Goal: Task Accomplishment & Management: Manage account settings

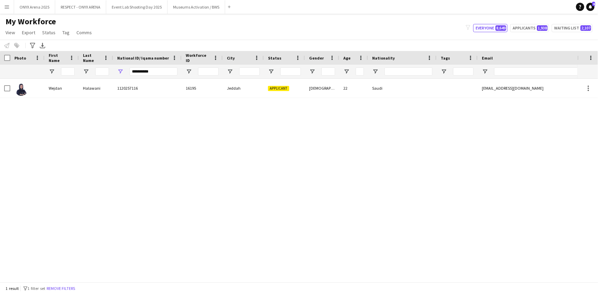
type input "**********"
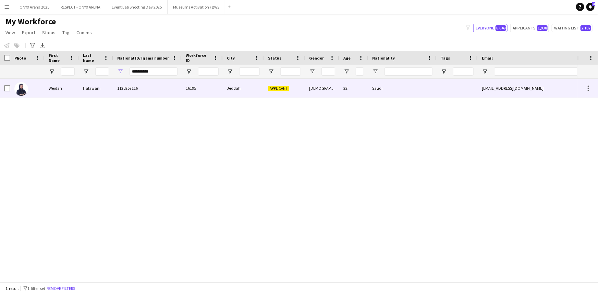
click at [55, 96] on div "Wejdan" at bounding box center [62, 88] width 34 height 19
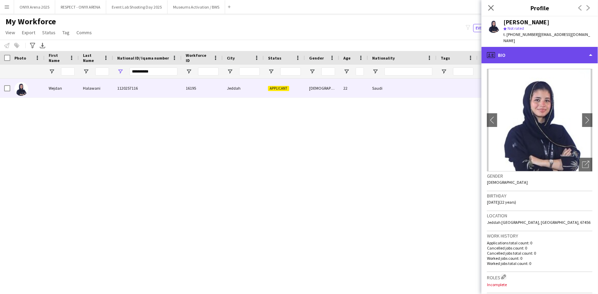
click at [515, 52] on div "profile Bio" at bounding box center [540, 55] width 117 height 16
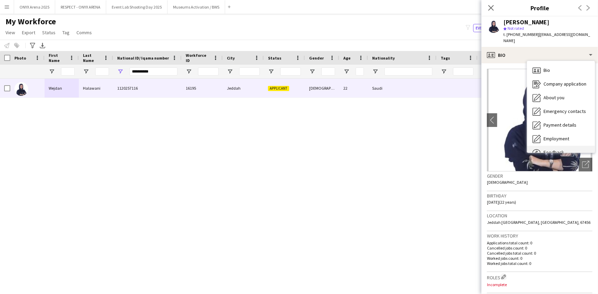
click at [559, 148] on div "Feedback Feedback" at bounding box center [561, 153] width 68 height 14
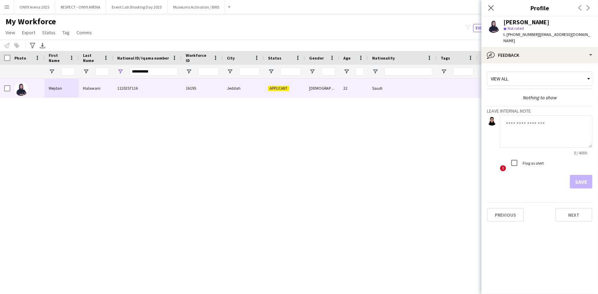
click at [534, 123] on textarea at bounding box center [546, 132] width 93 height 33
type textarea "*"
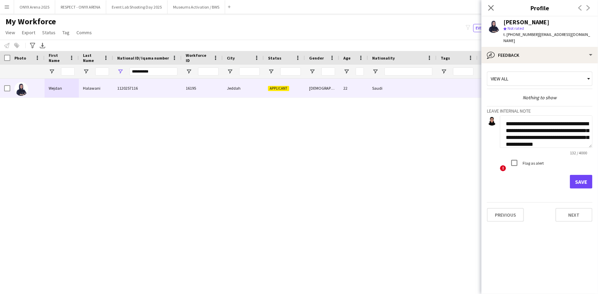
scroll to position [7, 0]
click at [518, 119] on textarea "**********" at bounding box center [546, 132] width 93 height 33
click at [558, 139] on textarea "**********" at bounding box center [546, 132] width 93 height 33
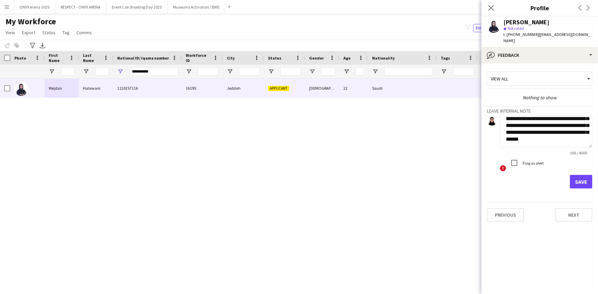
type textarea "**********"
click at [592, 182] on button "Save" at bounding box center [581, 182] width 23 height 14
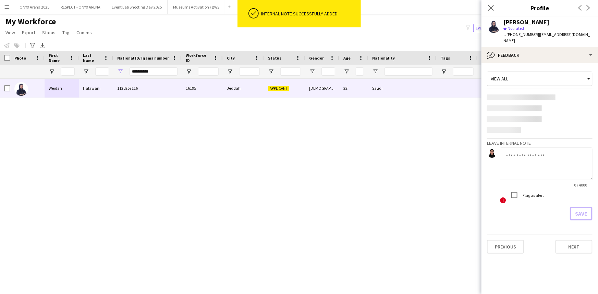
scroll to position [0, 0]
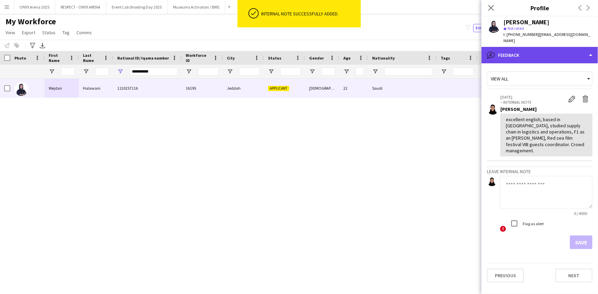
click at [536, 54] on div "bubble-pencil Feedback" at bounding box center [540, 55] width 117 height 16
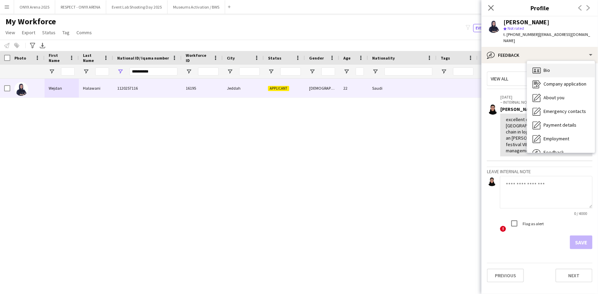
click at [548, 71] on span "Bio" at bounding box center [547, 70] width 7 height 6
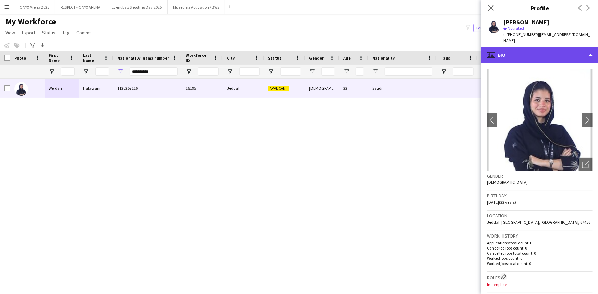
click at [541, 54] on div "profile Bio" at bounding box center [540, 55] width 117 height 16
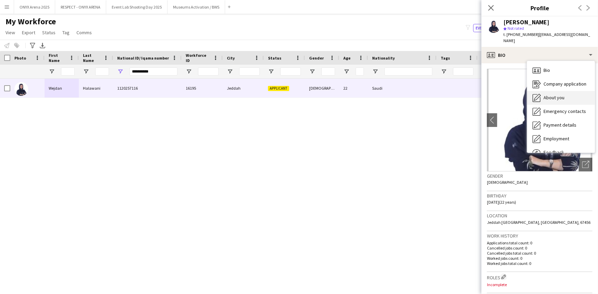
click at [554, 96] on span "About you" at bounding box center [554, 98] width 21 height 6
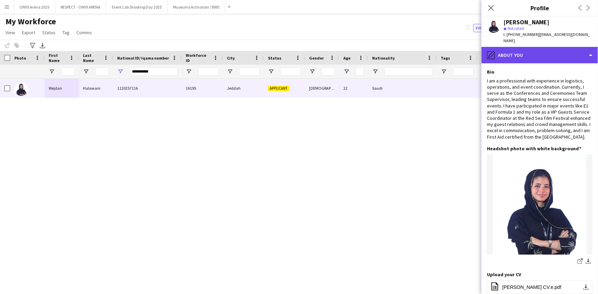
click at [531, 54] on div "pencil4 About you" at bounding box center [540, 55] width 117 height 16
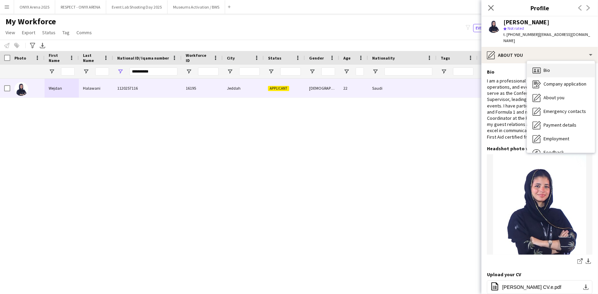
click at [551, 68] on div "Bio Bio" at bounding box center [561, 71] width 68 height 14
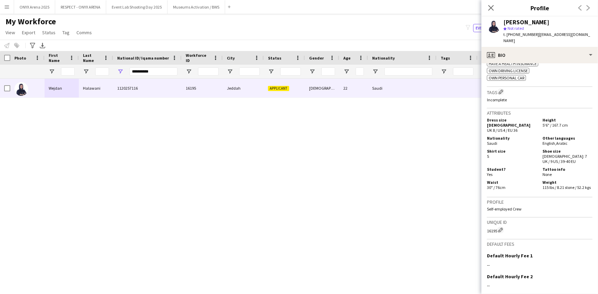
scroll to position [312, 0]
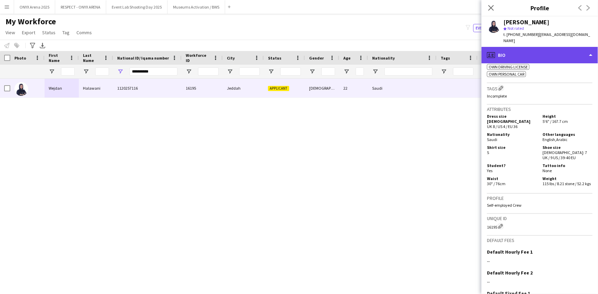
click at [527, 54] on div "profile Bio" at bounding box center [540, 55] width 117 height 16
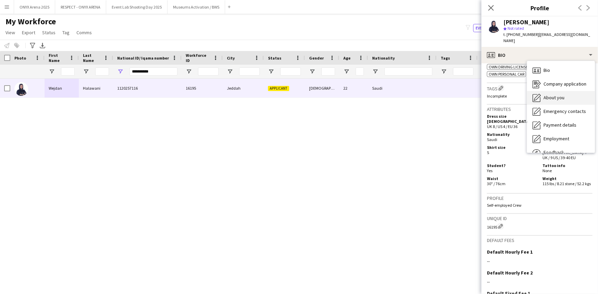
click at [554, 94] on div "About you About you" at bounding box center [561, 98] width 68 height 14
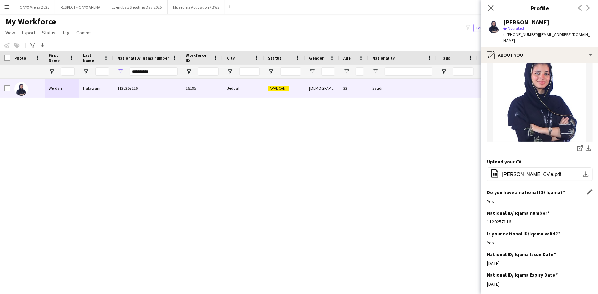
scroll to position [0, 0]
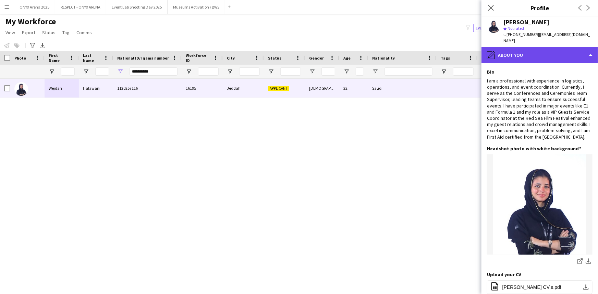
click at [533, 55] on div "pencil4 About you" at bounding box center [540, 55] width 117 height 16
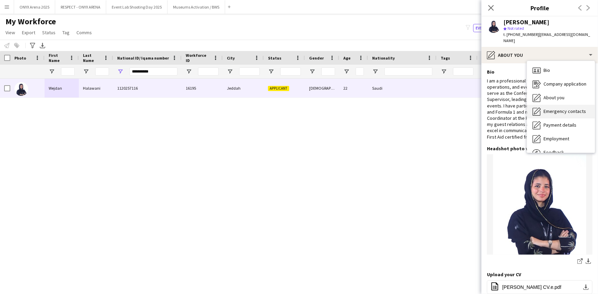
click at [545, 107] on div "Emergency contacts Emergency contacts" at bounding box center [561, 112] width 68 height 14
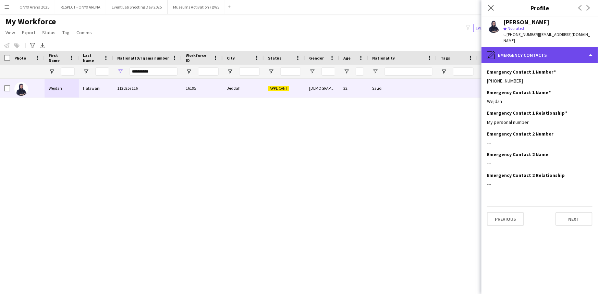
click at [528, 60] on div "pencil4 Emergency contacts" at bounding box center [540, 55] width 117 height 16
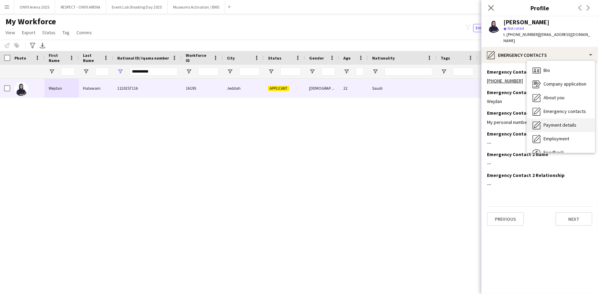
click at [556, 123] on span "Payment details" at bounding box center [560, 125] width 33 height 6
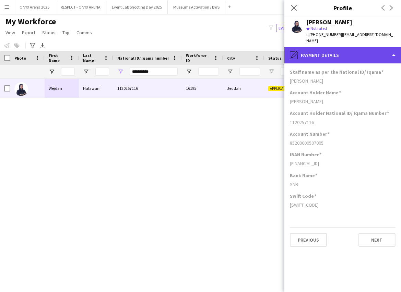
click at [322, 57] on div "pencil4 Payment details" at bounding box center [342, 55] width 117 height 16
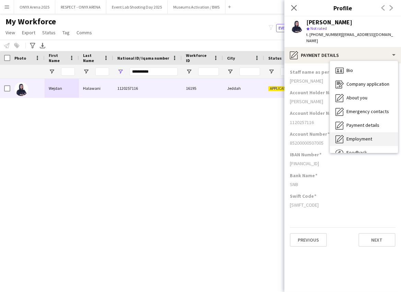
click at [364, 137] on span "Employment" at bounding box center [359, 139] width 26 height 6
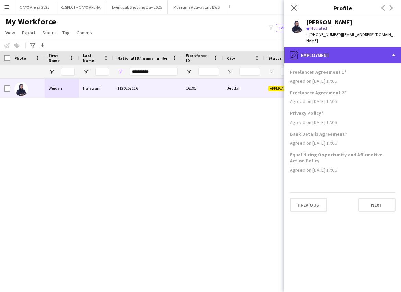
click at [348, 56] on div "pencil4 Employment" at bounding box center [342, 55] width 117 height 16
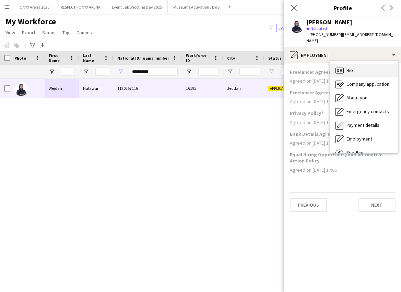
click at [355, 71] on div "Bio Bio" at bounding box center [364, 71] width 68 height 14
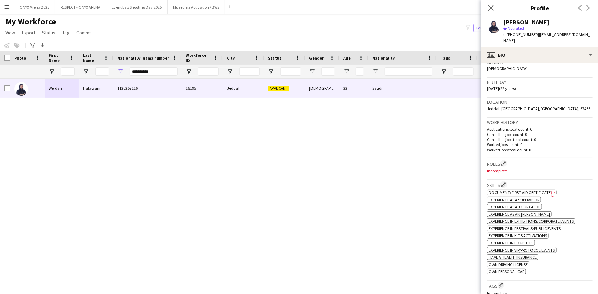
scroll to position [124, 0]
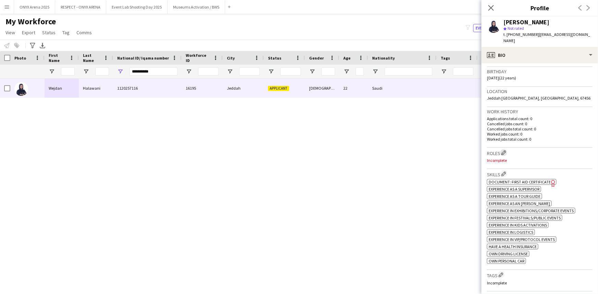
click at [506, 153] on app-icon "Edit crew company roles" at bounding box center [503, 152] width 5 height 5
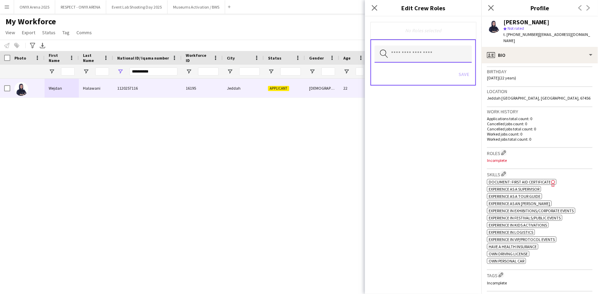
click at [400, 51] on input "text" at bounding box center [423, 54] width 97 height 17
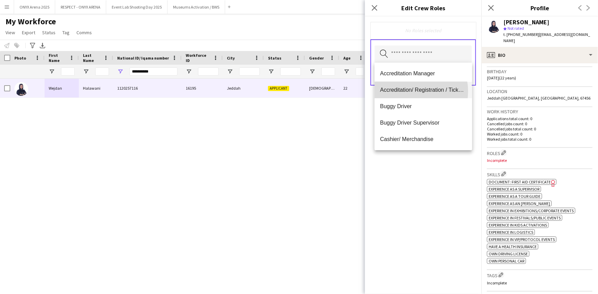
click at [408, 91] on span "Accreditation/ Registration / Ticketing" at bounding box center [423, 90] width 86 height 7
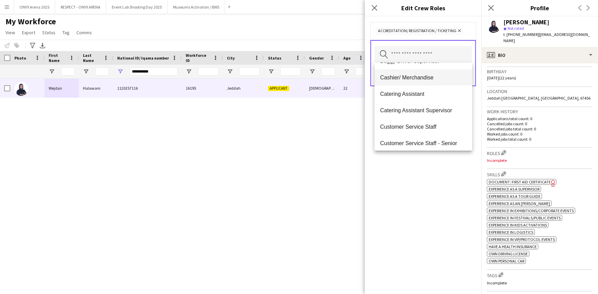
scroll to position [62, 0]
click at [414, 106] on mat-option "Customer Service Staff" at bounding box center [423, 110] width 97 height 16
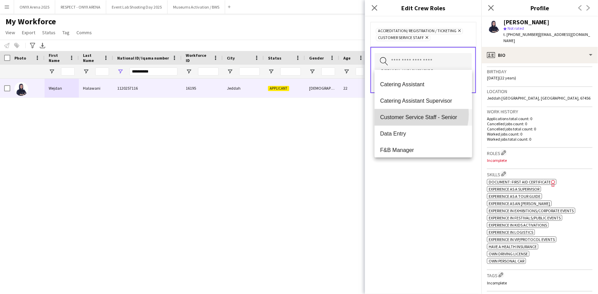
click at [415, 114] on span "Customer Service Staff - Senior" at bounding box center [423, 117] width 86 height 7
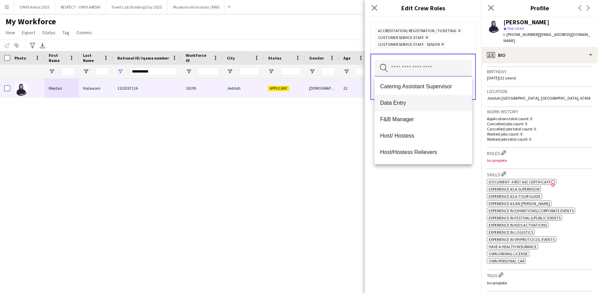
scroll to position [93, 0]
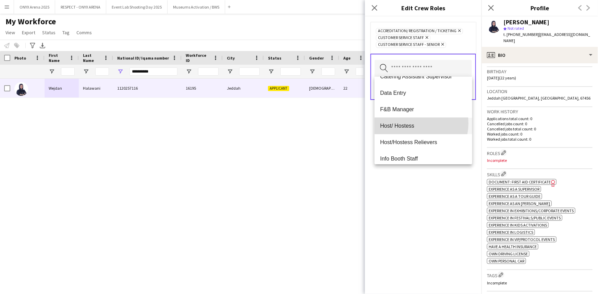
click at [412, 123] on span "Host/ Hostess" at bounding box center [423, 126] width 86 height 7
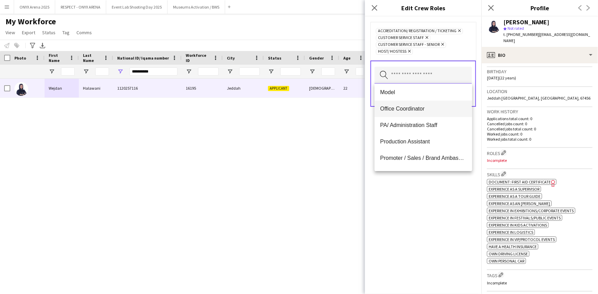
scroll to position [249, 0]
click at [415, 153] on mat-option "Promoter / Sales / Brand Ambassador" at bounding box center [423, 158] width 97 height 16
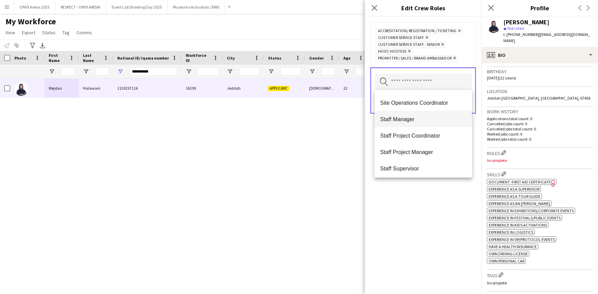
scroll to position [498, 0]
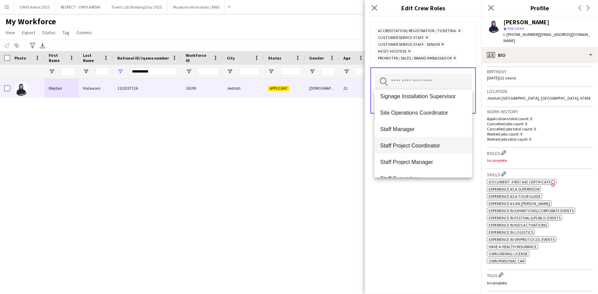
click at [404, 143] on span "Staff Project Coordinator" at bounding box center [423, 146] width 86 height 7
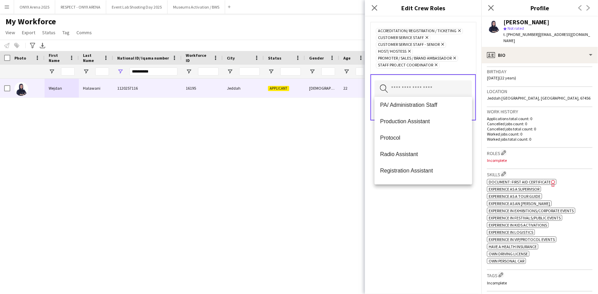
scroll to position [312, 0]
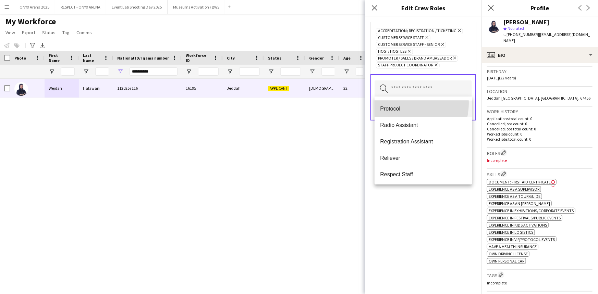
click at [400, 103] on mat-option "Protocol" at bounding box center [423, 109] width 97 height 16
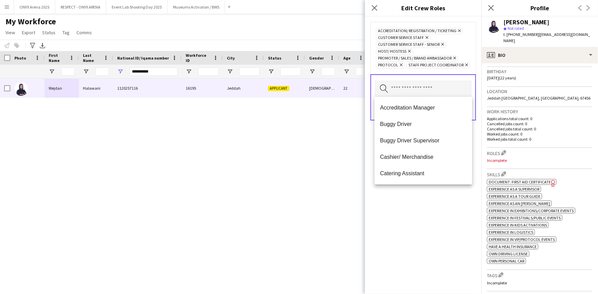
click at [411, 211] on div "Accreditation/ Registration / Ticketing Remove Customer Service Staff Remove Cu…" at bounding box center [423, 155] width 117 height 278
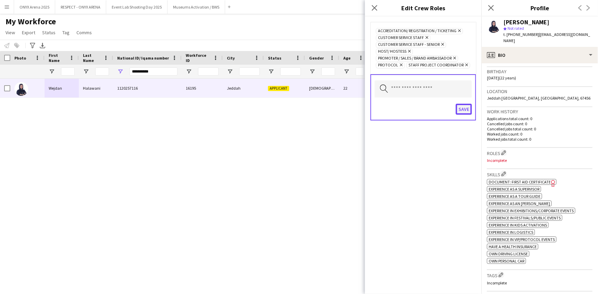
click at [464, 109] on button "Save" at bounding box center [464, 109] width 16 height 11
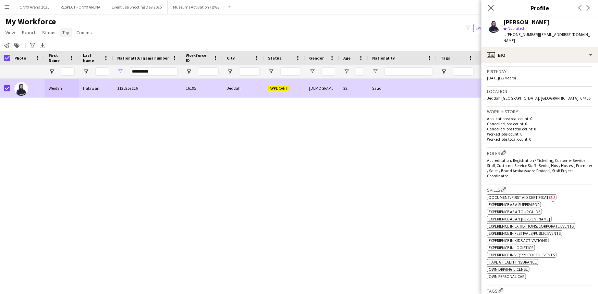
click at [64, 33] on span "Tag" at bounding box center [65, 32] width 7 height 6
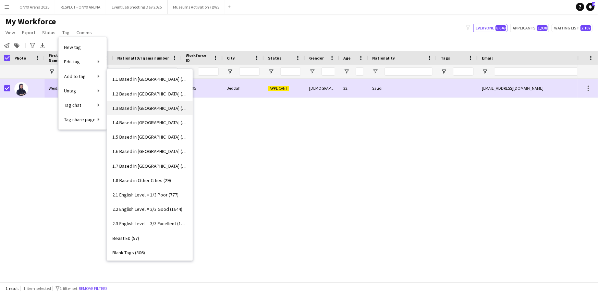
click at [131, 108] on span "1.3 Based in [GEOGRAPHIC_DATA] (1064)" at bounding box center [149, 108] width 75 height 6
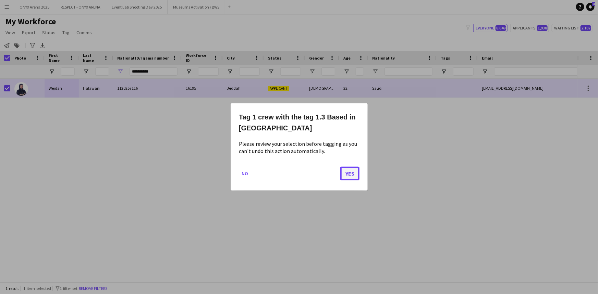
click at [350, 171] on button "Yes" at bounding box center [349, 174] width 19 height 14
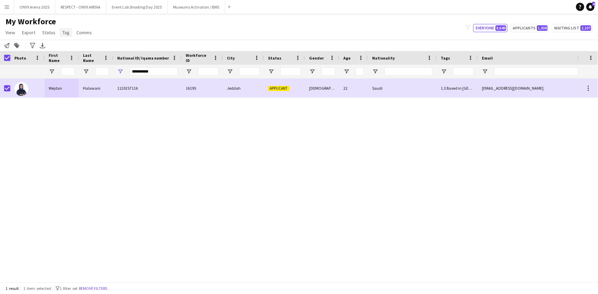
click at [65, 34] on span "Tag" at bounding box center [65, 32] width 7 height 6
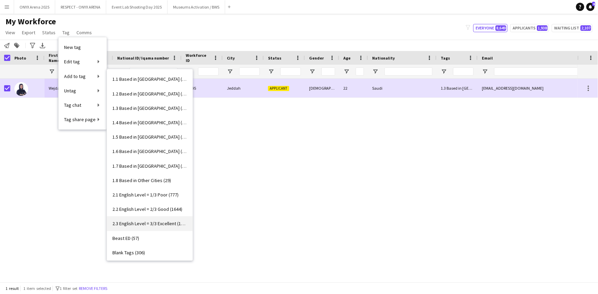
click at [162, 227] on link "2.3 English Level = 3/3 Excellent (1277)" at bounding box center [150, 224] width 86 height 14
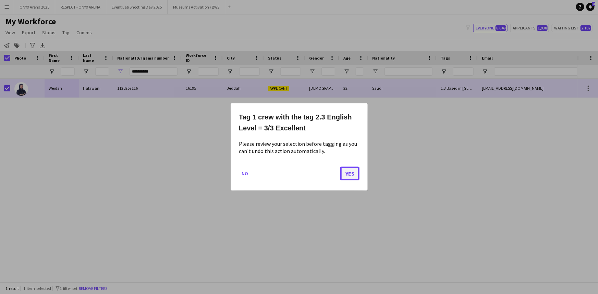
click at [348, 170] on button "Yes" at bounding box center [349, 174] width 19 height 14
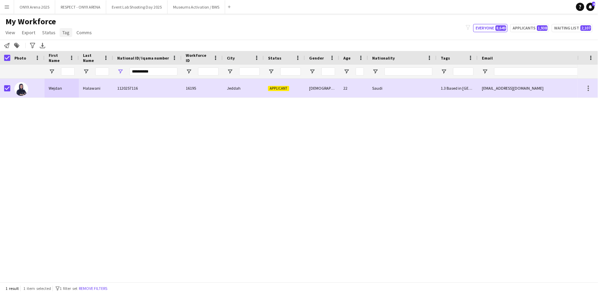
click at [62, 37] on link "Tag" at bounding box center [66, 32] width 13 height 9
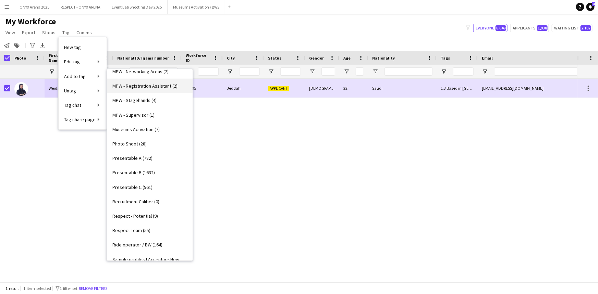
scroll to position [405, 0]
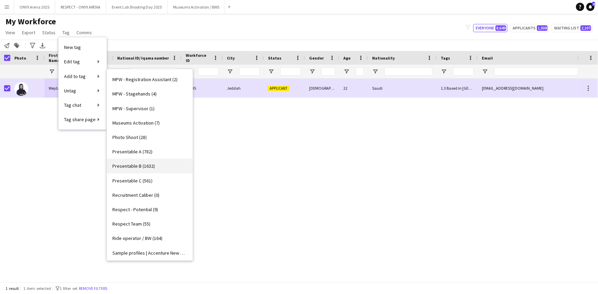
click at [149, 168] on span "Presentable B (1632)" at bounding box center [133, 166] width 42 height 6
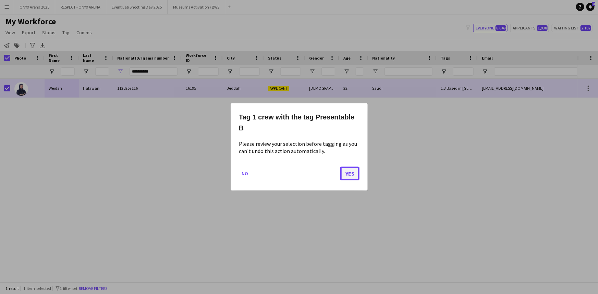
click at [349, 177] on button "Yes" at bounding box center [349, 174] width 19 height 14
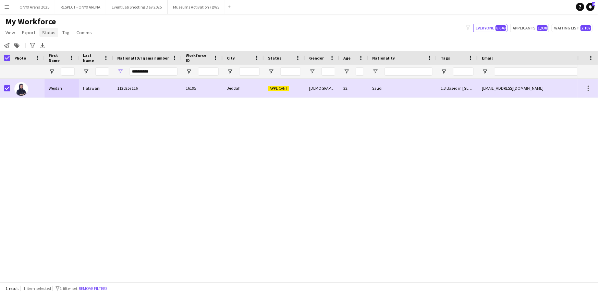
click at [48, 35] on span "Status" at bounding box center [48, 32] width 13 height 6
click at [55, 50] on link "Edit" at bounding box center [63, 47] width 48 height 14
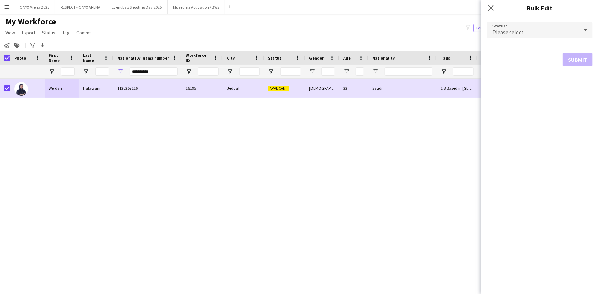
click at [509, 29] on span "Please select" at bounding box center [508, 32] width 31 height 7
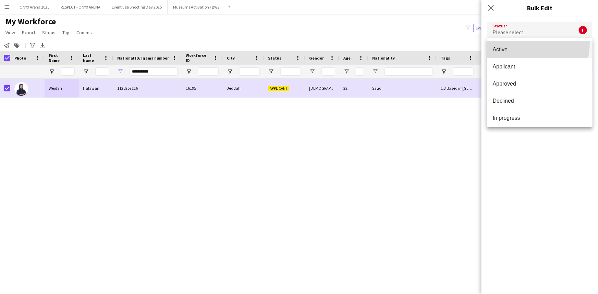
click at [509, 42] on mat-option "Active" at bounding box center [540, 49] width 106 height 17
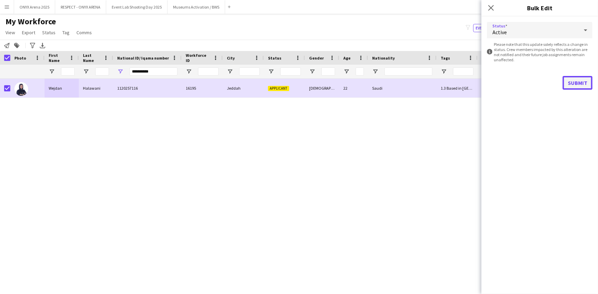
click at [584, 87] on button "Submit" at bounding box center [578, 83] width 30 height 14
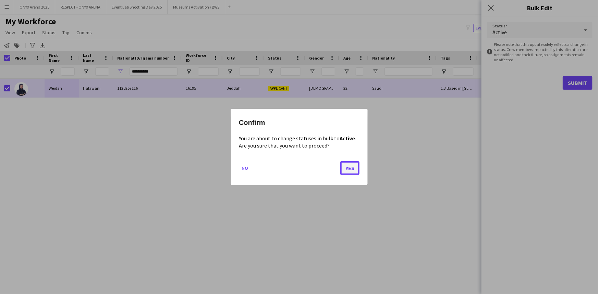
click at [352, 170] on button "Yes" at bounding box center [349, 168] width 19 height 14
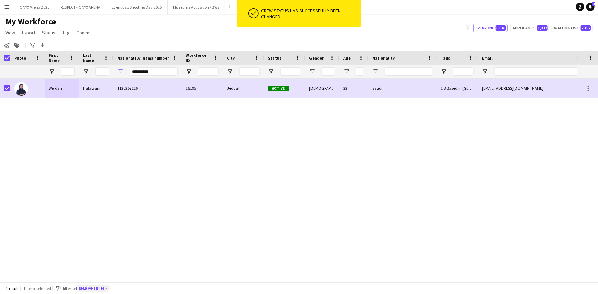
click at [106, 286] on button "Remove filters" at bounding box center [92, 289] width 31 height 8
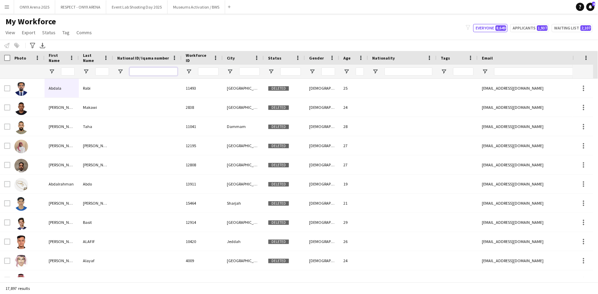
click at [137, 74] on input "National ID/ Iqama number Filter Input" at bounding box center [154, 72] width 48 height 8
paste input "**********"
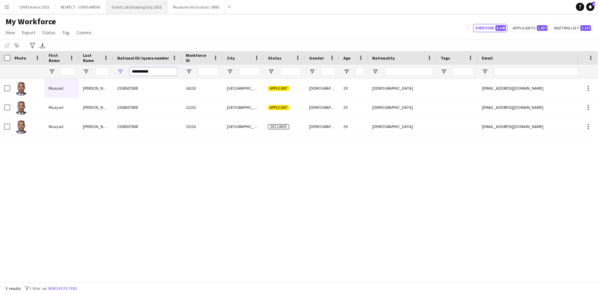
type input "**********"
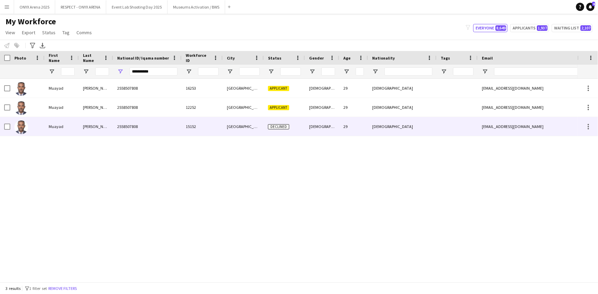
click at [119, 123] on div "2558507808" at bounding box center [147, 126] width 69 height 19
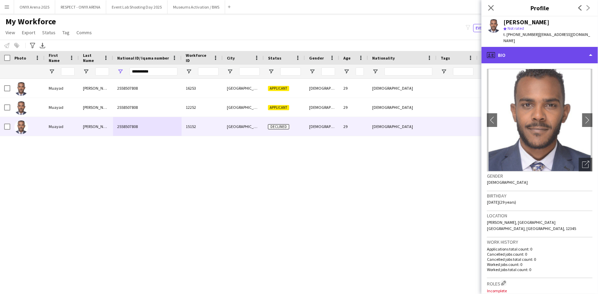
click at [539, 51] on div "profile Bio" at bounding box center [540, 55] width 117 height 16
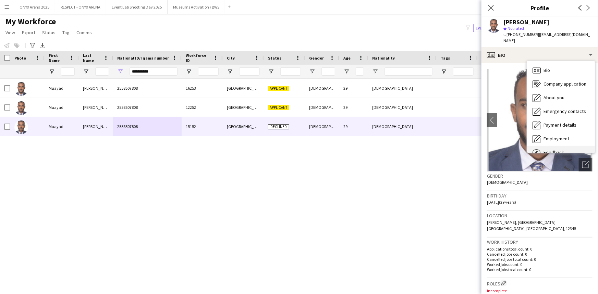
click at [552, 146] on div "Feedback Feedback" at bounding box center [561, 153] width 68 height 14
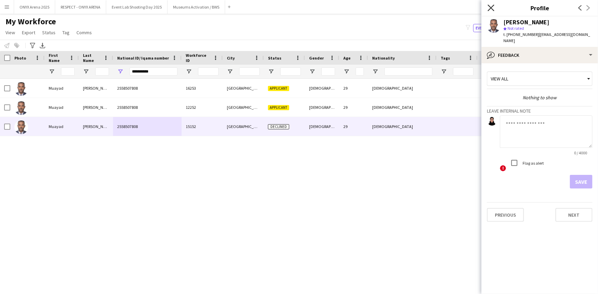
click at [491, 9] on icon at bounding box center [491, 7] width 7 height 7
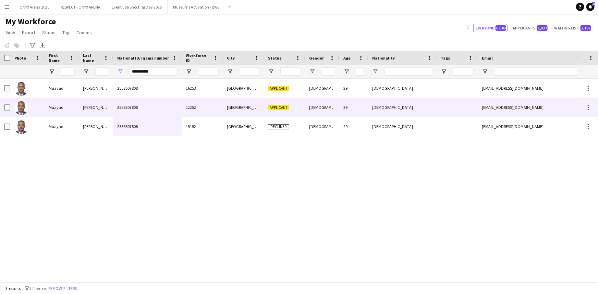
click at [77, 113] on div "Muayad" at bounding box center [62, 107] width 34 height 19
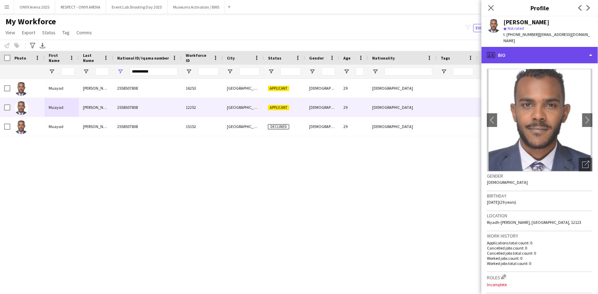
click at [533, 49] on div "profile Bio" at bounding box center [540, 55] width 117 height 16
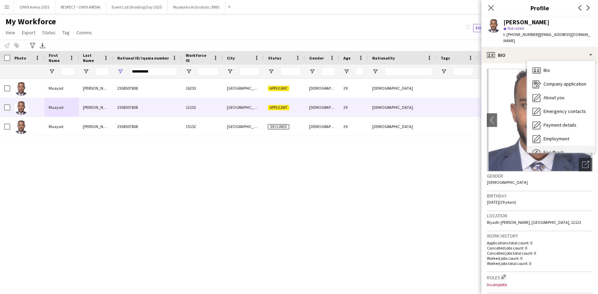
click at [552, 146] on div "Feedback Feedback" at bounding box center [561, 153] width 68 height 14
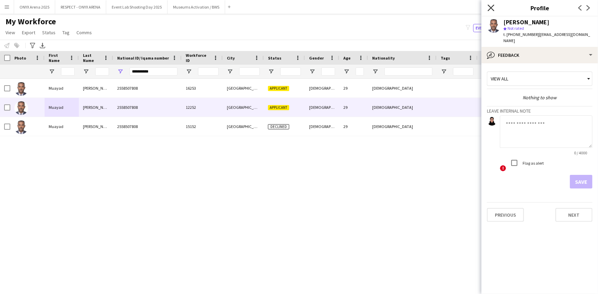
click at [491, 7] on icon at bounding box center [491, 7] width 7 height 7
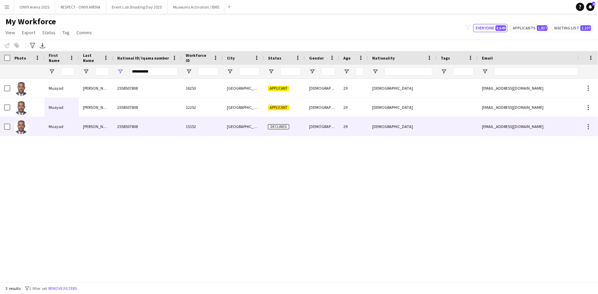
click at [163, 124] on div "2558507808" at bounding box center [147, 126] width 69 height 19
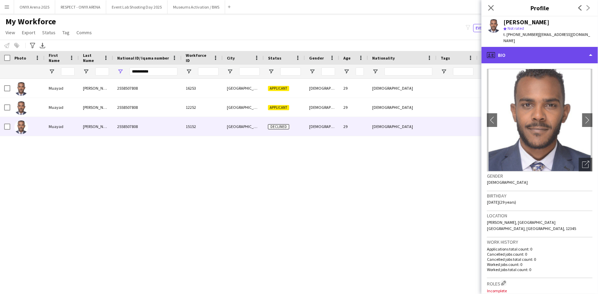
click at [528, 50] on div "profile Bio" at bounding box center [540, 55] width 117 height 16
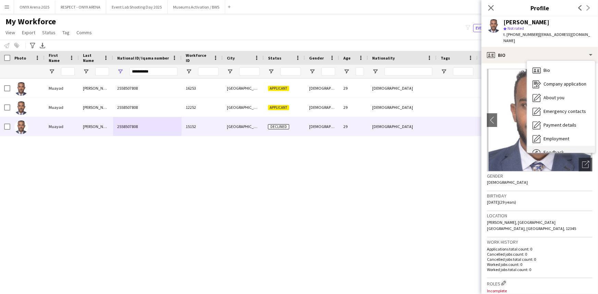
click at [552, 149] on span "Feedback" at bounding box center [554, 152] width 21 height 6
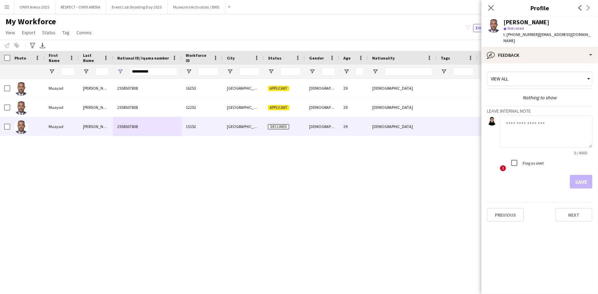
drag, startPoint x: 490, startPoint y: 10, endPoint x: 346, endPoint y: 121, distance: 182.1
click at [490, 10] on icon "Close pop-in" at bounding box center [490, 7] width 5 height 5
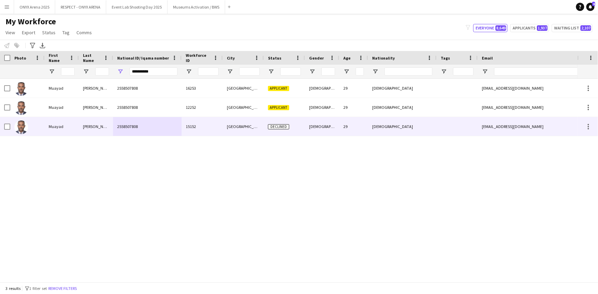
click at [377, 127] on div "[DEMOGRAPHIC_DATA]" at bounding box center [402, 126] width 69 height 19
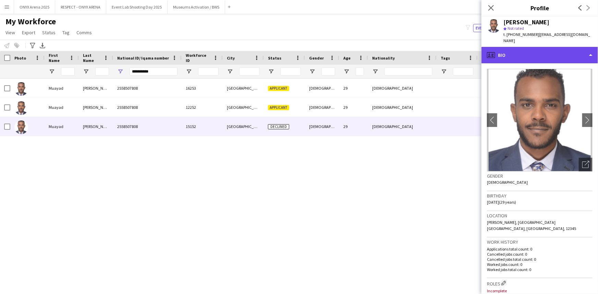
click at [519, 52] on div "profile Bio" at bounding box center [540, 55] width 117 height 16
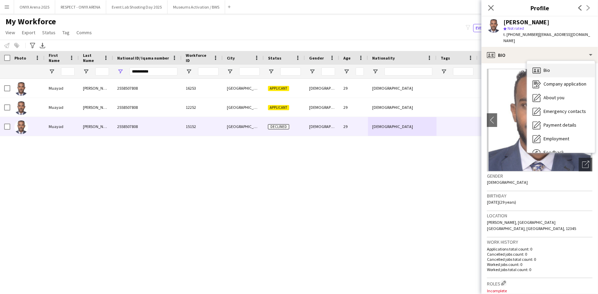
click at [539, 64] on div "Bio Bio" at bounding box center [561, 71] width 68 height 14
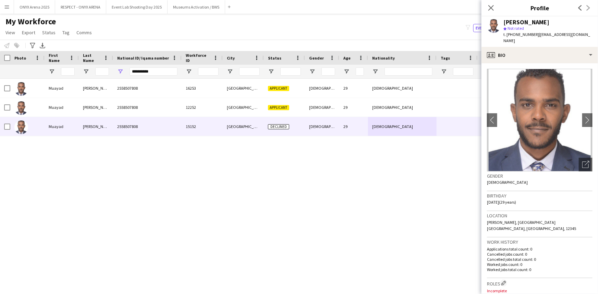
click at [310, 168] on div "[PERSON_NAME] 2558507808 16253 [GEOGRAPHIC_DATA] Applicant [DEMOGRAPHIC_DATA] 2…" at bounding box center [289, 178] width 578 height 199
click at [490, 9] on icon at bounding box center [491, 7] width 7 height 7
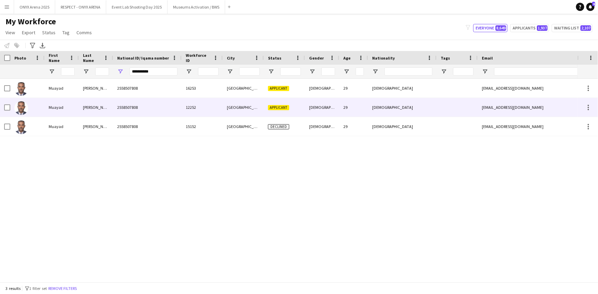
click at [66, 110] on div "Muayad" at bounding box center [62, 107] width 34 height 19
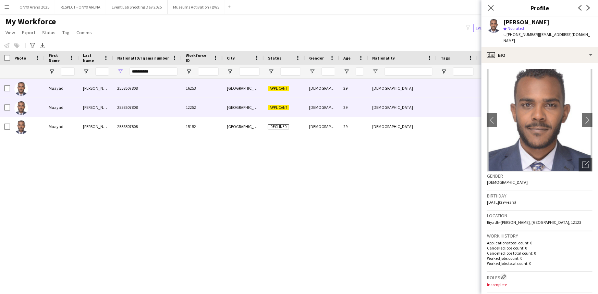
click at [67, 92] on div "Muayad" at bounding box center [62, 88] width 34 height 19
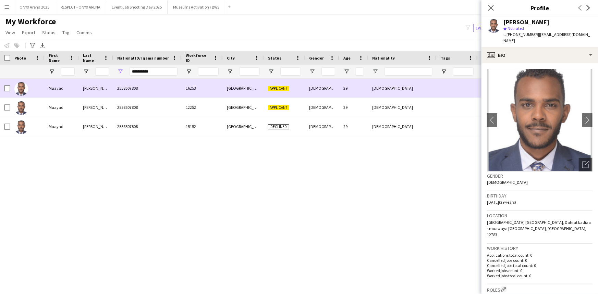
click at [80, 92] on div "[PERSON_NAME]" at bounding box center [96, 88] width 34 height 19
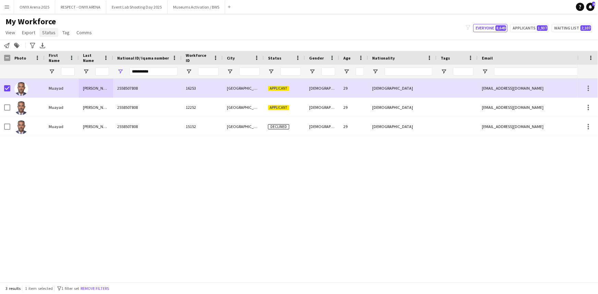
click at [49, 33] on span "Status" at bounding box center [48, 32] width 13 height 6
click at [50, 49] on span "Edit" at bounding box center [49, 47] width 8 height 6
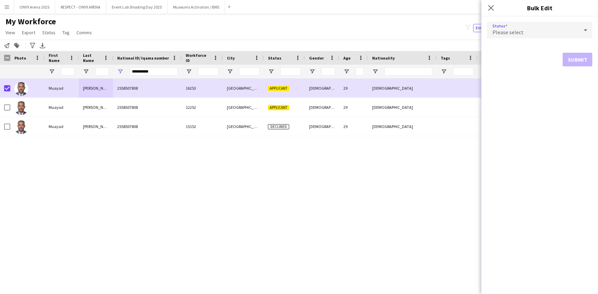
click at [514, 36] on div "Please select" at bounding box center [533, 30] width 92 height 16
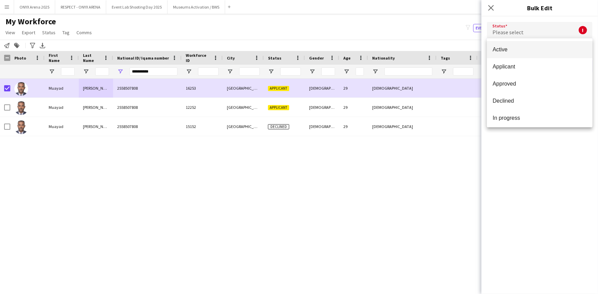
click at [490, 6] on div at bounding box center [299, 147] width 598 height 294
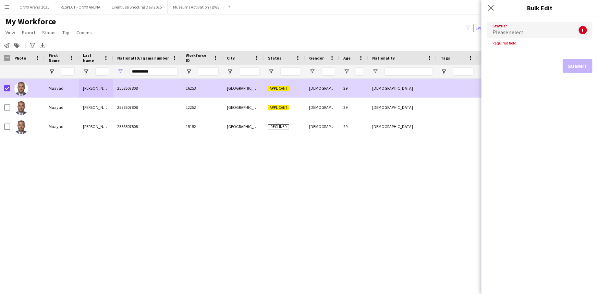
click at [143, 90] on div "2558507808" at bounding box center [147, 88] width 69 height 19
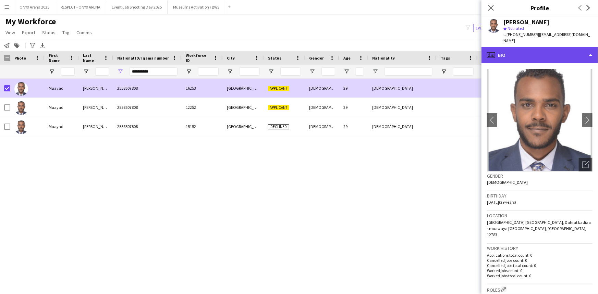
click at [527, 47] on div "profile Bio" at bounding box center [540, 55] width 117 height 16
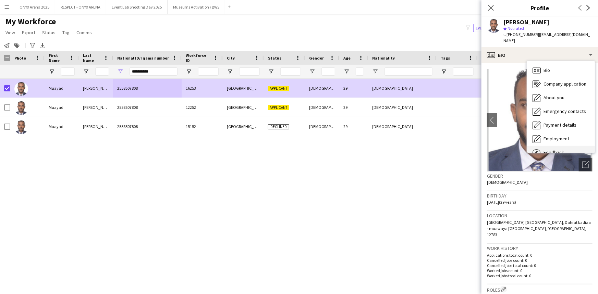
click at [555, 146] on div "Feedback Feedback" at bounding box center [561, 153] width 68 height 14
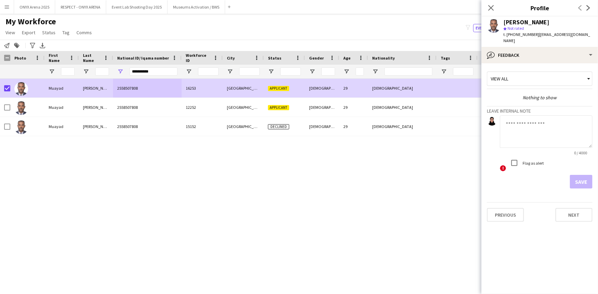
click at [555, 138] on textarea at bounding box center [546, 132] width 93 height 33
type textarea "**********"
click at [592, 175] on button "Save" at bounding box center [581, 182] width 23 height 14
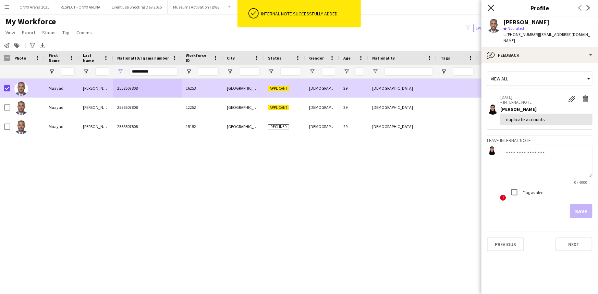
click at [491, 11] on icon "Close pop-in" at bounding box center [491, 7] width 7 height 7
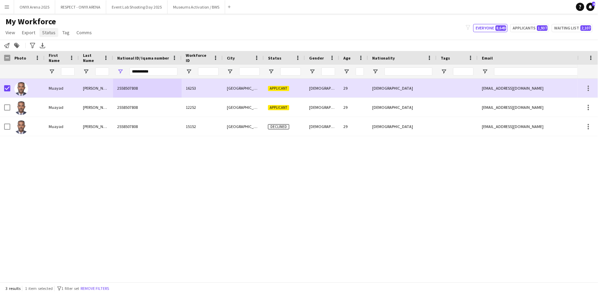
click at [49, 34] on span "Status" at bounding box center [48, 32] width 13 height 6
click at [52, 46] on span "Edit" at bounding box center [49, 47] width 8 height 6
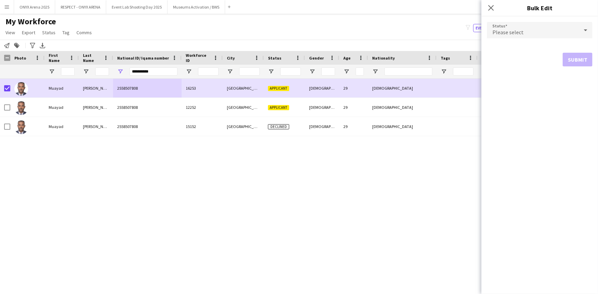
click at [534, 31] on div "Please select" at bounding box center [533, 30] width 92 height 16
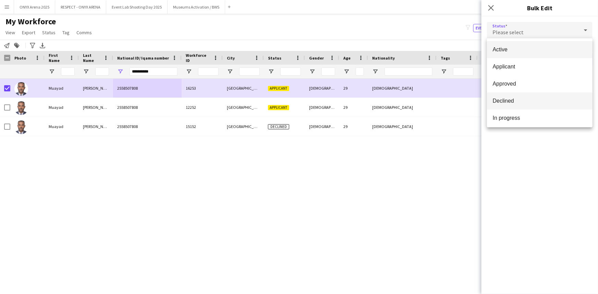
click at [527, 99] on span "Declined" at bounding box center [540, 101] width 95 height 7
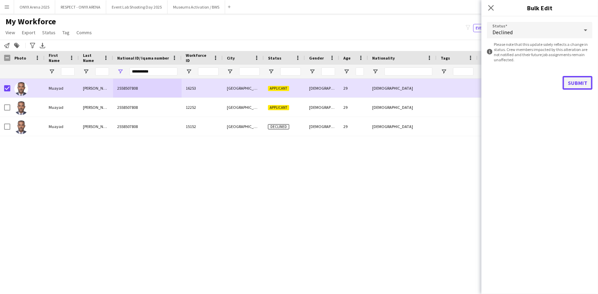
click at [571, 83] on button "Submit" at bounding box center [578, 83] width 30 height 14
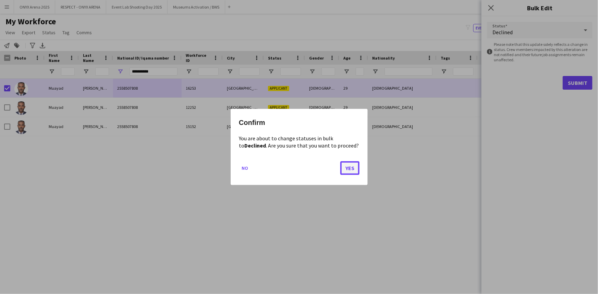
click at [351, 165] on button "Yes" at bounding box center [349, 168] width 19 height 14
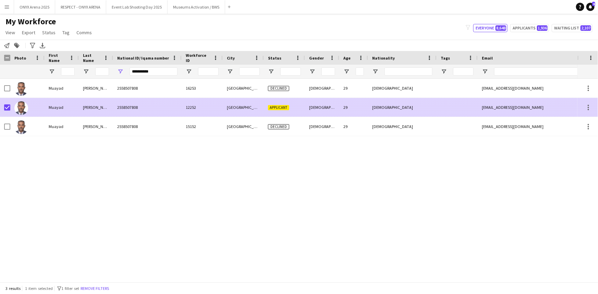
click at [41, 110] on div at bounding box center [27, 107] width 34 height 19
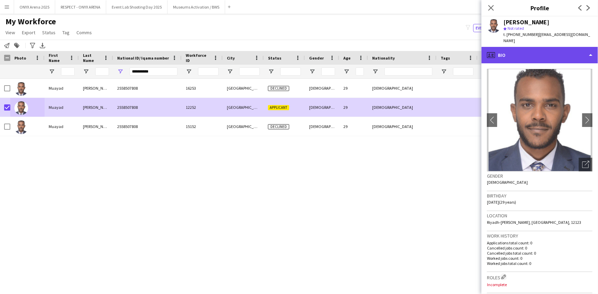
click at [557, 47] on div "profile Bio" at bounding box center [540, 55] width 117 height 16
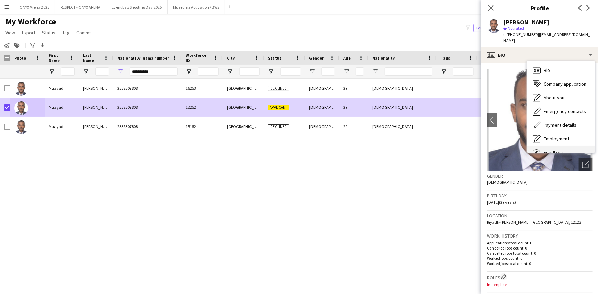
click at [562, 146] on div "Feedback Feedback" at bounding box center [561, 153] width 68 height 14
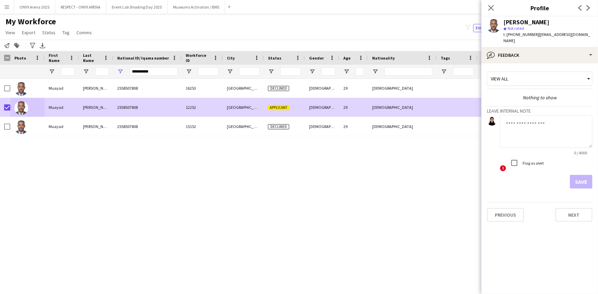
click at [541, 119] on textarea at bounding box center [546, 132] width 93 height 33
type textarea "*"
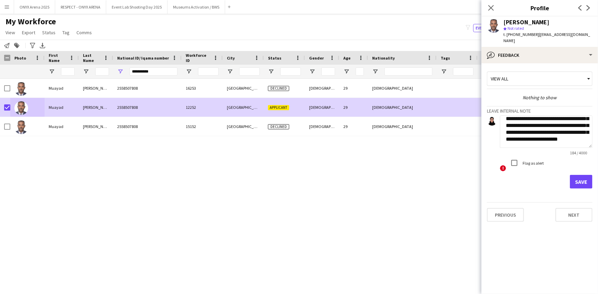
scroll to position [21, 0]
click at [553, 130] on textarea "**********" at bounding box center [546, 132] width 93 height 33
click at [552, 138] on textarea "**********" at bounding box center [546, 132] width 93 height 33
type textarea "**********"
click at [592, 175] on button "Save" at bounding box center [581, 182] width 23 height 14
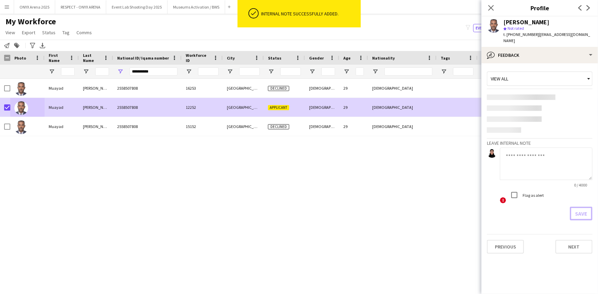
scroll to position [0, 0]
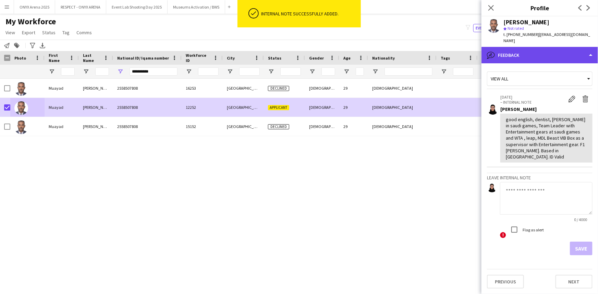
click at [524, 49] on div "bubble-pencil Feedback" at bounding box center [540, 55] width 117 height 16
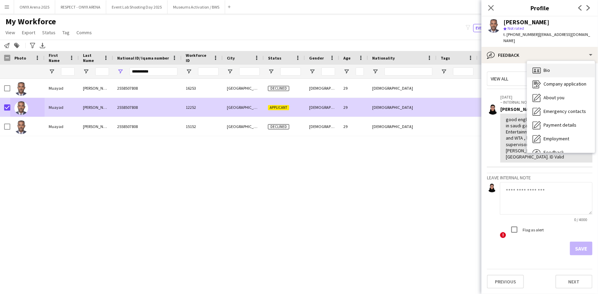
click at [533, 66] on icon "Bio" at bounding box center [537, 70] width 8 height 8
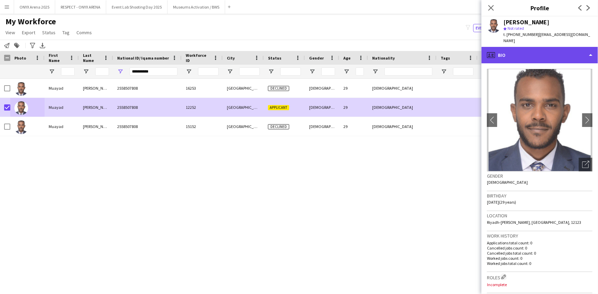
click at [532, 47] on div "profile Bio" at bounding box center [540, 55] width 117 height 16
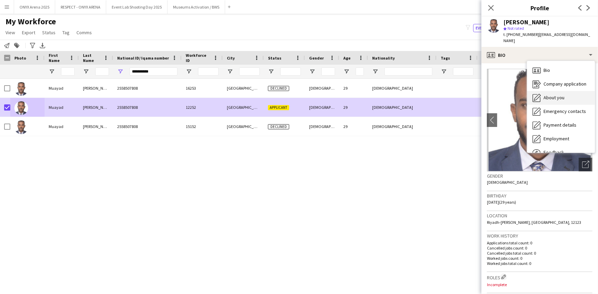
click at [545, 91] on div "About you About you" at bounding box center [561, 98] width 68 height 14
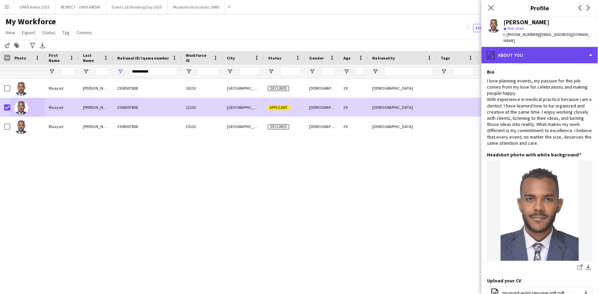
click at [527, 53] on div "pencil4 About you" at bounding box center [540, 55] width 117 height 16
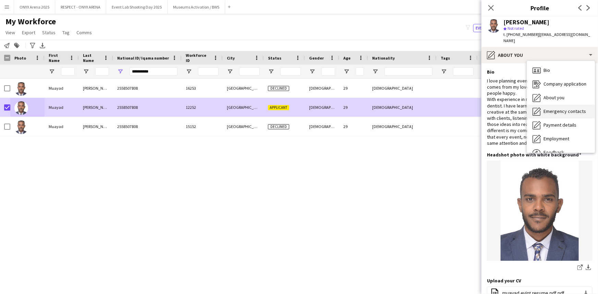
click at [545, 105] on div "Emergency contacts Emergency contacts" at bounding box center [561, 112] width 68 height 14
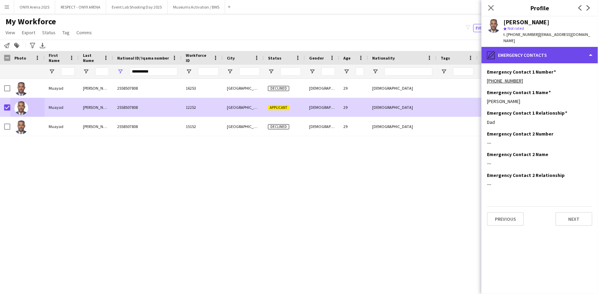
click at [534, 47] on div "pencil4 Emergency contacts" at bounding box center [540, 55] width 117 height 16
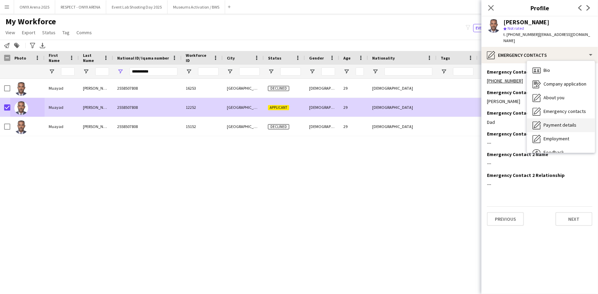
click at [556, 119] on div "Payment details Payment details" at bounding box center [561, 126] width 68 height 14
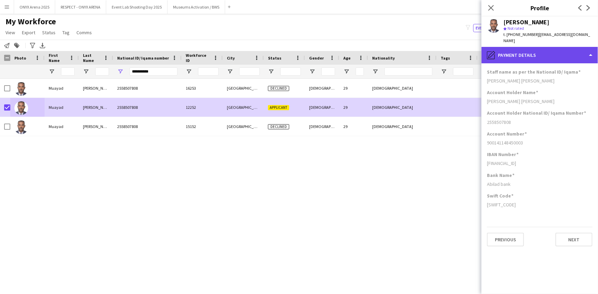
click at [525, 51] on div "pencil4 Payment details" at bounding box center [540, 55] width 117 height 16
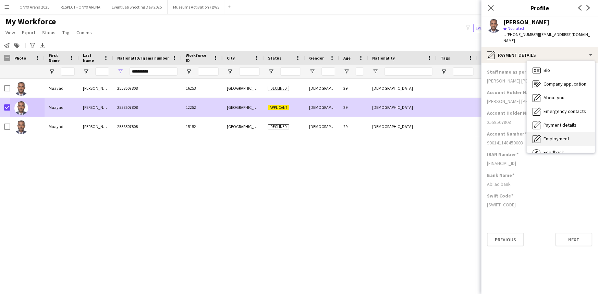
click at [550, 136] on span "Employment" at bounding box center [557, 139] width 26 height 6
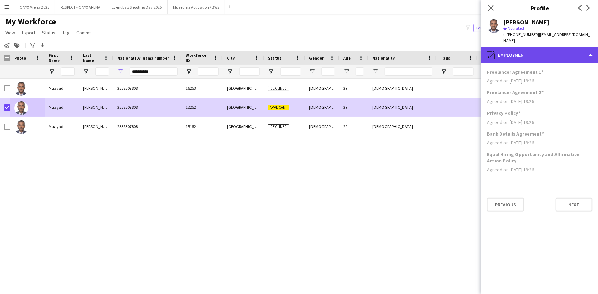
click at [544, 49] on div "pencil4 Employment" at bounding box center [540, 55] width 117 height 16
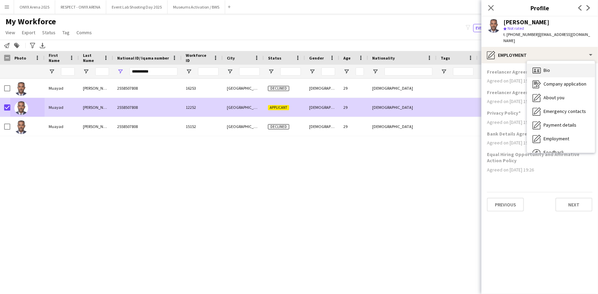
click at [551, 64] on div "Bio Bio" at bounding box center [561, 71] width 68 height 14
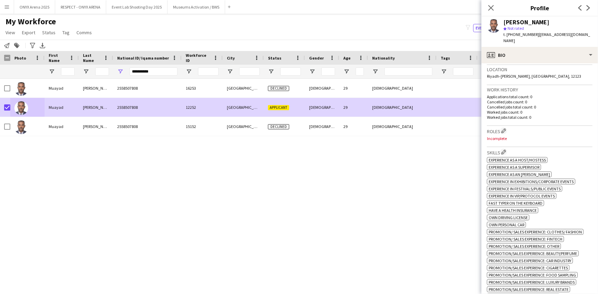
scroll to position [156, 0]
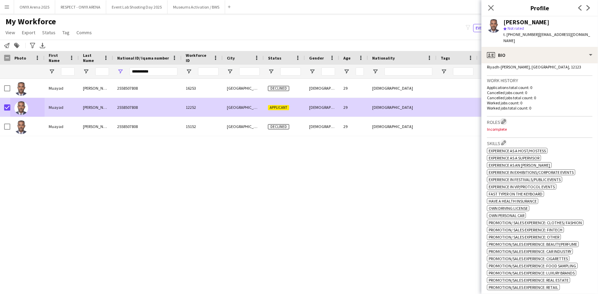
click at [506, 119] on app-icon "Edit crew company roles" at bounding box center [503, 121] width 5 height 5
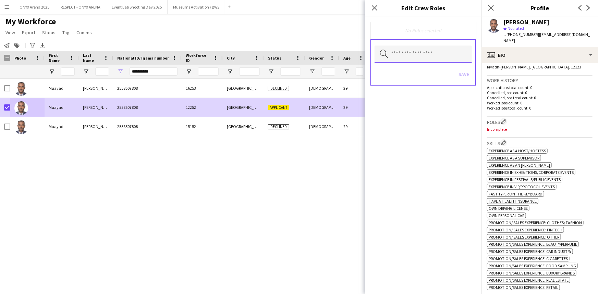
click at [422, 51] on input "text" at bounding box center [423, 54] width 97 height 17
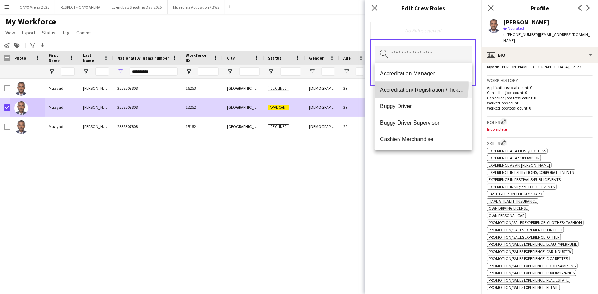
click at [401, 85] on mat-option "Accreditation/ Registration / Ticketing" at bounding box center [423, 90] width 97 height 16
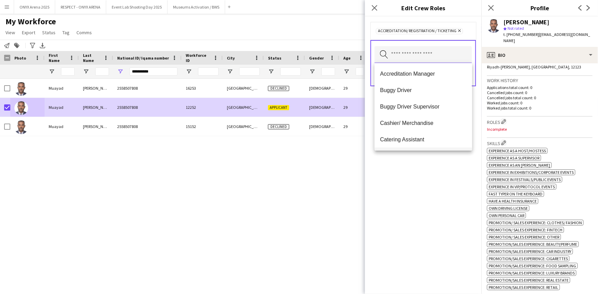
scroll to position [0, 0]
click at [399, 89] on span "Buggy Driver" at bounding box center [423, 90] width 86 height 7
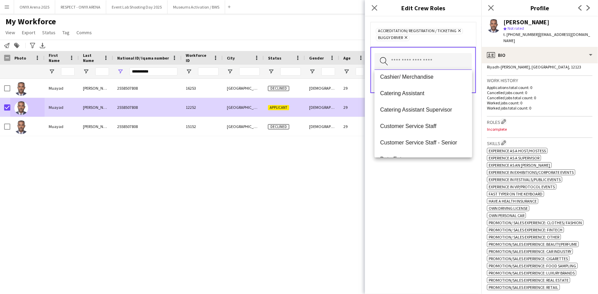
scroll to position [62, 0]
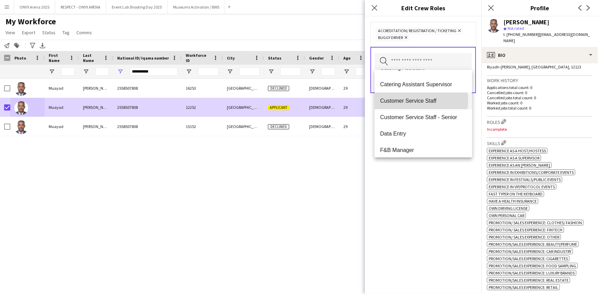
click at [403, 100] on span "Customer Service Staff" at bounding box center [423, 101] width 86 height 7
click at [427, 102] on span "Customer Service Staff - Senior" at bounding box center [423, 101] width 86 height 7
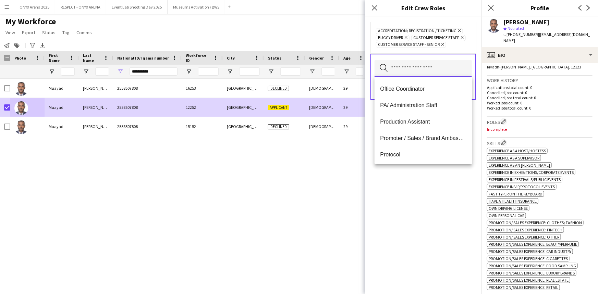
scroll to position [280, 0]
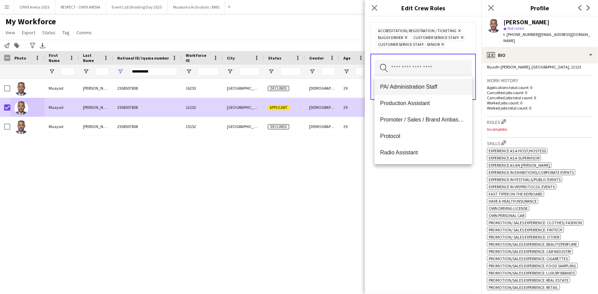
click at [415, 86] on span "PA/ Administration Staff" at bounding box center [423, 87] width 86 height 7
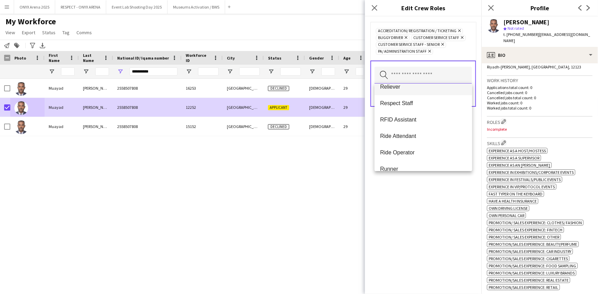
scroll to position [374, 0]
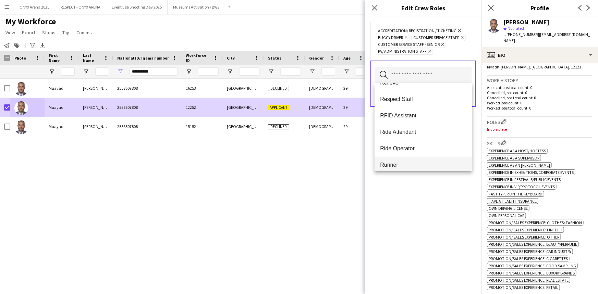
click at [405, 158] on mat-option "Runner" at bounding box center [423, 165] width 97 height 16
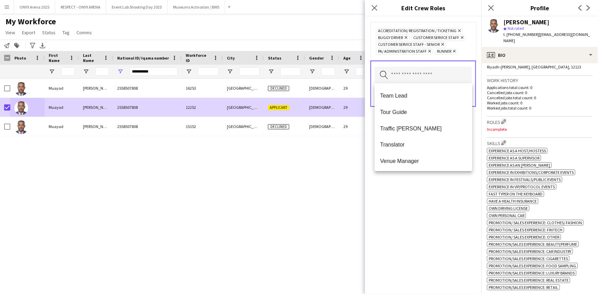
scroll to position [608, 0]
click at [429, 201] on div "Accreditation/ Registration / Ticketing Remove Buggy Driver Remove Customer Ser…" at bounding box center [423, 155] width 117 height 278
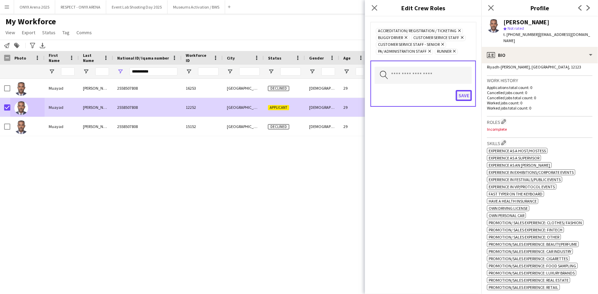
click at [466, 97] on button "Save" at bounding box center [464, 95] width 16 height 11
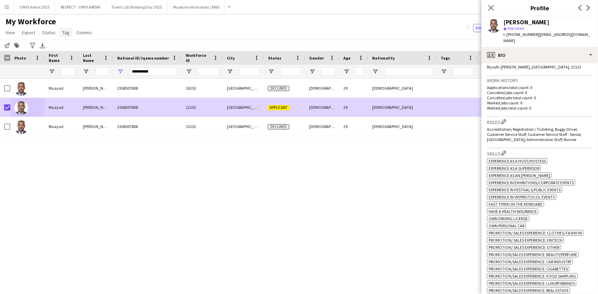
click at [64, 32] on span "Tag" at bounding box center [65, 32] width 7 height 6
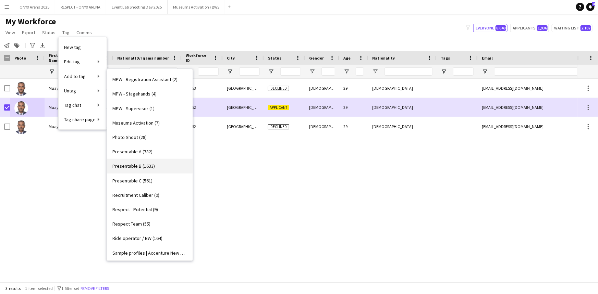
click at [147, 165] on span "Presentable B (1633)" at bounding box center [133, 166] width 42 height 6
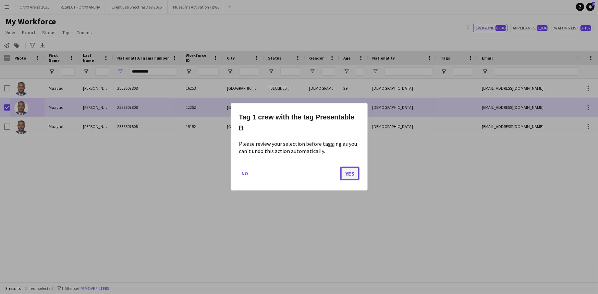
click at [348, 175] on button "Yes" at bounding box center [349, 174] width 19 height 14
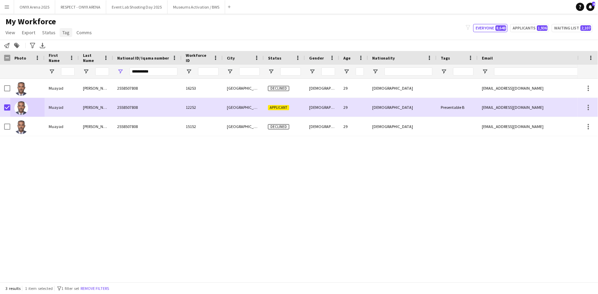
click at [66, 32] on span "Tag" at bounding box center [65, 32] width 7 height 6
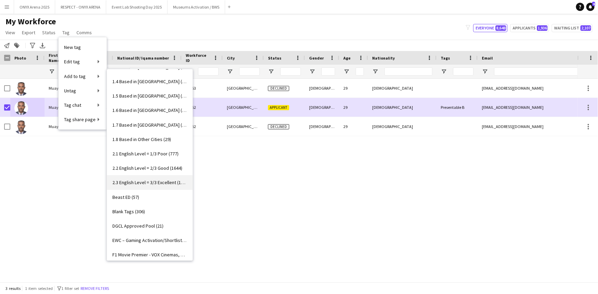
scroll to position [31, 0]
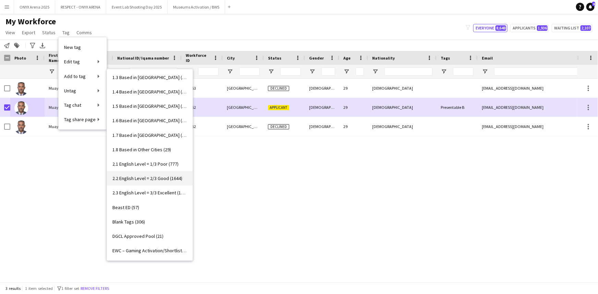
click at [151, 175] on span "2.2 English Level = 2/3 Good (1644)" at bounding box center [147, 178] width 70 height 6
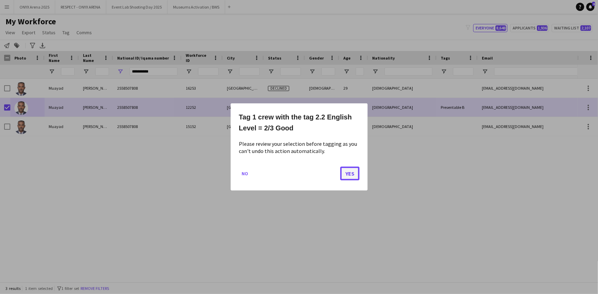
click at [348, 174] on button "Yes" at bounding box center [349, 174] width 19 height 14
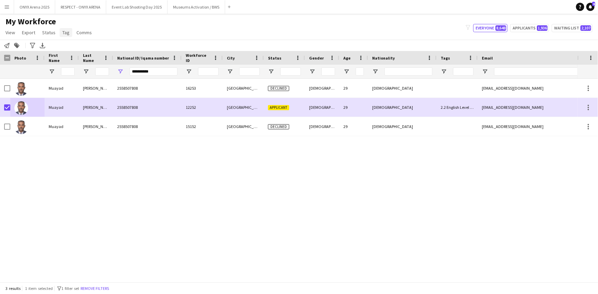
click at [62, 33] on span "Tag" at bounding box center [65, 32] width 7 height 6
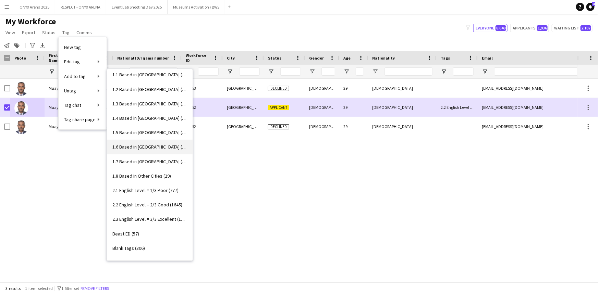
scroll to position [0, 0]
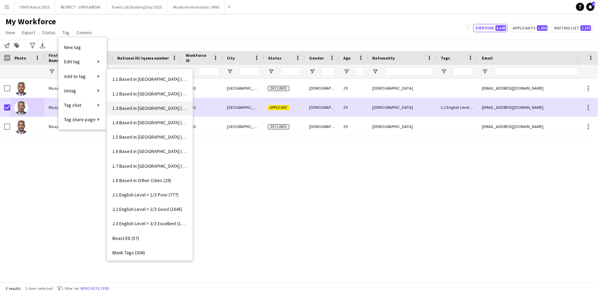
click at [146, 109] on span "1.3 Based in [GEOGRAPHIC_DATA] (1065)" at bounding box center [149, 108] width 75 height 6
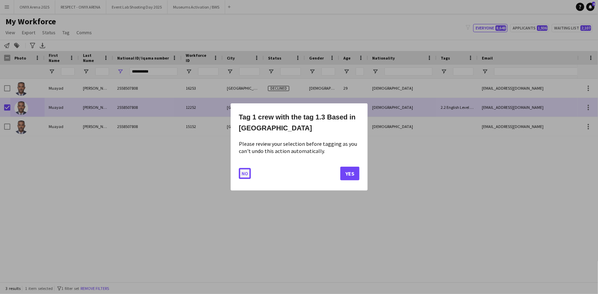
click at [246, 173] on button "No" at bounding box center [245, 173] width 12 height 11
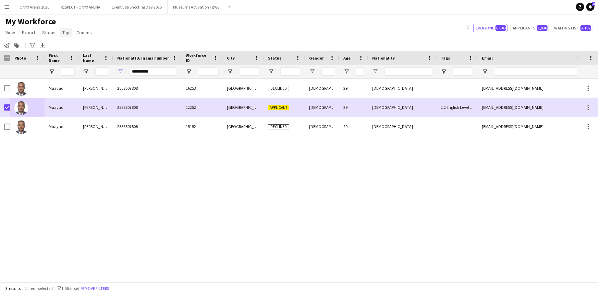
click at [64, 32] on span "Tag" at bounding box center [65, 32] width 7 height 6
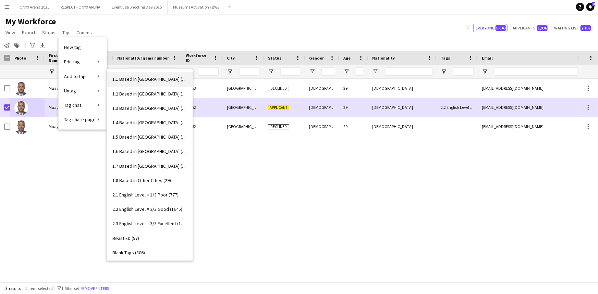
click at [137, 76] on span "1.1 Based in [GEOGRAPHIC_DATA] (2969)" at bounding box center [149, 79] width 75 height 6
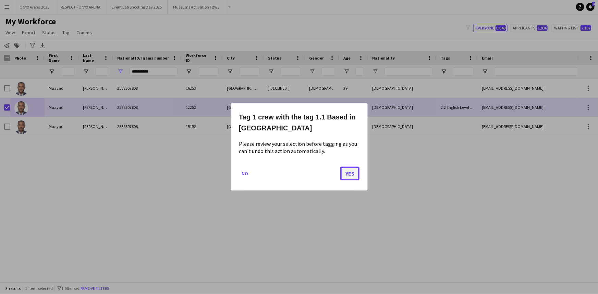
click at [344, 174] on button "Yes" at bounding box center [349, 174] width 19 height 14
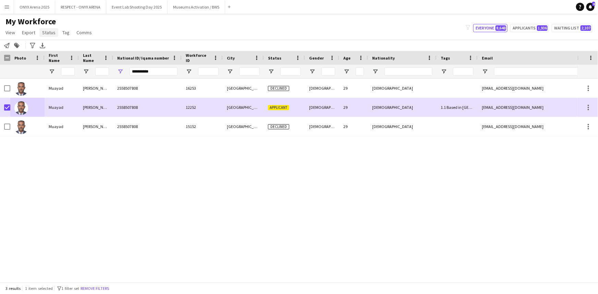
click at [49, 33] on span "Status" at bounding box center [48, 32] width 13 height 6
click at [51, 45] on span "Edit" at bounding box center [49, 47] width 8 height 6
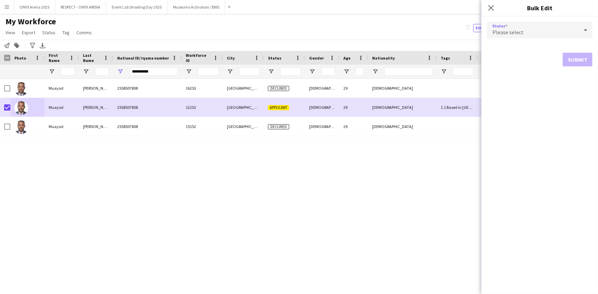
click at [553, 34] on div "Please select" at bounding box center [533, 30] width 92 height 16
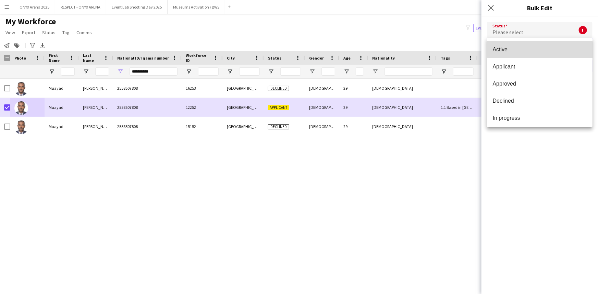
click at [552, 46] on mat-option "Active" at bounding box center [540, 49] width 106 height 17
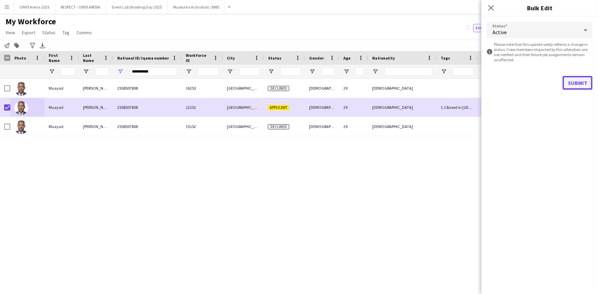
click at [570, 78] on button "Submit" at bounding box center [578, 83] width 30 height 14
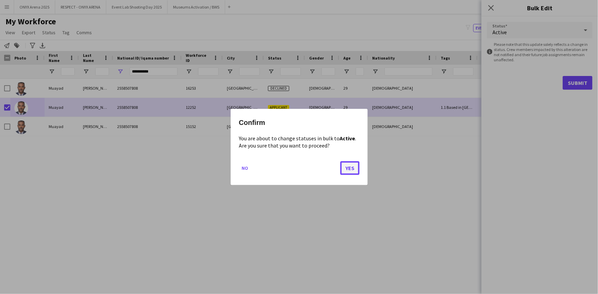
click at [356, 167] on button "Yes" at bounding box center [349, 168] width 19 height 14
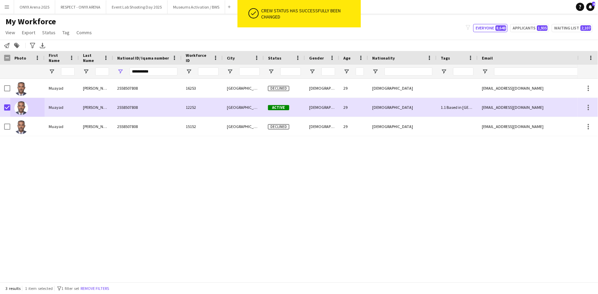
click at [104, 284] on div "3 results 1 item selected filter-1 1 filter set Remove filters" at bounding box center [299, 289] width 598 height 12
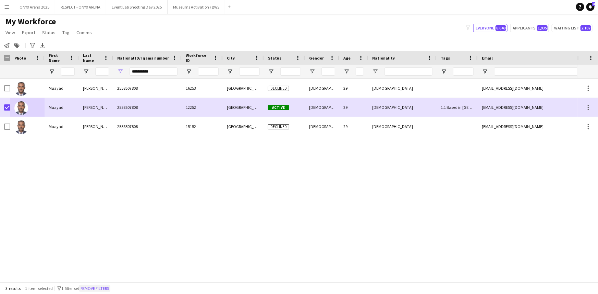
click at [104, 290] on button "Remove filters" at bounding box center [94, 289] width 31 height 8
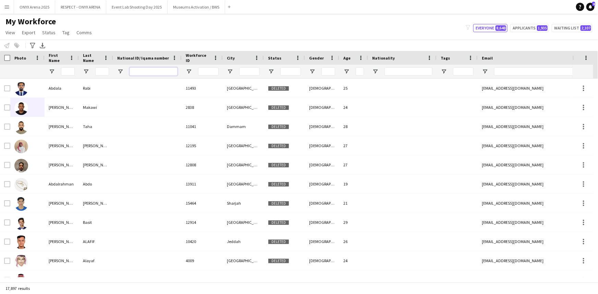
click at [161, 70] on input "National ID/ Iqama number Filter Input" at bounding box center [154, 72] width 48 height 8
paste input "**********"
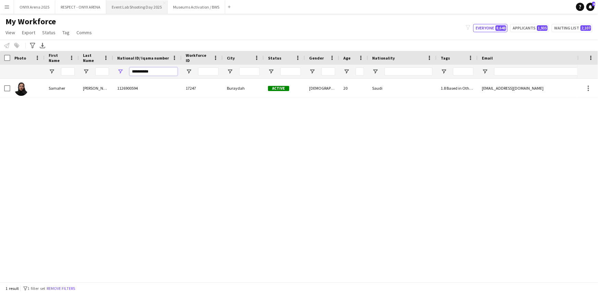
type input "**********"
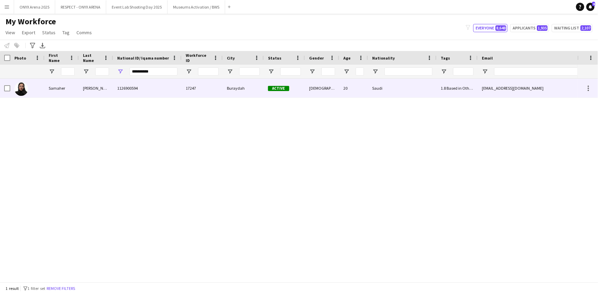
click at [327, 82] on div "[DEMOGRAPHIC_DATA]" at bounding box center [322, 88] width 34 height 19
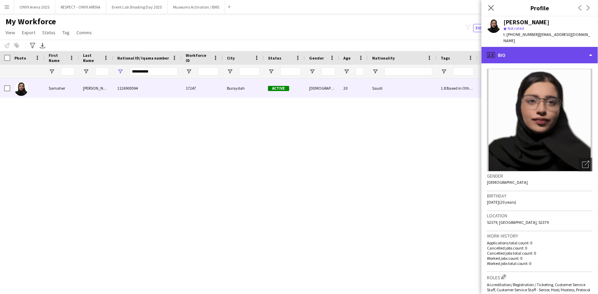
click at [529, 47] on div "profile Bio" at bounding box center [540, 55] width 117 height 16
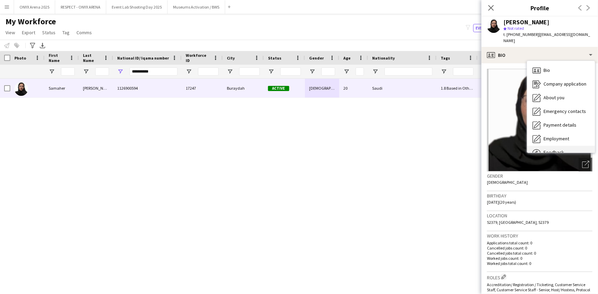
click at [568, 146] on div "Feedback Feedback" at bounding box center [561, 153] width 68 height 14
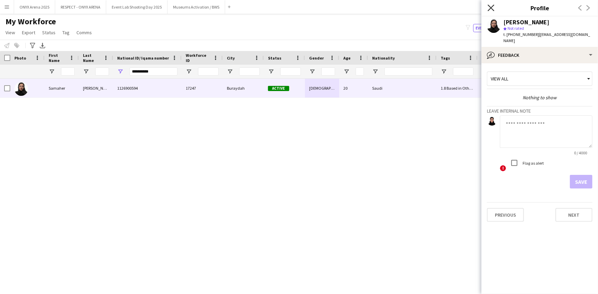
click at [491, 8] on icon at bounding box center [491, 7] width 7 height 7
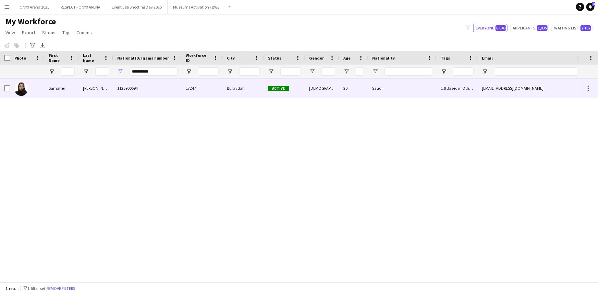
click at [98, 90] on div "[PERSON_NAME]" at bounding box center [96, 88] width 34 height 19
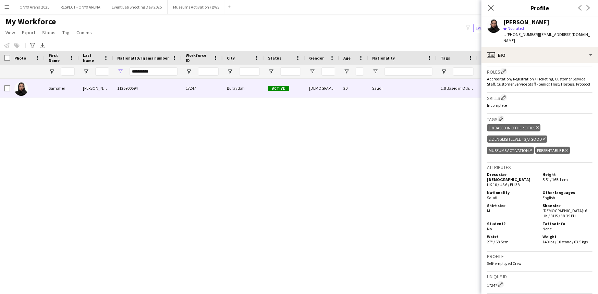
scroll to position [218, 0]
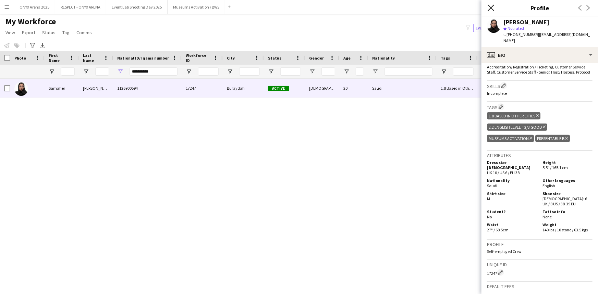
click at [490, 10] on icon "Close pop-in" at bounding box center [491, 7] width 7 height 7
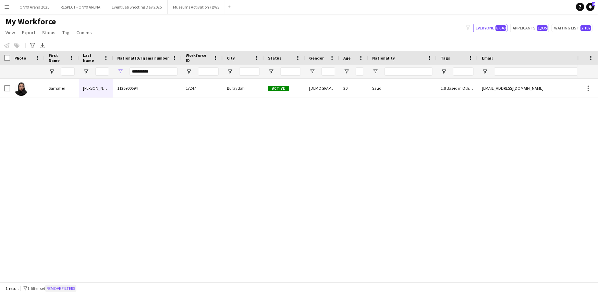
click at [74, 286] on button "Remove filters" at bounding box center [60, 289] width 31 height 8
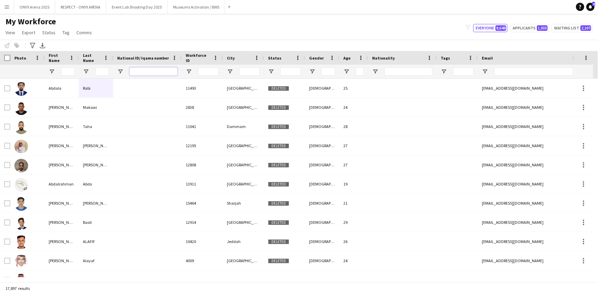
click at [147, 69] on input "National ID/ Iqama number Filter Input" at bounding box center [154, 72] width 48 height 8
paste input "**********"
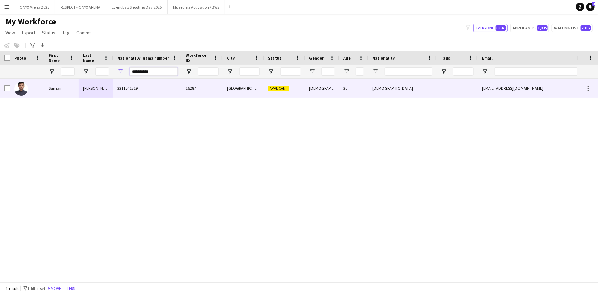
type input "**********"
click at [76, 89] on div "Samair" at bounding box center [62, 88] width 34 height 19
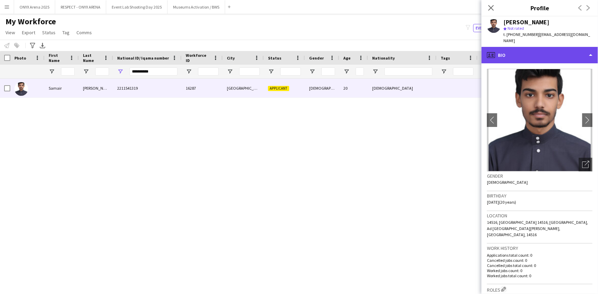
click at [513, 50] on div "profile Bio" at bounding box center [540, 55] width 117 height 16
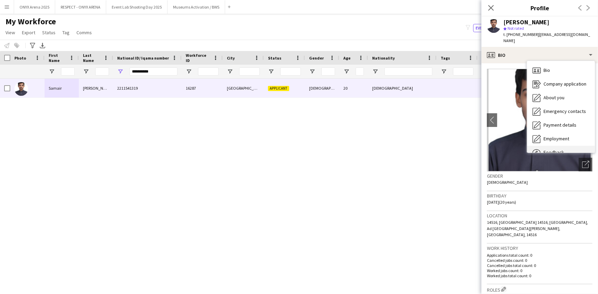
click at [562, 146] on div "Feedback Feedback" at bounding box center [561, 153] width 68 height 14
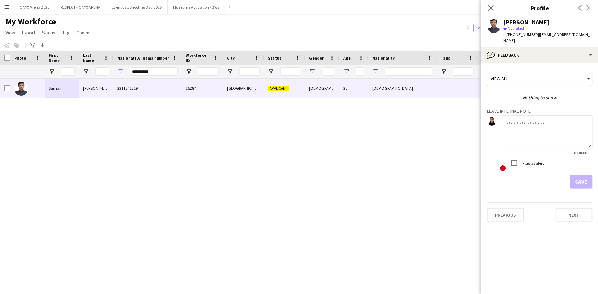
click at [542, 130] on textarea at bounding box center [546, 132] width 93 height 33
type textarea "*******"
click at [580, 175] on button "Save" at bounding box center [581, 182] width 23 height 14
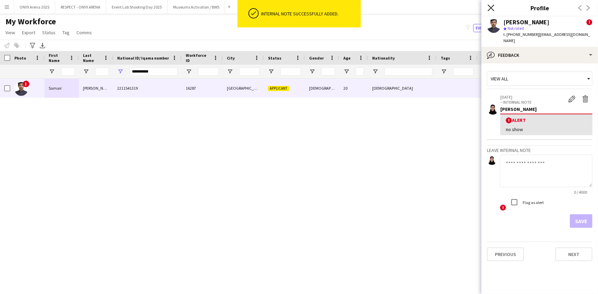
click at [491, 6] on icon "Close pop-in" at bounding box center [491, 7] width 7 height 7
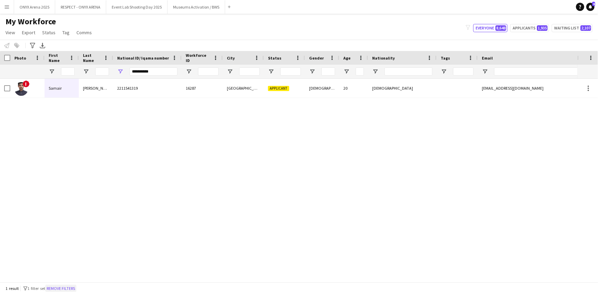
click at [76, 287] on button "Remove filters" at bounding box center [60, 289] width 31 height 8
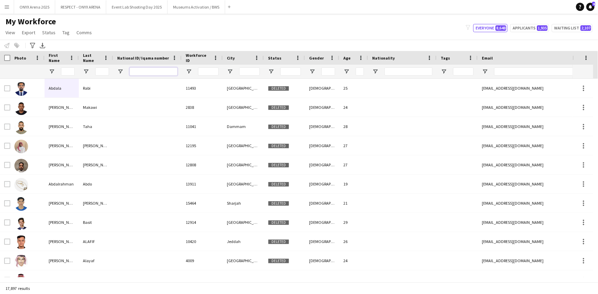
click at [142, 69] on input "National ID/ Iqama number Filter Input" at bounding box center [154, 72] width 48 height 8
paste input "**********"
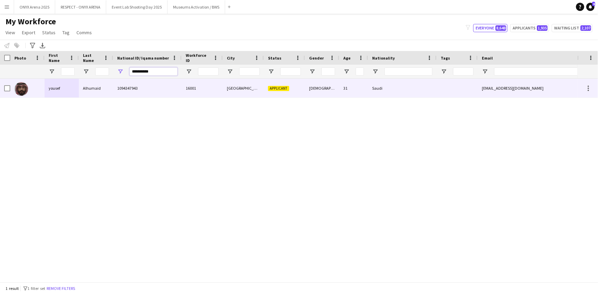
type input "**********"
click at [69, 89] on div "yousef" at bounding box center [62, 88] width 34 height 19
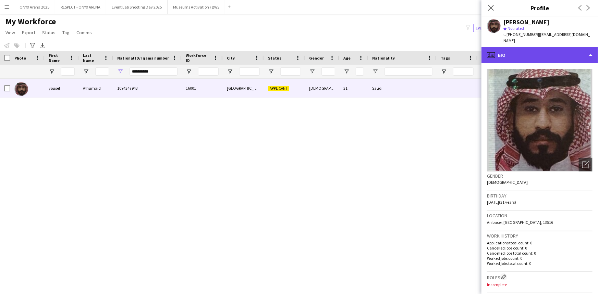
click at [526, 48] on div "profile Bio" at bounding box center [540, 55] width 117 height 16
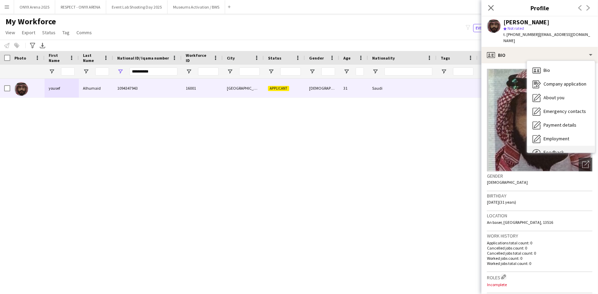
click at [538, 146] on div "Feedback Feedback" at bounding box center [561, 153] width 68 height 14
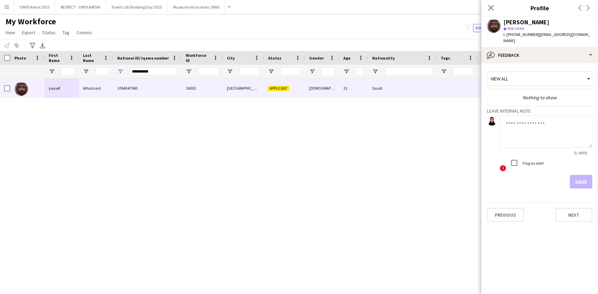
click at [533, 150] on div "0 / 4000" at bounding box center [546, 152] width 93 height 5
click at [539, 124] on textarea at bounding box center [546, 132] width 93 height 33
type textarea "*******"
click at [576, 176] on button "Save" at bounding box center [581, 182] width 23 height 14
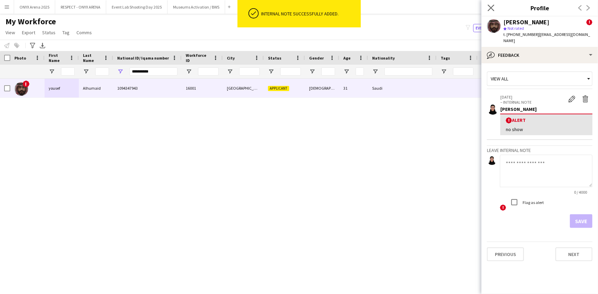
click at [495, 9] on app-icon "Close pop-in" at bounding box center [491, 8] width 10 height 10
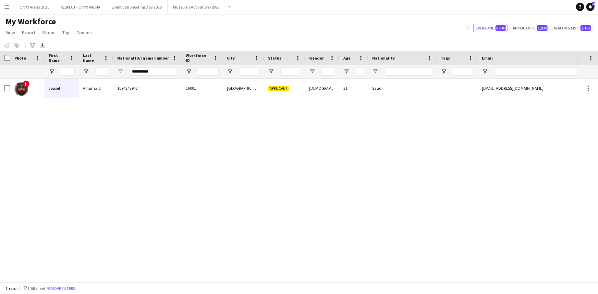
click at [75, 284] on div "1 result filter-1 1 filter set Remove filters" at bounding box center [299, 289] width 598 height 12
click at [74, 288] on button "Remove filters" at bounding box center [60, 289] width 31 height 8
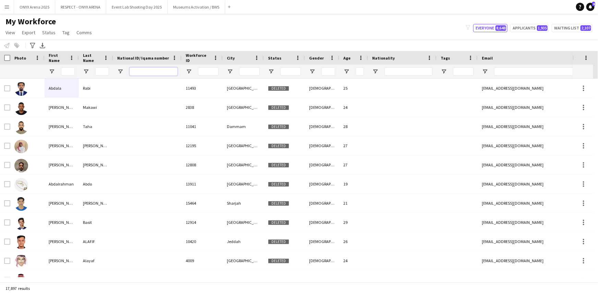
click at [151, 70] on input "National ID/ Iqama number Filter Input" at bounding box center [154, 72] width 48 height 8
paste input "**********"
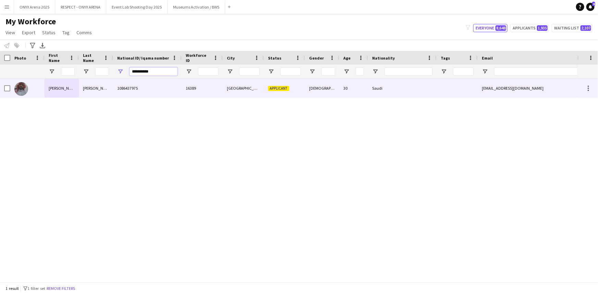
type input "**********"
click at [53, 95] on div "[PERSON_NAME]" at bounding box center [62, 88] width 34 height 19
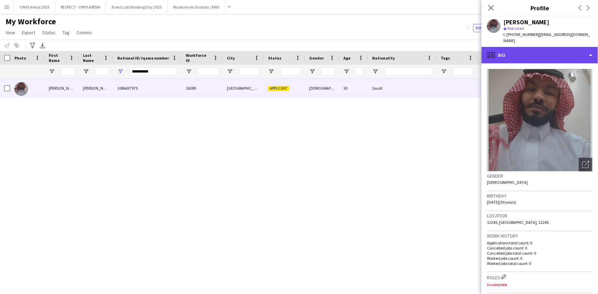
click at [532, 47] on div "profile Bio" at bounding box center [540, 55] width 117 height 16
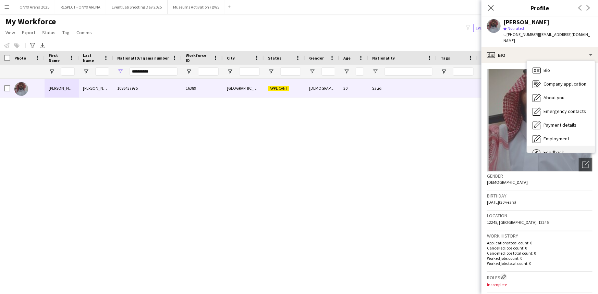
click at [550, 149] on span "Feedback" at bounding box center [554, 152] width 21 height 6
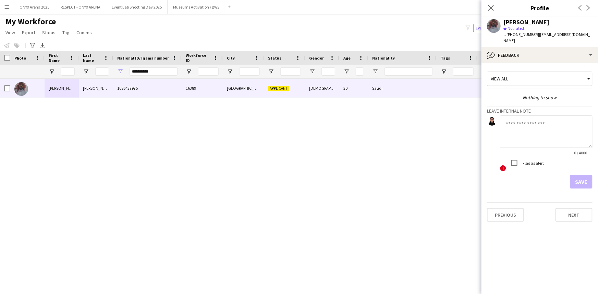
click at [531, 129] on textarea at bounding box center [546, 132] width 93 height 33
type textarea "*******"
click at [583, 175] on button "Save" at bounding box center [581, 182] width 23 height 14
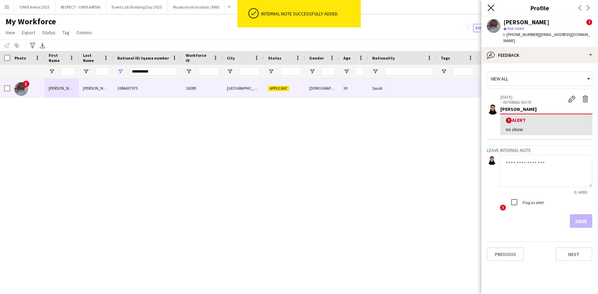
click at [491, 8] on icon at bounding box center [491, 7] width 7 height 7
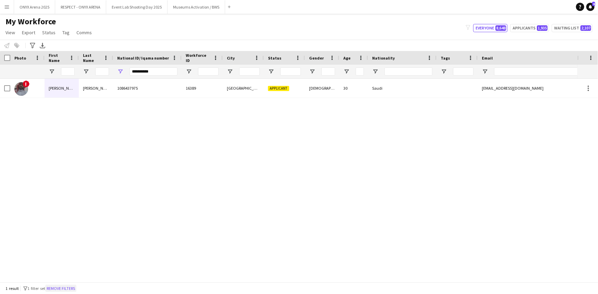
click at [72, 291] on button "Remove filters" at bounding box center [60, 289] width 31 height 8
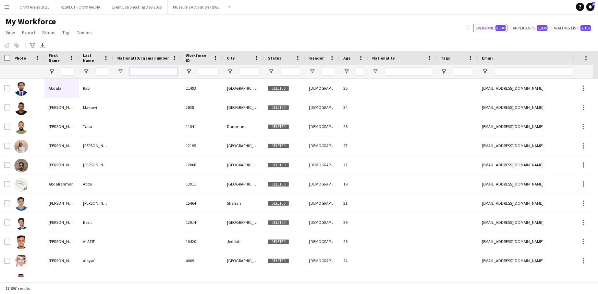
click at [158, 69] on input "National ID/ Iqama number Filter Input" at bounding box center [154, 72] width 48 height 8
paste input "**********"
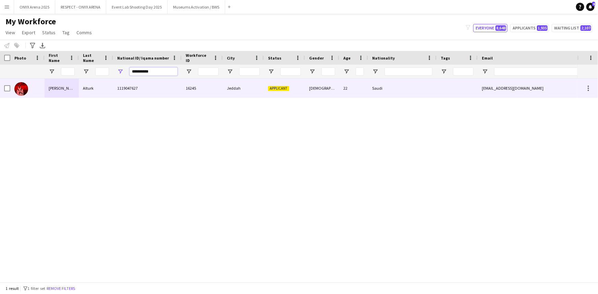
type input "**********"
click at [84, 90] on div "Alturk" at bounding box center [96, 88] width 34 height 19
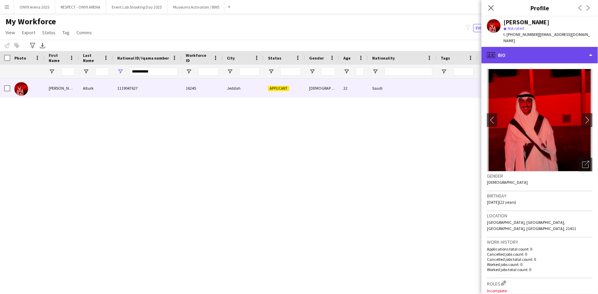
click at [549, 47] on div "profile Bio" at bounding box center [540, 55] width 117 height 16
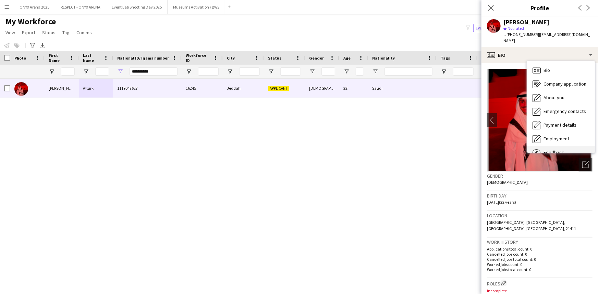
click at [556, 149] on span "Feedback" at bounding box center [554, 152] width 21 height 6
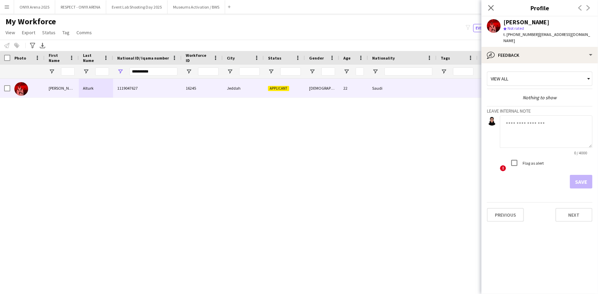
click at [520, 117] on textarea at bounding box center [546, 132] width 93 height 33
type textarea "*******"
click at [579, 176] on button "Save" at bounding box center [581, 182] width 23 height 14
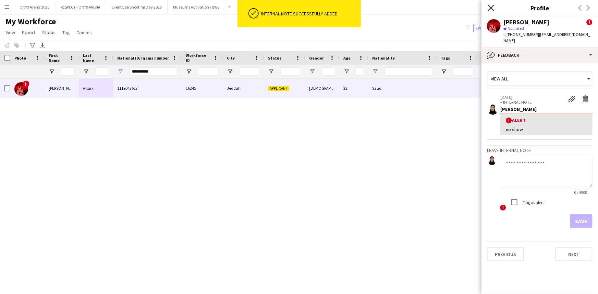
click at [492, 8] on icon at bounding box center [491, 7] width 7 height 7
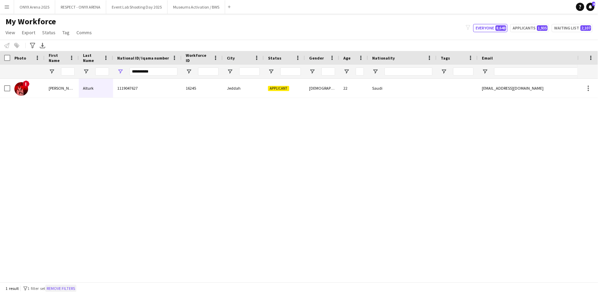
click at [73, 287] on button "Remove filters" at bounding box center [60, 289] width 31 height 8
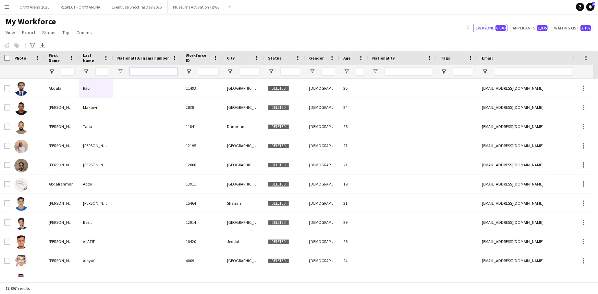
click at [153, 74] on input "National ID/ Iqama number Filter Input" at bounding box center [154, 72] width 48 height 8
paste input "**********"
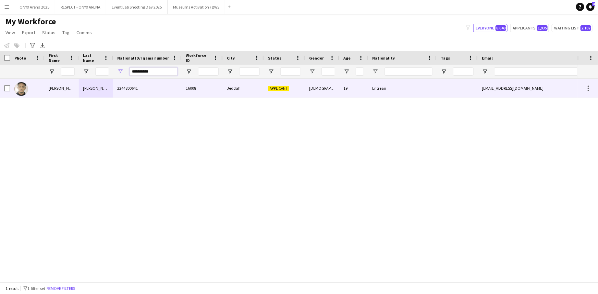
type input "**********"
click at [58, 88] on div "[PERSON_NAME]" at bounding box center [62, 88] width 34 height 19
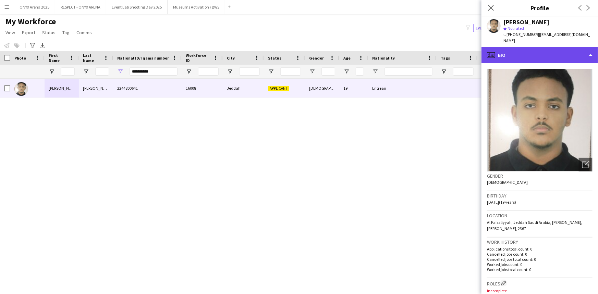
click at [533, 54] on div "profile Bio" at bounding box center [540, 55] width 117 height 16
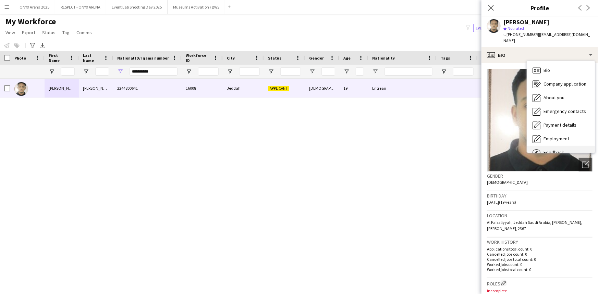
click at [555, 146] on div "Feedback Feedback" at bounding box center [561, 153] width 68 height 14
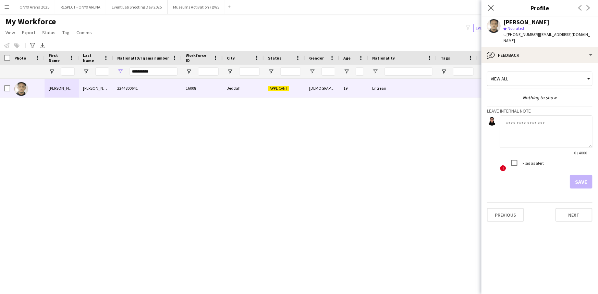
click at [531, 122] on textarea at bounding box center [546, 132] width 93 height 33
type textarea "*******"
click at [584, 177] on button "Save" at bounding box center [581, 182] width 23 height 14
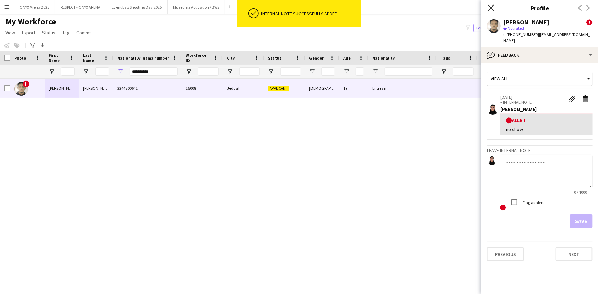
click at [492, 5] on icon "Close pop-in" at bounding box center [491, 7] width 7 height 7
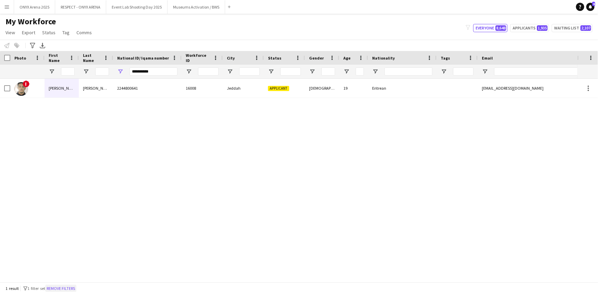
click at [62, 291] on button "Remove filters" at bounding box center [60, 289] width 31 height 8
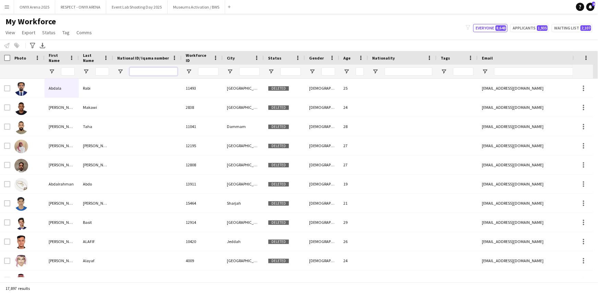
click at [153, 71] on input "National ID/ Iqama number Filter Input" at bounding box center [154, 72] width 48 height 8
paste input "**********"
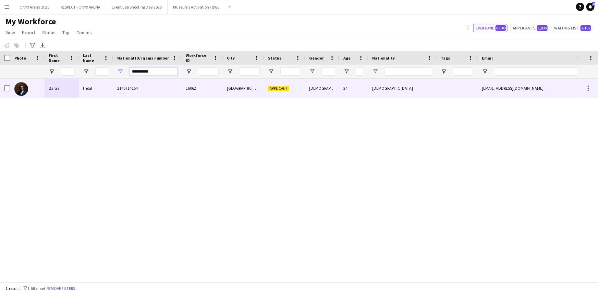
type input "**********"
click at [40, 93] on div at bounding box center [27, 88] width 34 height 19
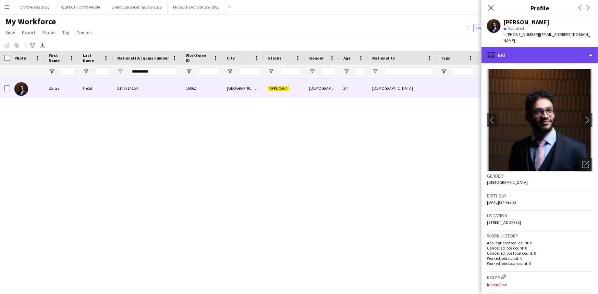
click at [527, 49] on div "profile Bio" at bounding box center [540, 55] width 117 height 16
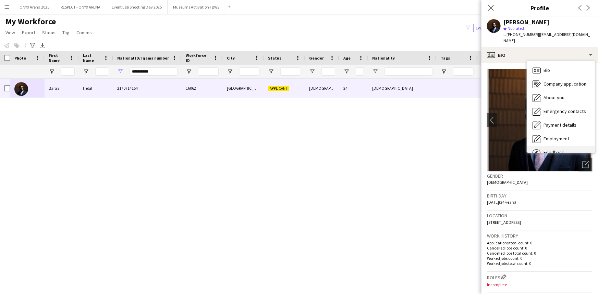
click at [547, 146] on div "Feedback Feedback" at bounding box center [561, 153] width 68 height 14
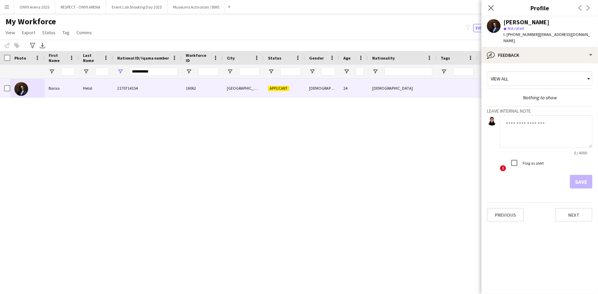
click at [530, 120] on textarea at bounding box center [546, 132] width 93 height 33
click at [527, 118] on textarea "**********" at bounding box center [546, 132] width 93 height 33
click at [563, 129] on textarea "**********" at bounding box center [546, 132] width 93 height 33
click at [516, 116] on textarea "**********" at bounding box center [546, 132] width 93 height 33
click at [518, 117] on textarea "**********" at bounding box center [546, 132] width 93 height 33
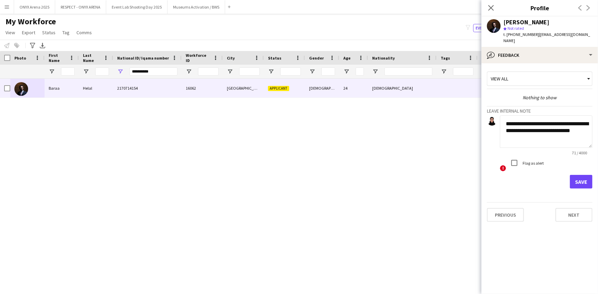
click at [566, 116] on textarea "**********" at bounding box center [546, 132] width 93 height 33
click at [574, 124] on textarea "**********" at bounding box center [546, 132] width 93 height 33
type textarea "**********"
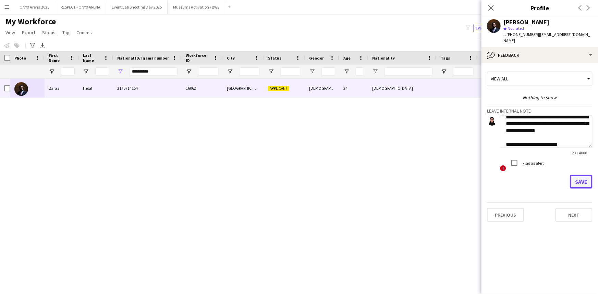
click at [592, 179] on button "Save" at bounding box center [581, 182] width 23 height 14
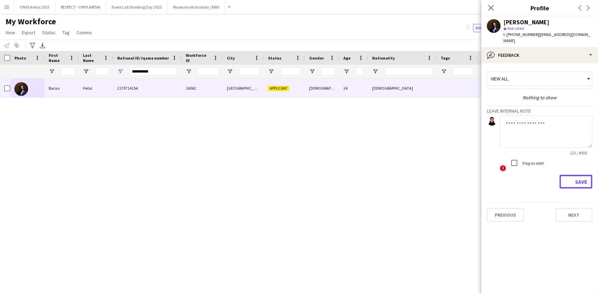
scroll to position [0, 0]
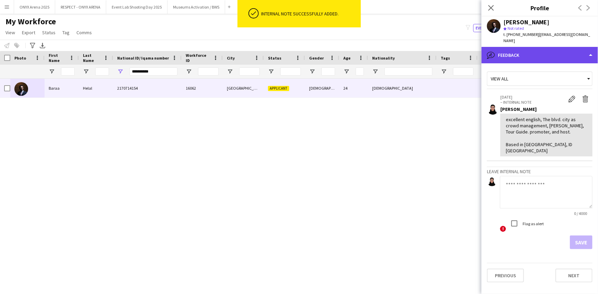
click at [514, 48] on div "bubble-pencil Feedback" at bounding box center [540, 55] width 117 height 16
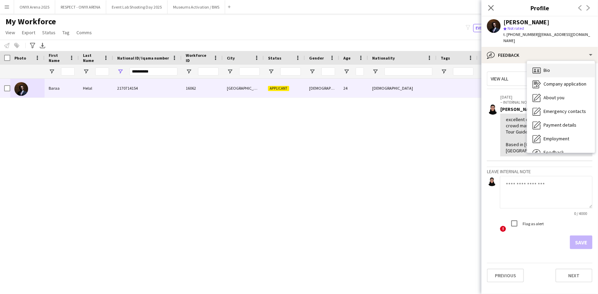
click at [535, 71] on icon at bounding box center [535, 71] width 2 height 1
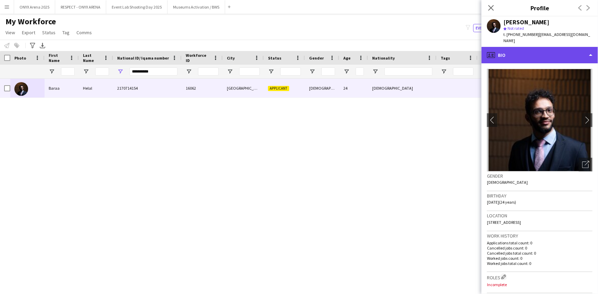
click at [539, 51] on div "profile Bio" at bounding box center [540, 55] width 117 height 16
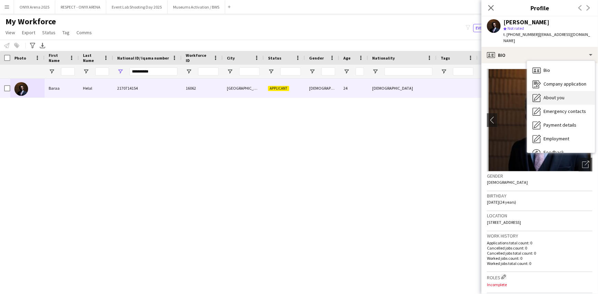
click at [548, 95] on span "About you" at bounding box center [554, 98] width 21 height 6
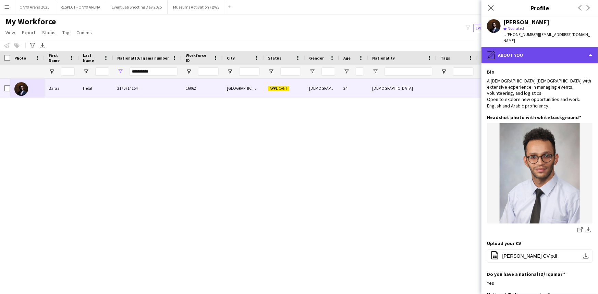
click at [522, 50] on div "pencil4 About you" at bounding box center [540, 55] width 117 height 16
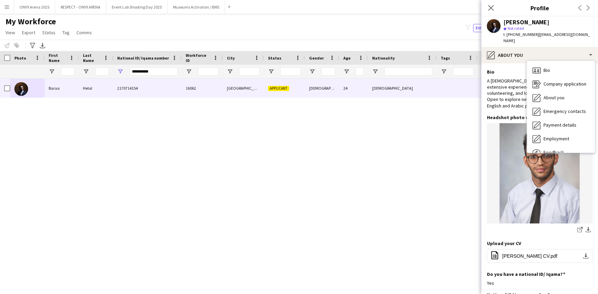
click at [521, 63] on app-section-data-types "Bio Edit this field A [DEMOGRAPHIC_DATA] [DEMOGRAPHIC_DATA] with extensive expe…" at bounding box center [540, 178] width 117 height 231
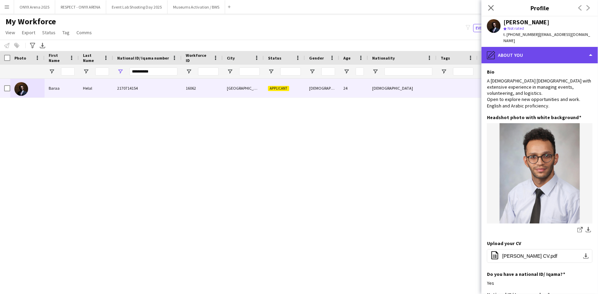
click at [521, 51] on div "pencil4 About you" at bounding box center [540, 55] width 117 height 16
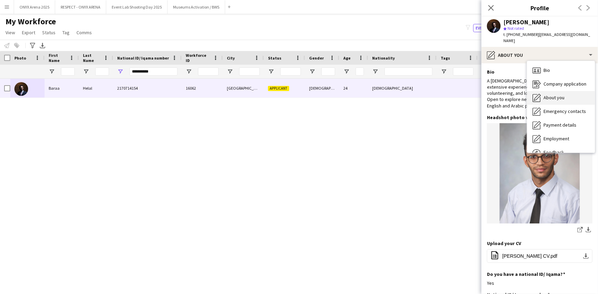
click at [552, 95] on div "About you About you" at bounding box center [561, 98] width 68 height 14
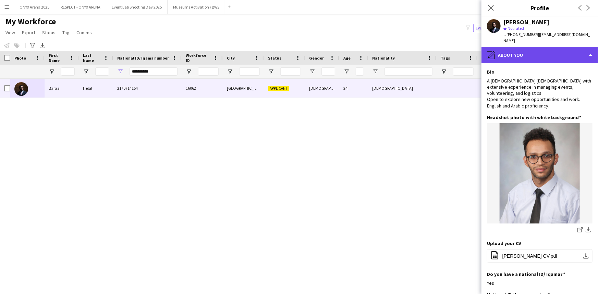
click at [542, 48] on div "pencil4 About you" at bounding box center [540, 55] width 117 height 16
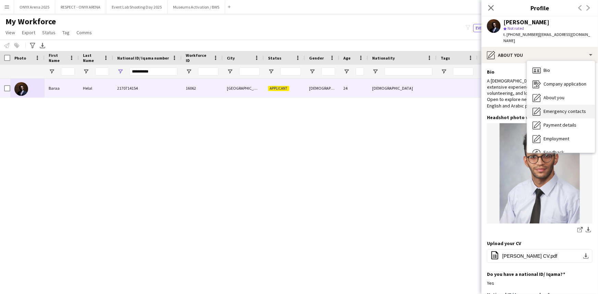
click at [550, 105] on div "Emergency contacts Emergency contacts" at bounding box center [561, 112] width 68 height 14
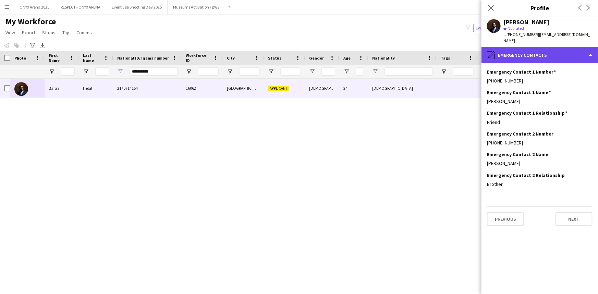
click at [530, 51] on div "pencil4 Emergency contacts" at bounding box center [540, 55] width 117 height 16
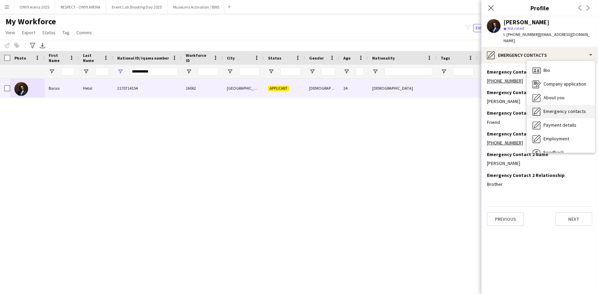
click at [555, 108] on span "Emergency contacts" at bounding box center [565, 111] width 42 height 6
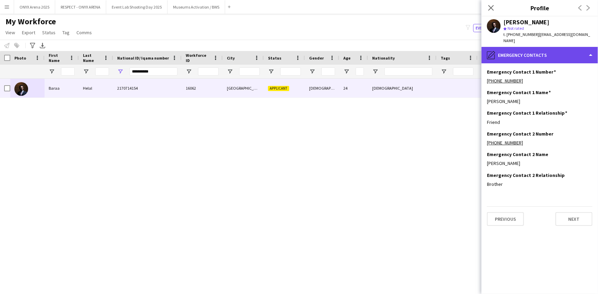
click at [545, 50] on div "pencil4 Emergency contacts" at bounding box center [540, 55] width 117 height 16
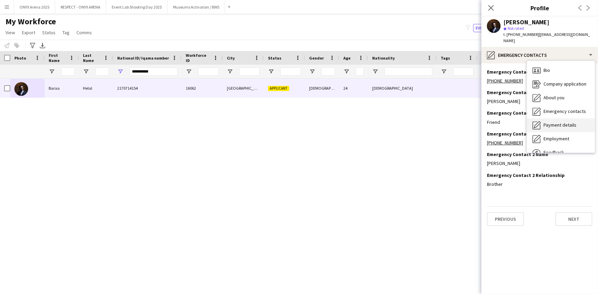
click at [552, 122] on span "Payment details" at bounding box center [560, 125] width 33 height 6
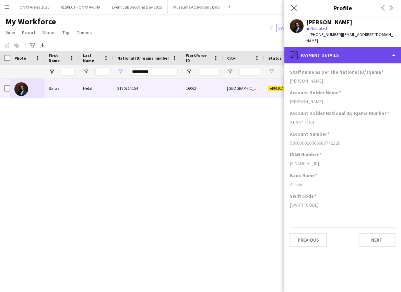
click at [345, 48] on div "pencil4 Payment details" at bounding box center [342, 55] width 117 height 16
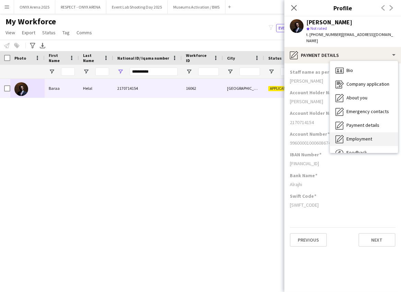
click at [359, 136] on span "Employment" at bounding box center [359, 139] width 26 height 6
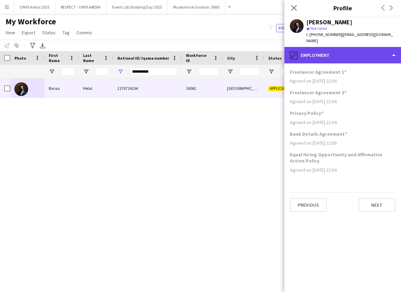
click at [352, 47] on div "pencil4 Employment" at bounding box center [342, 55] width 117 height 16
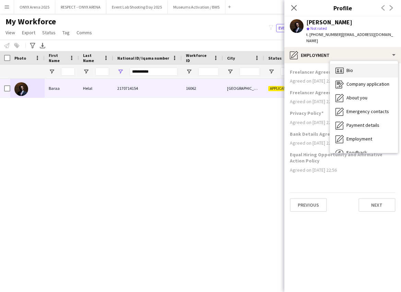
click at [360, 64] on div "Bio Bio" at bounding box center [364, 71] width 68 height 14
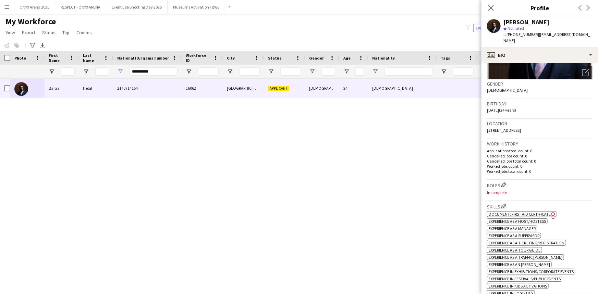
scroll to position [124, 0]
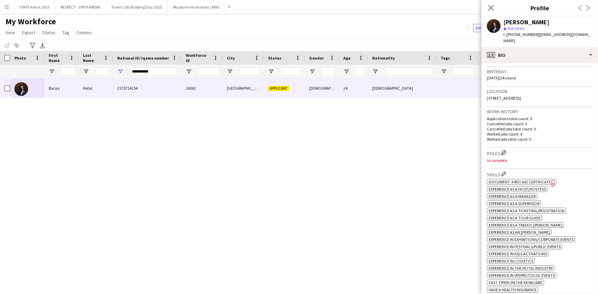
click at [505, 152] on app-icon "Edit crew company roles" at bounding box center [503, 152] width 5 height 5
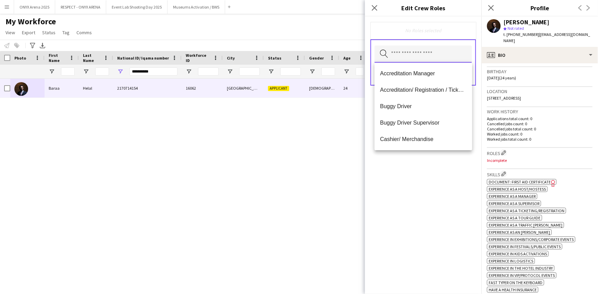
click at [402, 60] on input "text" at bounding box center [423, 54] width 97 height 17
click at [408, 92] on span "Accreditation/ Registration / Ticketing" at bounding box center [423, 90] width 86 height 7
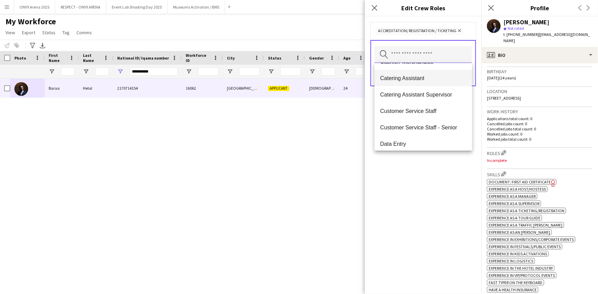
scroll to position [62, 0]
click at [408, 105] on mat-option "Customer Service Staff" at bounding box center [423, 110] width 97 height 16
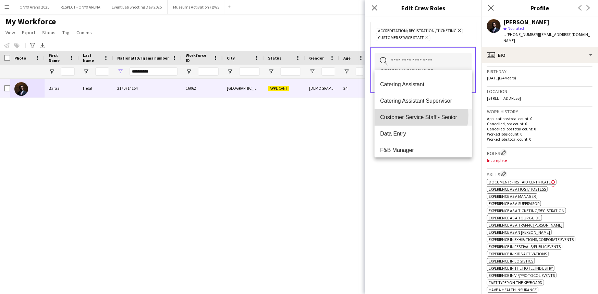
click at [412, 115] on span "Customer Service Staff - Senior" at bounding box center [423, 117] width 86 height 7
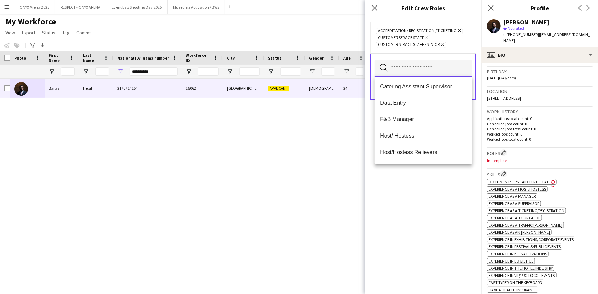
scroll to position [93, 0]
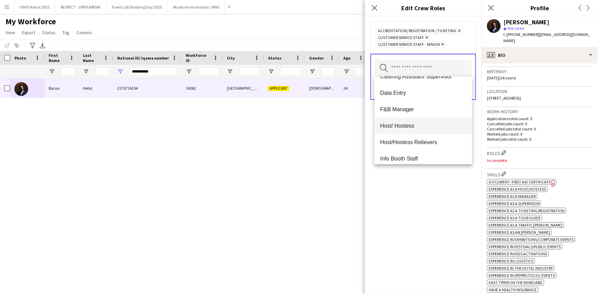
click at [412, 124] on span "Host/ Hostess" at bounding box center [423, 126] width 86 height 7
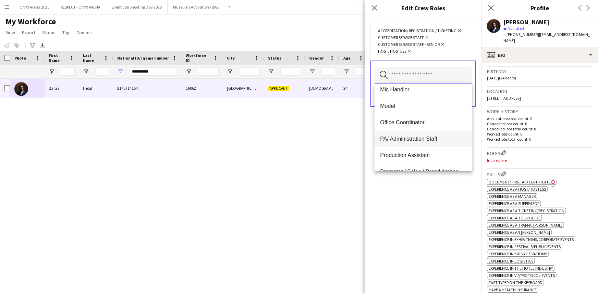
scroll to position [249, 0]
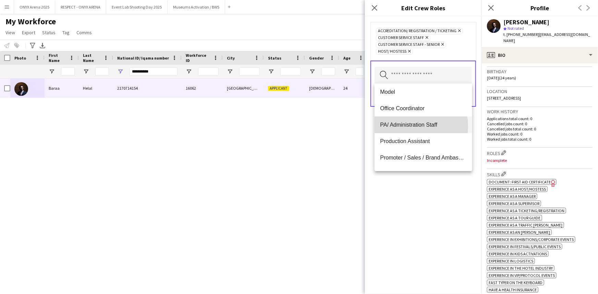
click at [411, 126] on span "PA/ Administration Staff" at bounding box center [423, 125] width 86 height 7
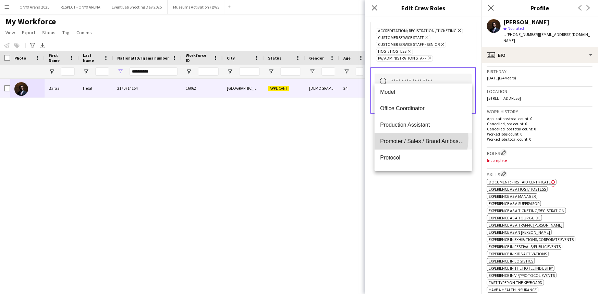
click at [412, 138] on span "Promoter / Sales / Brand Ambassador" at bounding box center [423, 141] width 86 height 7
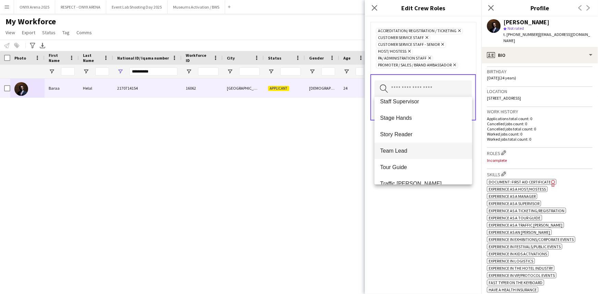
scroll to position [608, 0]
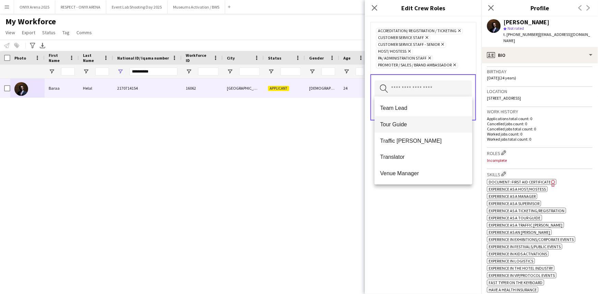
click at [411, 126] on span "Tour Guide" at bounding box center [423, 124] width 86 height 7
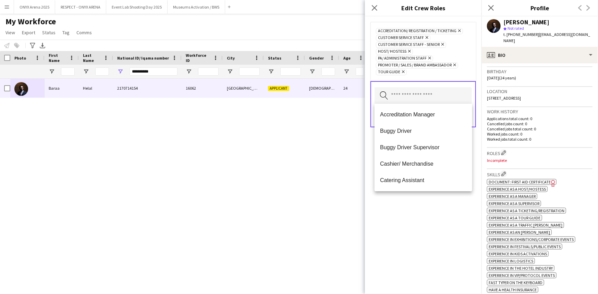
drag, startPoint x: 433, startPoint y: 226, endPoint x: 445, endPoint y: 182, distance: 46.1
click at [433, 226] on div "Accreditation/ Registration / Ticketing Remove Customer Service Staff Remove Cu…" at bounding box center [423, 155] width 117 height 278
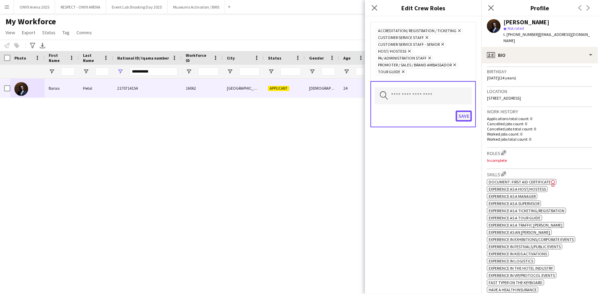
click at [465, 114] on button "Save" at bounding box center [464, 116] width 16 height 11
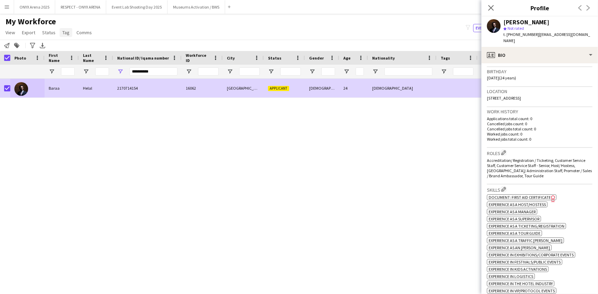
click at [68, 28] on link "Tag" at bounding box center [66, 32] width 13 height 9
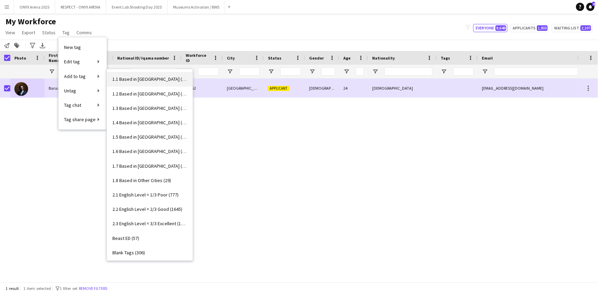
click at [135, 80] on span "1.1 Based in [GEOGRAPHIC_DATA] (2970)" at bounding box center [149, 79] width 75 height 6
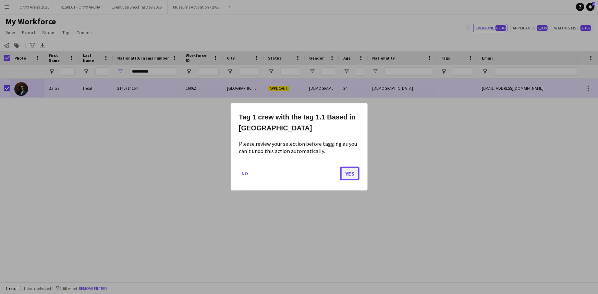
click at [349, 175] on button "Yes" at bounding box center [349, 174] width 19 height 14
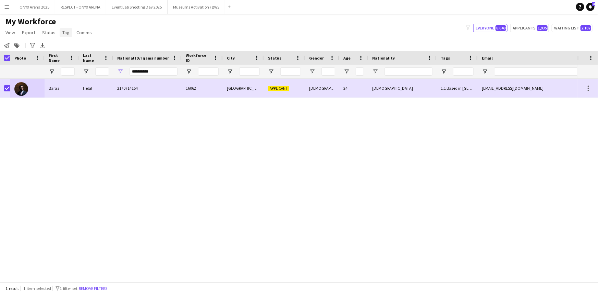
click at [64, 36] on link "Tag" at bounding box center [66, 32] width 13 height 9
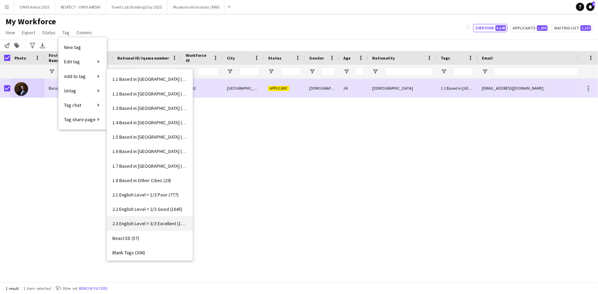
click at [163, 223] on span "2.3 English Level = 3/3 Excellent (1278)" at bounding box center [149, 224] width 75 height 6
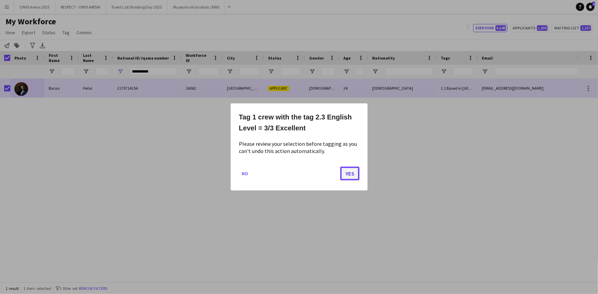
click at [352, 170] on button "Yes" at bounding box center [349, 174] width 19 height 14
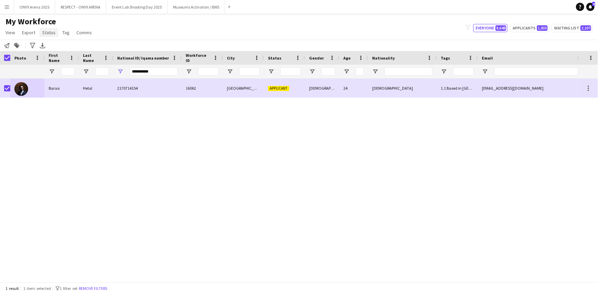
click at [51, 32] on span "Status" at bounding box center [48, 32] width 13 height 6
click at [48, 49] on span "Edit" at bounding box center [49, 47] width 8 height 6
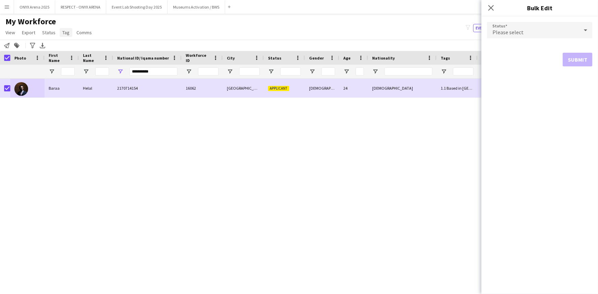
click at [64, 33] on span "Tag" at bounding box center [65, 32] width 7 height 6
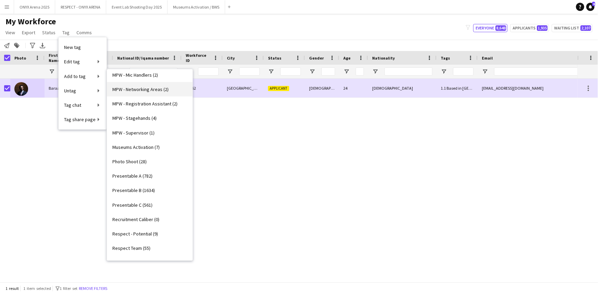
scroll to position [405, 0]
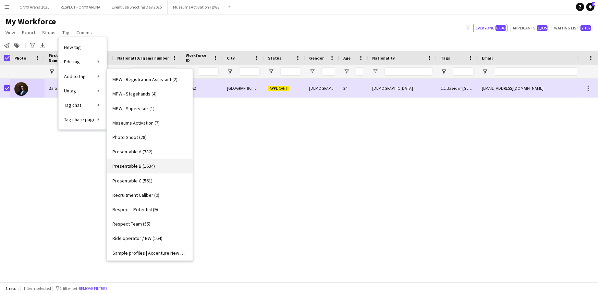
click at [150, 167] on span "Presentable B (1634)" at bounding box center [133, 166] width 42 height 6
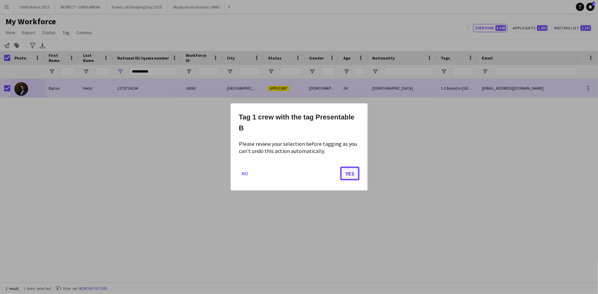
click at [352, 175] on button "Yes" at bounding box center [349, 174] width 19 height 14
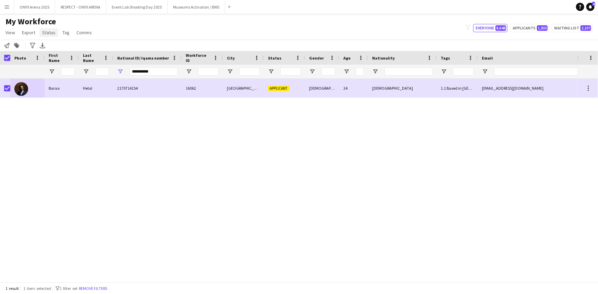
click at [45, 32] on span "Status" at bounding box center [48, 32] width 13 height 6
click at [48, 45] on span "Edit" at bounding box center [49, 47] width 8 height 6
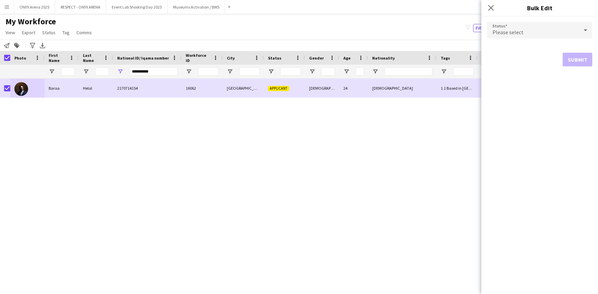
click at [544, 34] on div "Please select" at bounding box center [533, 30] width 92 height 16
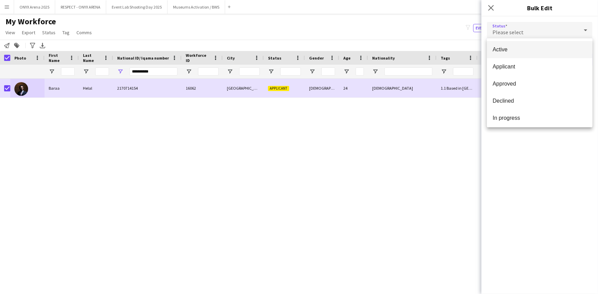
click at [542, 47] on span "Active" at bounding box center [540, 49] width 95 height 7
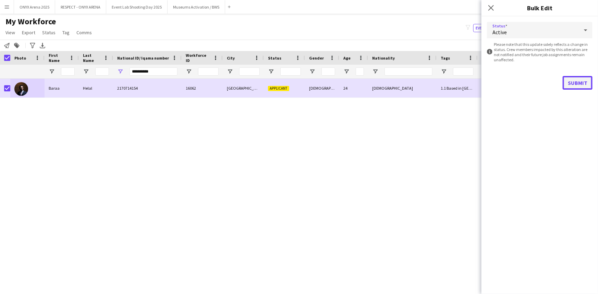
click at [567, 81] on button "Submit" at bounding box center [578, 83] width 30 height 14
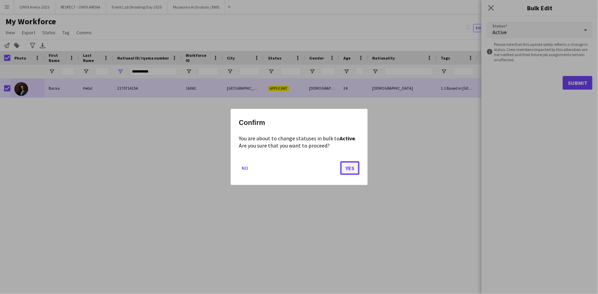
click at [347, 170] on button "Yes" at bounding box center [349, 168] width 19 height 14
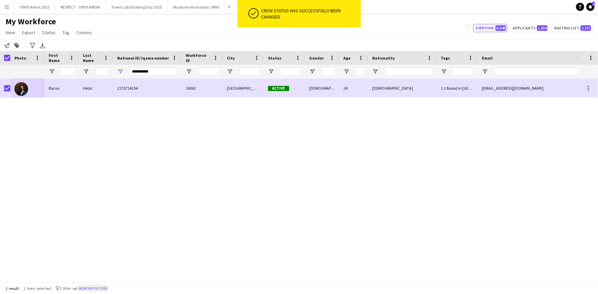
click at [109, 287] on button "Remove filters" at bounding box center [92, 289] width 31 height 8
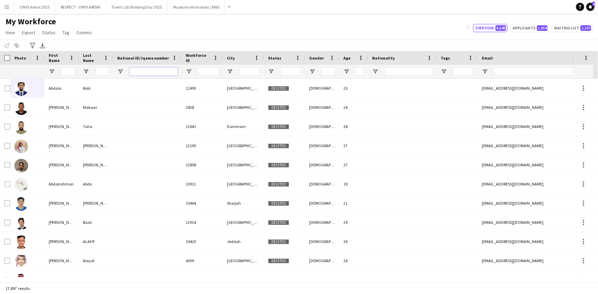
click at [141, 71] on input "National ID/ Iqama number Filter Input" at bounding box center [154, 72] width 48 height 8
paste input "**********"
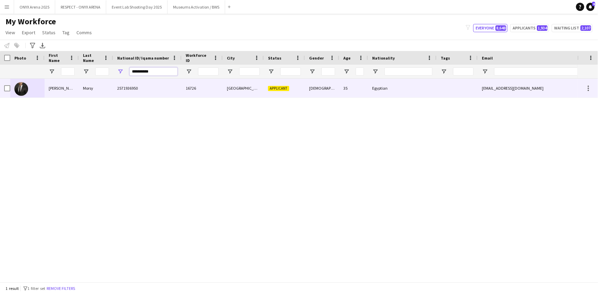
type input "**********"
click at [49, 88] on div "[PERSON_NAME]" at bounding box center [62, 88] width 34 height 19
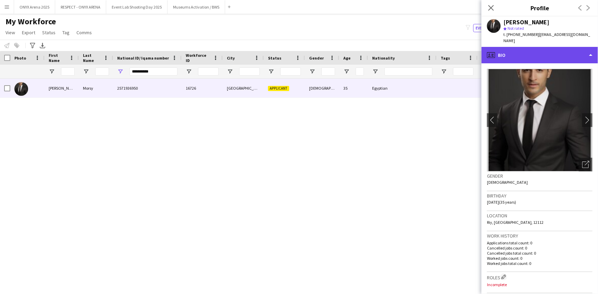
click at [540, 50] on div "profile Bio" at bounding box center [540, 55] width 117 height 16
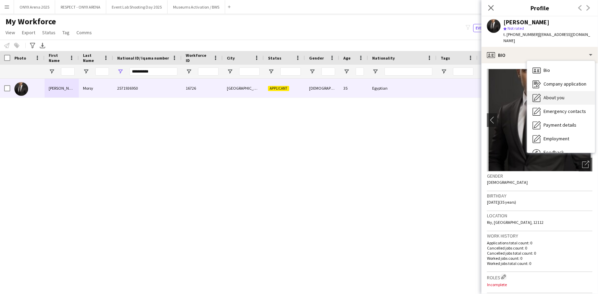
click at [554, 91] on div "About you About you" at bounding box center [561, 98] width 68 height 14
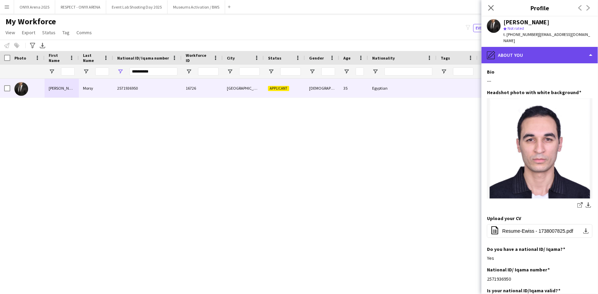
click at [533, 47] on div "pencil4 About you" at bounding box center [540, 55] width 117 height 16
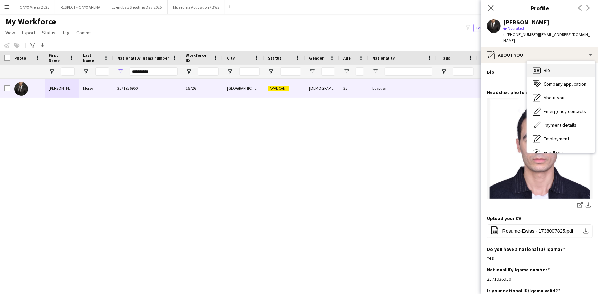
click at [540, 66] on icon "Bio" at bounding box center [537, 70] width 8 height 8
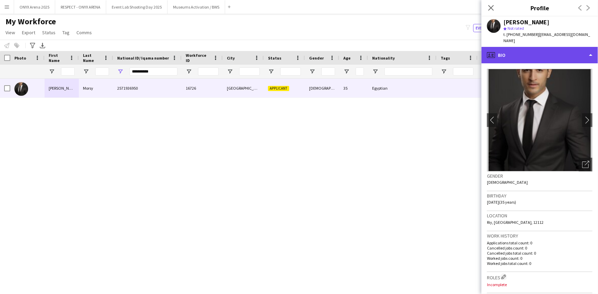
click at [535, 55] on div "profile Bio" at bounding box center [540, 55] width 117 height 16
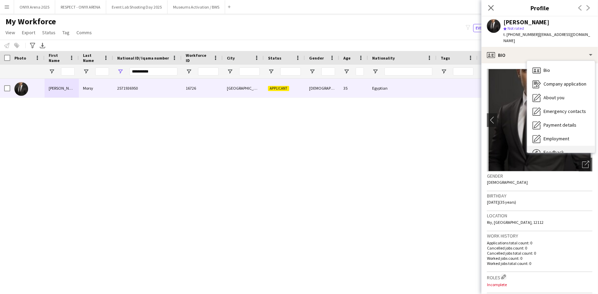
click at [553, 146] on div "Feedback Feedback" at bounding box center [561, 153] width 68 height 14
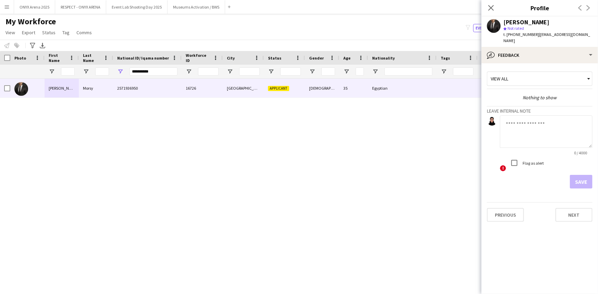
drag, startPoint x: 532, startPoint y: 124, endPoint x: 535, endPoint y: 128, distance: 4.9
click at [534, 127] on textarea at bounding box center [546, 132] width 93 height 33
type textarea "*******"
click at [586, 175] on button "Save" at bounding box center [581, 182] width 23 height 14
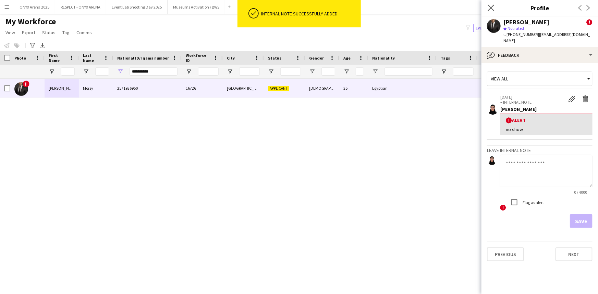
click at [494, 9] on icon "Close pop-in" at bounding box center [491, 7] width 7 height 7
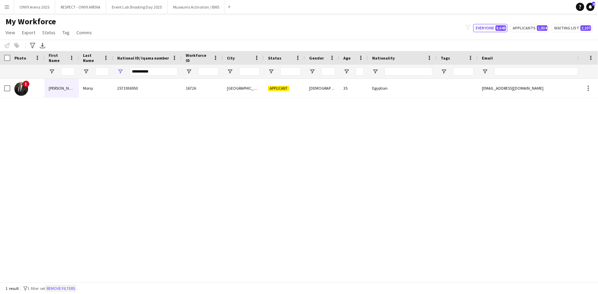
click at [75, 288] on button "Remove filters" at bounding box center [60, 289] width 31 height 8
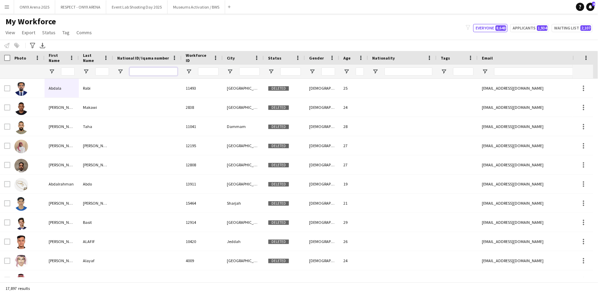
click at [148, 75] on input "National ID/ Iqama number Filter Input" at bounding box center [154, 72] width 48 height 8
paste input "**********"
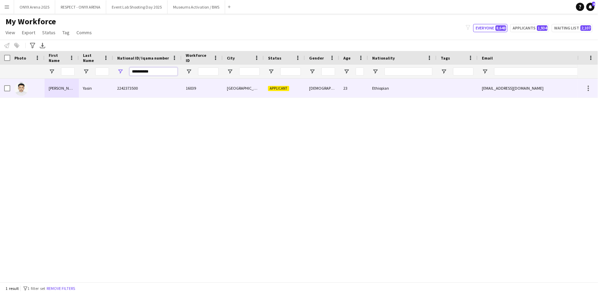
type input "**********"
click at [75, 86] on div "[PERSON_NAME]" at bounding box center [62, 88] width 34 height 19
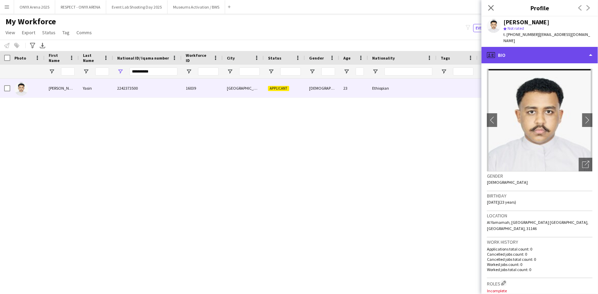
click at [522, 49] on div "profile Bio" at bounding box center [540, 55] width 117 height 16
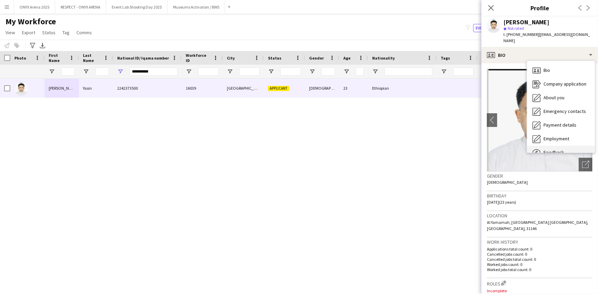
click at [549, 149] on span "Feedback" at bounding box center [554, 152] width 21 height 6
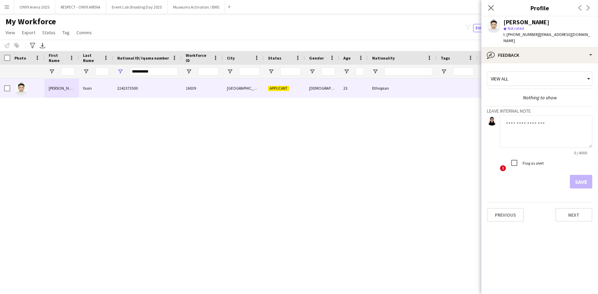
click at [535, 116] on textarea at bounding box center [546, 132] width 93 height 33
click at [551, 120] on textarea "**********" at bounding box center [546, 132] width 93 height 33
click at [505, 119] on textarea "**********" at bounding box center [546, 132] width 93 height 33
click at [512, 116] on textarea "**********" at bounding box center [546, 132] width 93 height 33
click at [546, 130] on textarea "**********" at bounding box center [546, 132] width 93 height 33
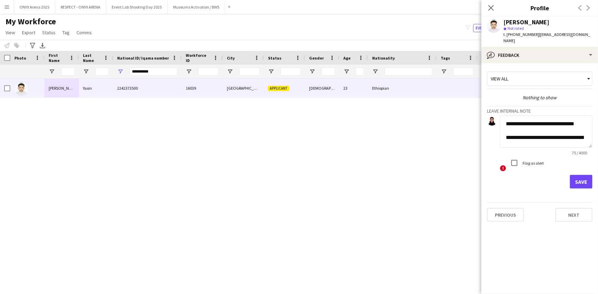
scroll to position [5, 0]
click at [542, 133] on textarea "**********" at bounding box center [546, 132] width 93 height 33
click at [579, 116] on textarea "**********" at bounding box center [546, 132] width 93 height 33
click at [540, 134] on textarea "**********" at bounding box center [546, 132] width 93 height 33
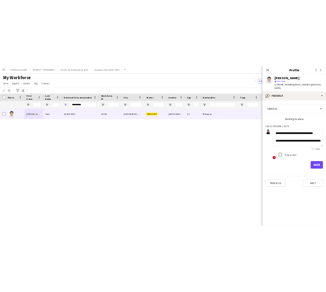
scroll to position [14, 0]
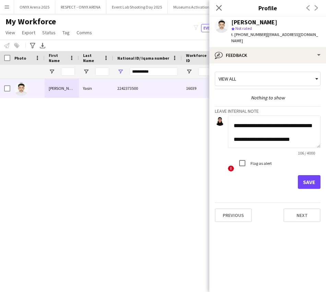
type textarea "**********"
click at [304, 175] on button "Save" at bounding box center [308, 182] width 23 height 14
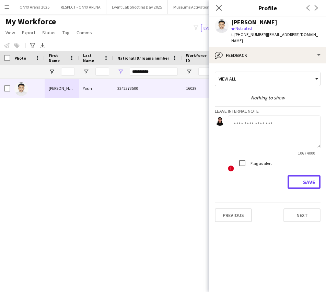
scroll to position [0, 0]
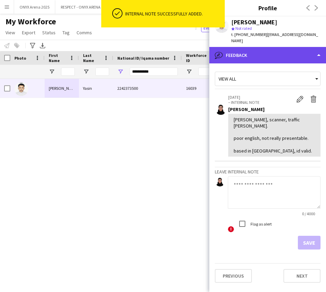
click at [278, 52] on div "bubble-pencil Feedback" at bounding box center [267, 55] width 117 height 16
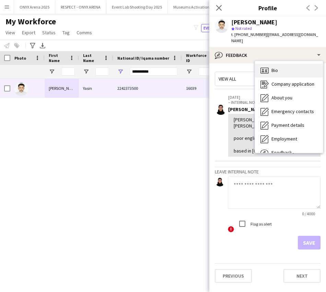
click at [282, 64] on div "Bio Bio" at bounding box center [289, 71] width 68 height 14
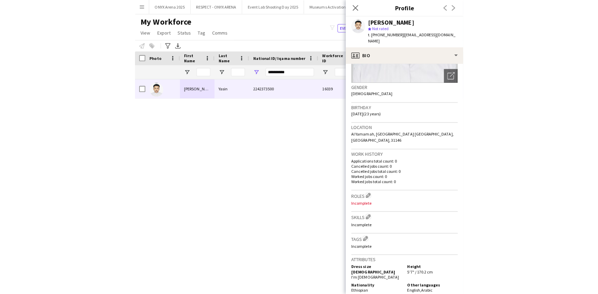
scroll to position [156, 0]
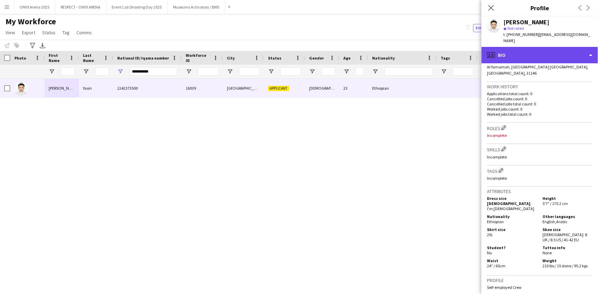
click at [524, 47] on div "profile Bio" at bounding box center [540, 55] width 117 height 16
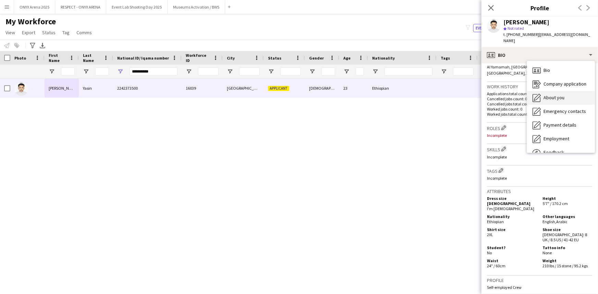
click at [544, 95] on span "About you" at bounding box center [554, 98] width 21 height 6
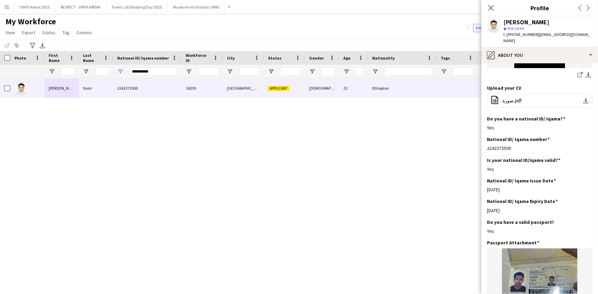
scroll to position [218, 0]
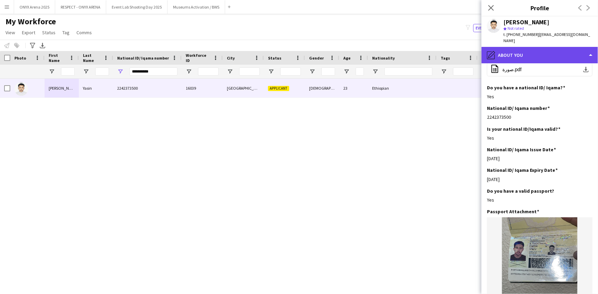
click at [534, 47] on div "pencil4 About you" at bounding box center [540, 55] width 117 height 16
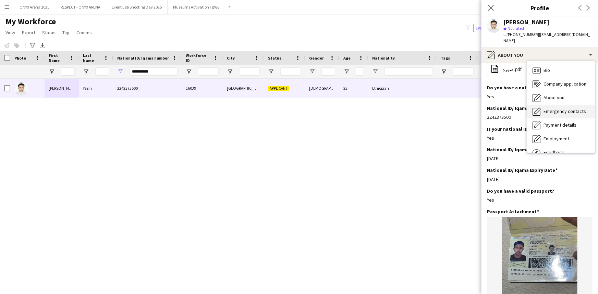
click at [557, 105] on div "Emergency contacts Emergency contacts" at bounding box center [561, 112] width 68 height 14
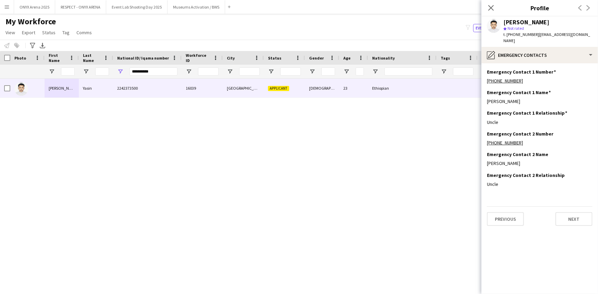
scroll to position [0, 0]
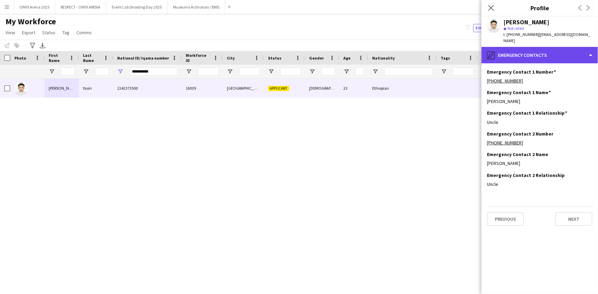
click at [547, 48] on div "pencil4 Emergency contacts" at bounding box center [540, 55] width 117 height 16
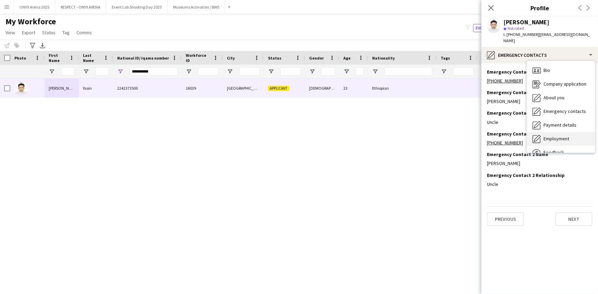
click at [557, 132] on div "Employment Employment" at bounding box center [561, 139] width 68 height 14
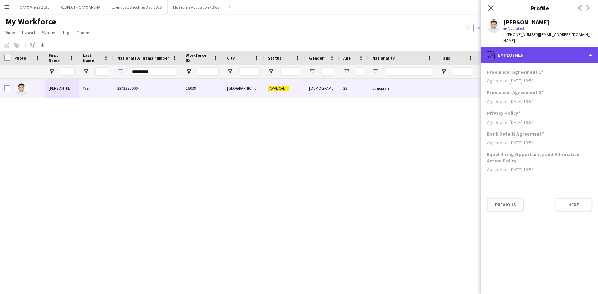
click at [550, 52] on div "pencil4 Employment" at bounding box center [540, 55] width 117 height 16
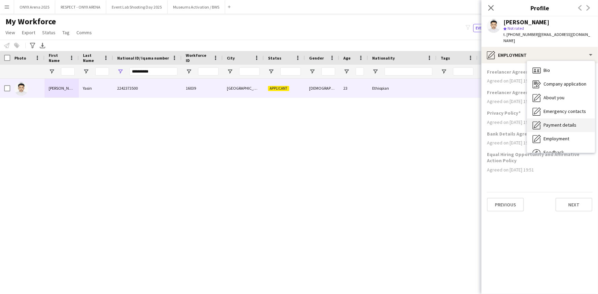
click at [561, 122] on span "Payment details" at bounding box center [560, 125] width 33 height 6
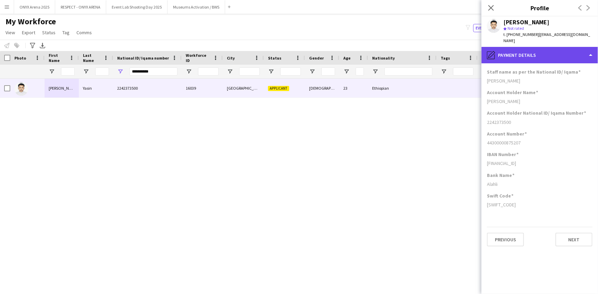
click at [555, 48] on div "pencil4 Payment details" at bounding box center [540, 55] width 117 height 16
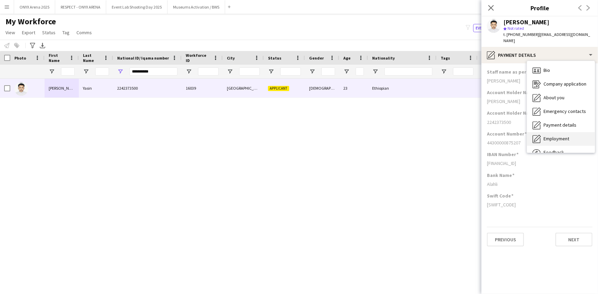
click at [556, 136] on span "Employment" at bounding box center [557, 139] width 26 height 6
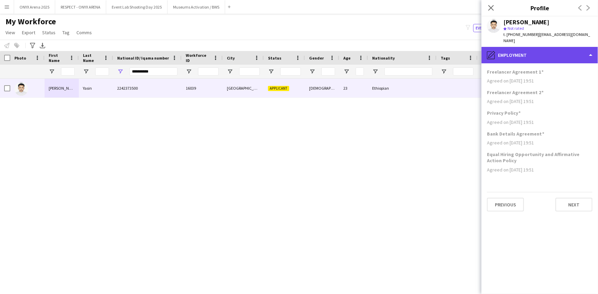
click at [537, 50] on div "pencil4 Employment" at bounding box center [540, 55] width 117 height 16
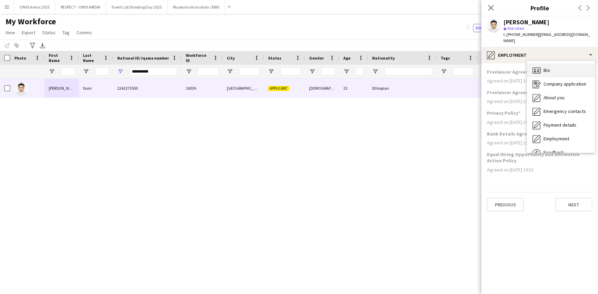
click at [551, 64] on div "Bio Bio" at bounding box center [561, 71] width 68 height 14
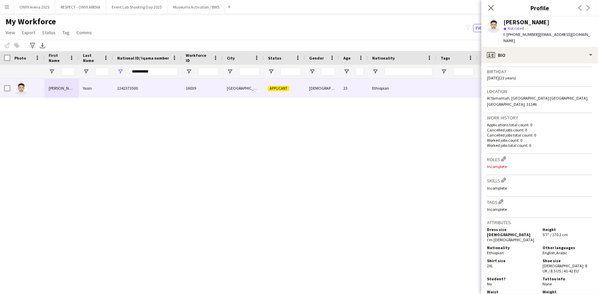
scroll to position [187, 0]
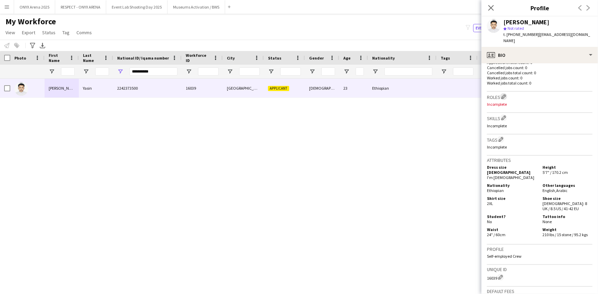
click at [505, 94] on app-icon "Edit crew company roles" at bounding box center [503, 96] width 5 height 5
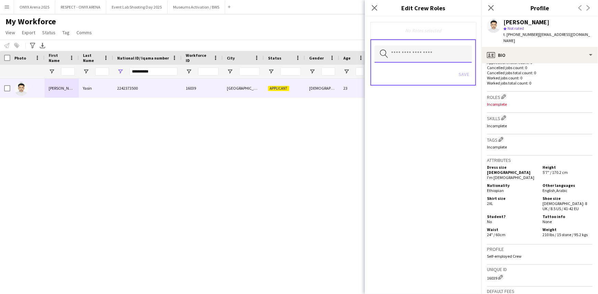
click at [415, 55] on input "text" at bounding box center [423, 54] width 97 height 17
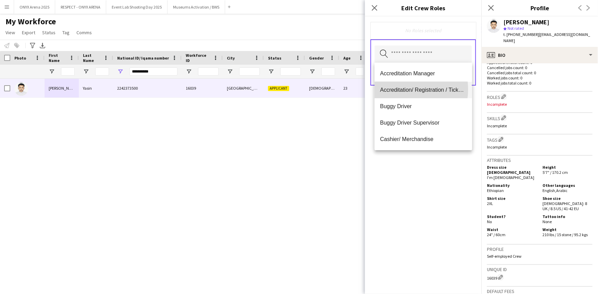
click at [402, 89] on span "Accreditation/ Registration / Ticketing" at bounding box center [423, 90] width 86 height 7
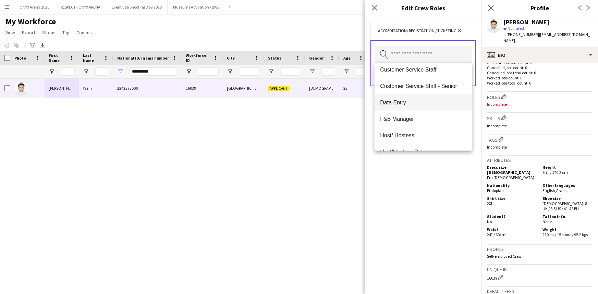
scroll to position [93, 0]
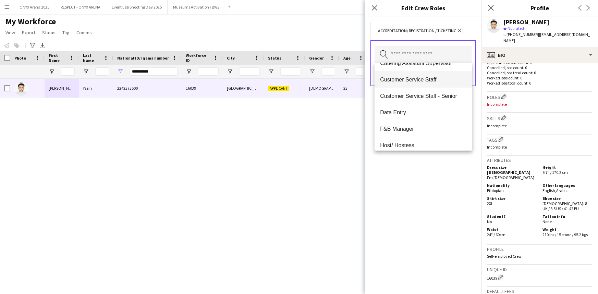
click at [417, 79] on span "Customer Service Staff" at bounding box center [423, 79] width 86 height 7
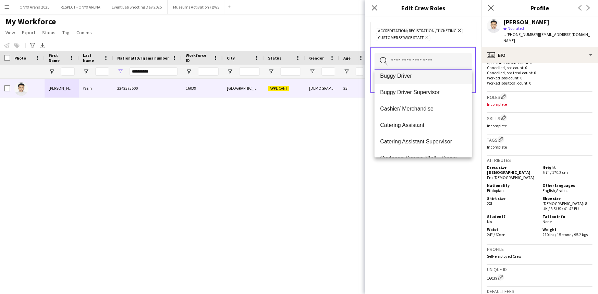
scroll to position [62, 0]
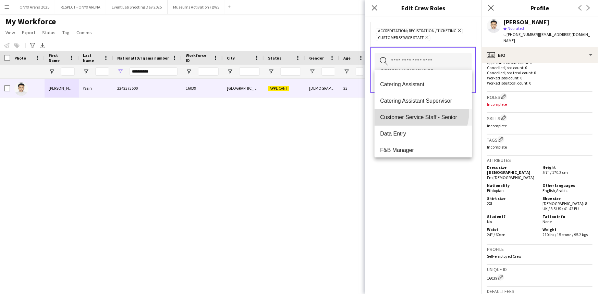
click at [416, 112] on mat-option "Customer Service Staff - Senior" at bounding box center [423, 117] width 97 height 16
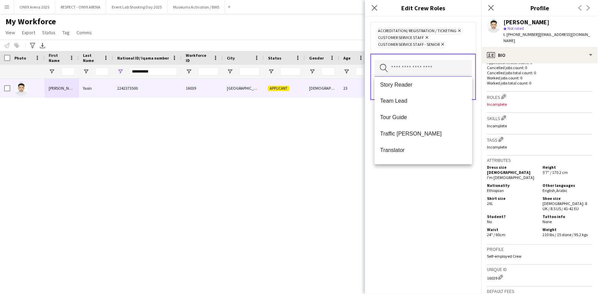
scroll to position [658, 0]
click at [412, 121] on span "Traffic [PERSON_NAME]" at bounding box center [423, 121] width 86 height 7
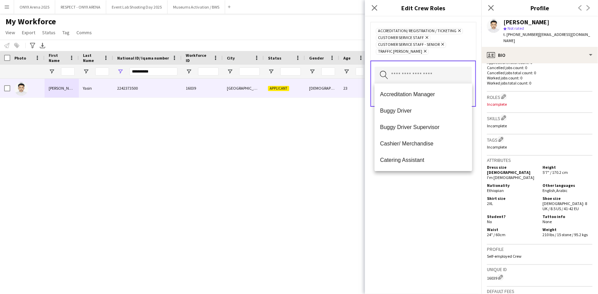
click at [414, 211] on div "Accreditation/ Registration / Ticketing Remove Customer Service Staff Remove Cu…" at bounding box center [423, 155] width 117 height 278
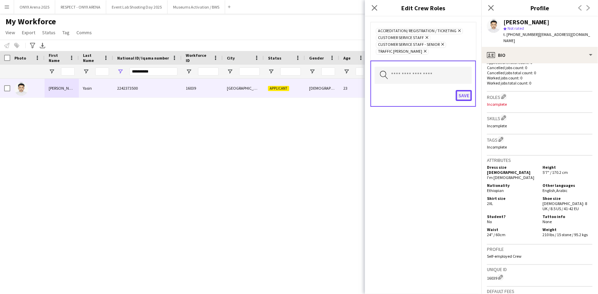
click at [460, 93] on button "Save" at bounding box center [464, 95] width 16 height 11
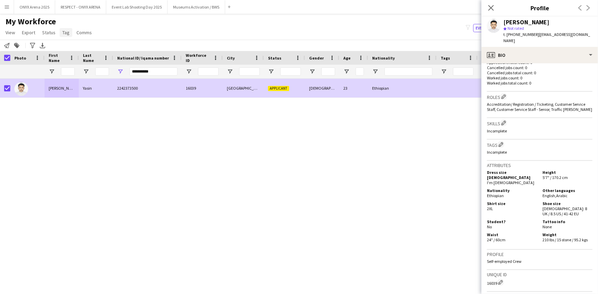
click at [60, 35] on link "Tag" at bounding box center [66, 32] width 13 height 9
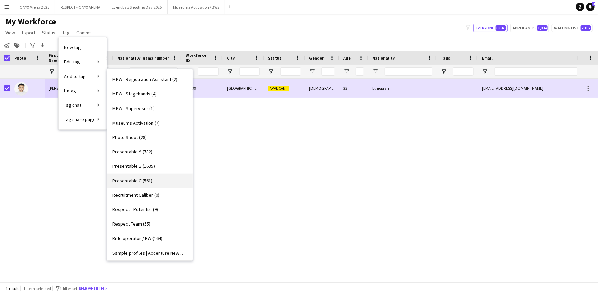
click at [141, 179] on span "Presentable C (561)" at bounding box center [132, 181] width 40 height 6
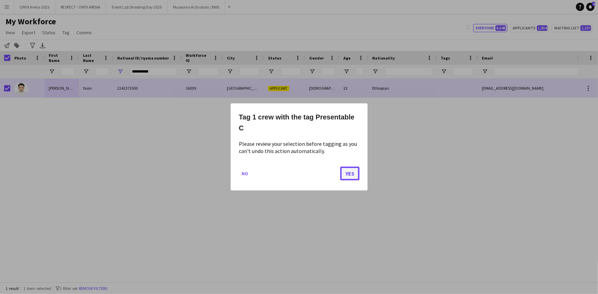
click at [355, 168] on button "Yes" at bounding box center [349, 174] width 19 height 14
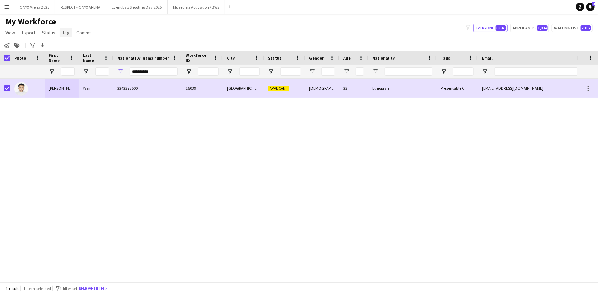
click at [62, 31] on span "Tag" at bounding box center [65, 32] width 7 height 6
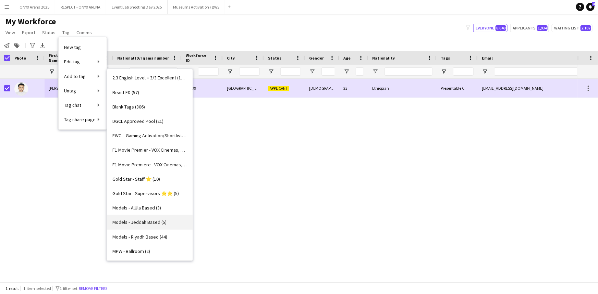
scroll to position [62, 0]
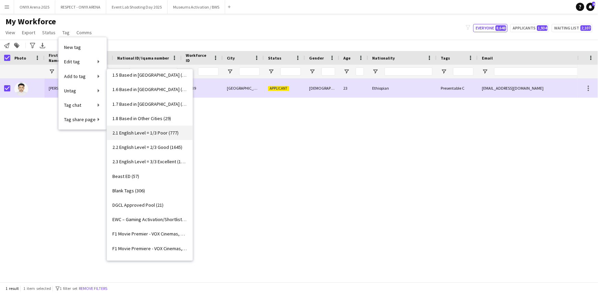
click at [152, 131] on span "2.1 English Level = 1/3 Poor (777)" at bounding box center [145, 133] width 66 height 6
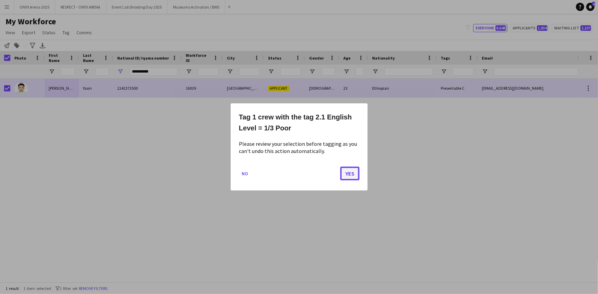
click at [349, 173] on button "Yes" at bounding box center [349, 174] width 19 height 14
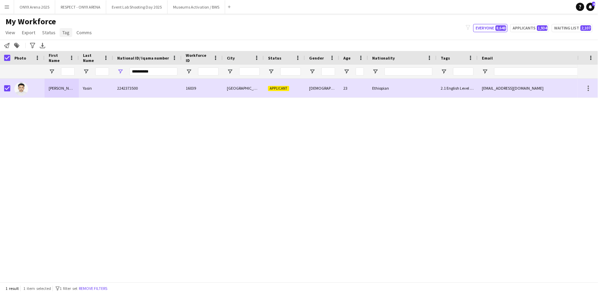
click at [70, 33] on link "Tag" at bounding box center [66, 32] width 13 height 9
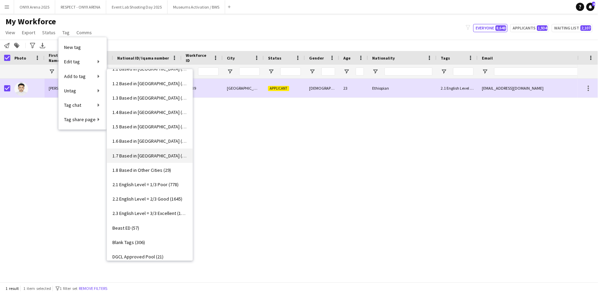
scroll to position [0, 0]
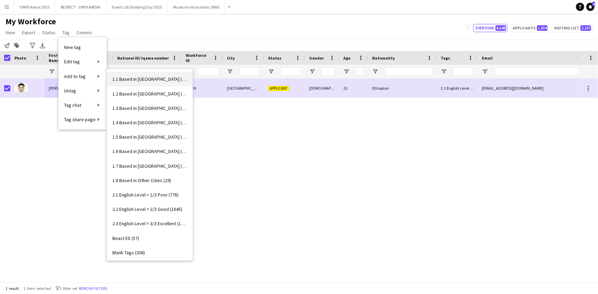
click at [135, 77] on span "1.1 Based in [GEOGRAPHIC_DATA] (2971)" at bounding box center [149, 79] width 75 height 6
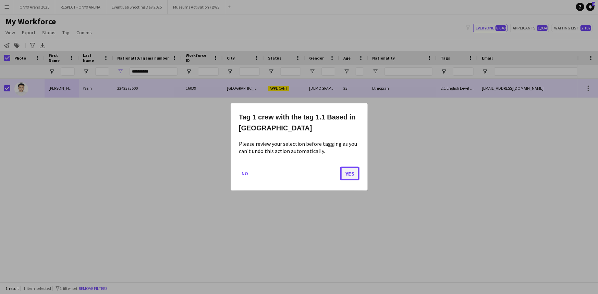
click at [356, 171] on button "Yes" at bounding box center [349, 174] width 19 height 14
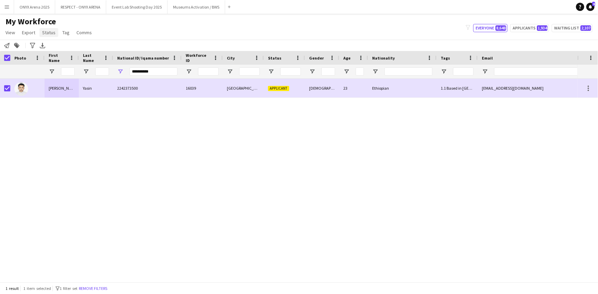
click at [46, 32] on span "Status" at bounding box center [48, 32] width 13 height 6
click at [52, 52] on link "Edit" at bounding box center [63, 47] width 48 height 14
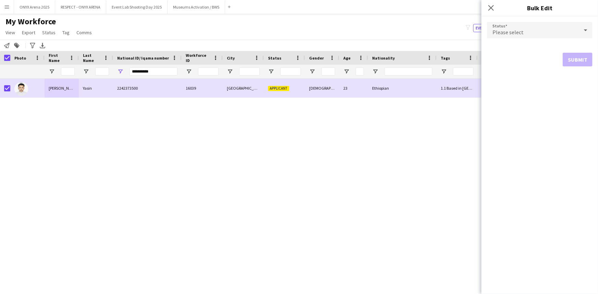
click at [500, 27] on div "Please select" at bounding box center [533, 30] width 92 height 16
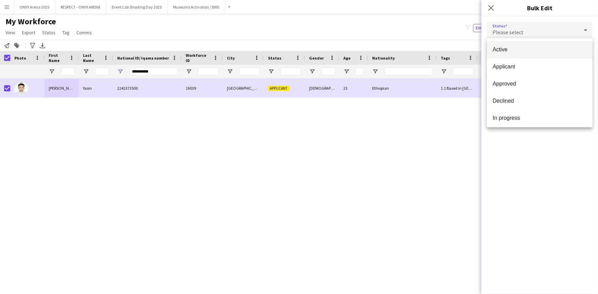
click at [504, 45] on mat-option "Active" at bounding box center [540, 49] width 106 height 17
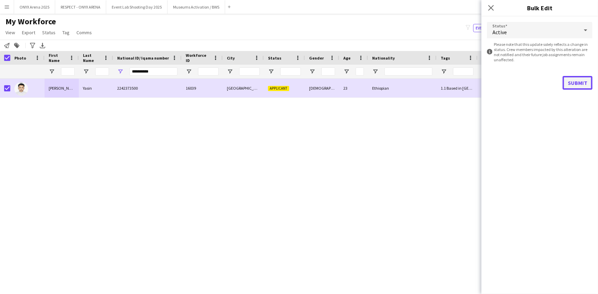
click at [575, 82] on button "Submit" at bounding box center [578, 83] width 30 height 14
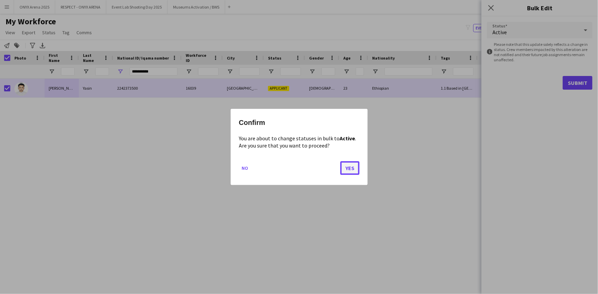
click at [344, 170] on button "Yes" at bounding box center [349, 168] width 19 height 14
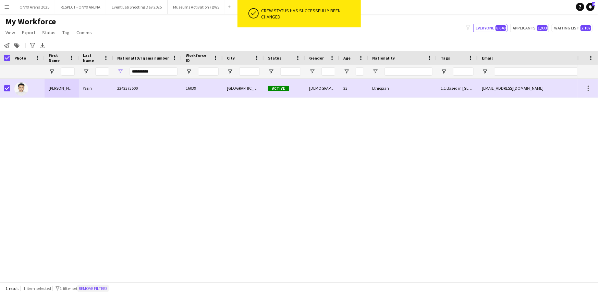
click at [107, 289] on button "Remove filters" at bounding box center [92, 289] width 31 height 8
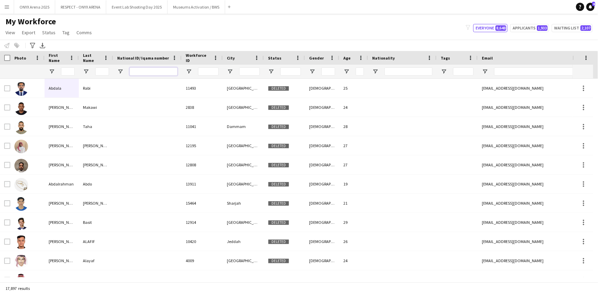
click at [137, 74] on input "National ID/ Iqama number Filter Input" at bounding box center [154, 72] width 48 height 8
paste input "**********"
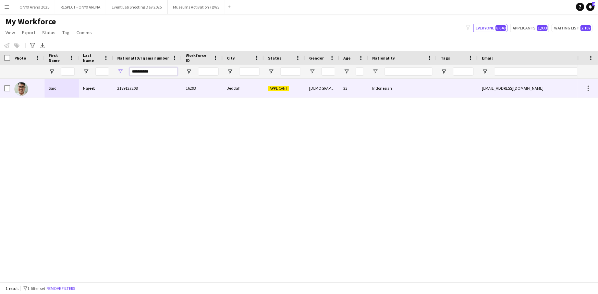
type input "**********"
click at [52, 87] on div "Said" at bounding box center [62, 88] width 34 height 19
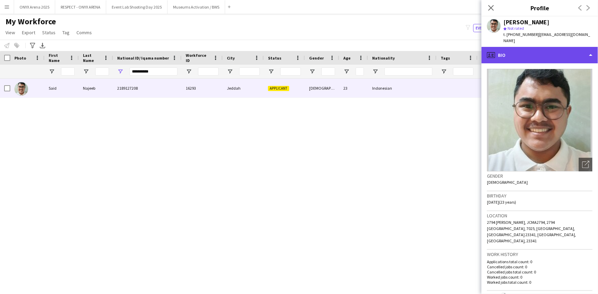
click at [529, 53] on div "profile Bio" at bounding box center [540, 55] width 117 height 16
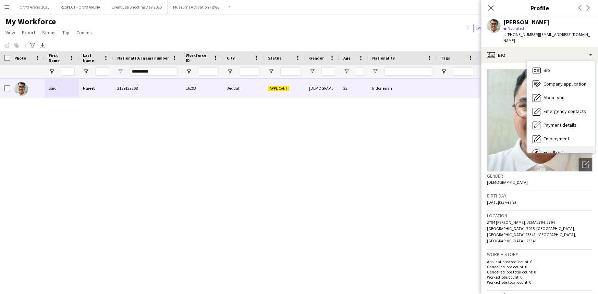
click at [547, 149] on span "Feedback" at bounding box center [554, 152] width 21 height 6
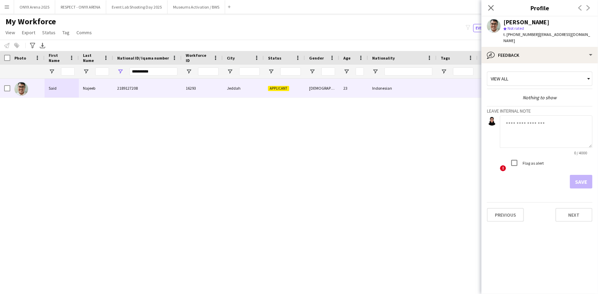
click at [522, 120] on textarea at bounding box center [546, 132] width 93 height 33
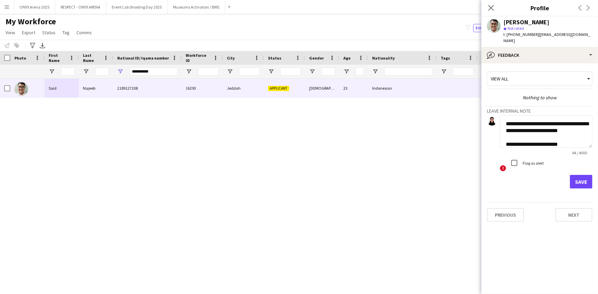
type textarea "**********"
click at [591, 175] on button "Save" at bounding box center [581, 182] width 23 height 14
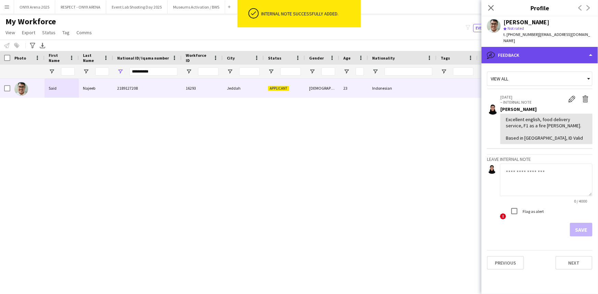
click at [534, 51] on div "bubble-pencil Feedback" at bounding box center [540, 55] width 117 height 16
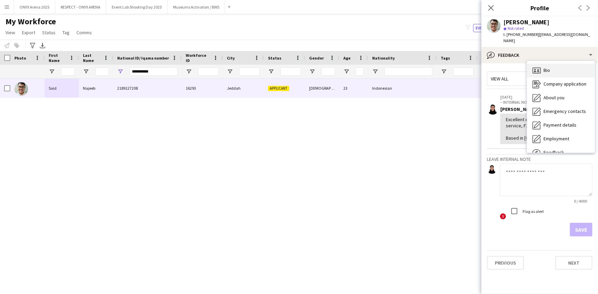
click at [548, 67] on span "Bio" at bounding box center [547, 70] width 7 height 6
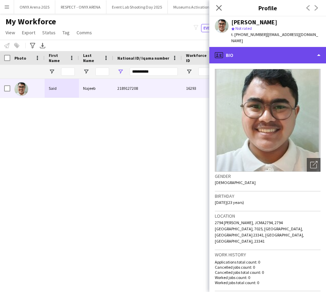
click at [266, 52] on div "profile Bio" at bounding box center [267, 55] width 117 height 16
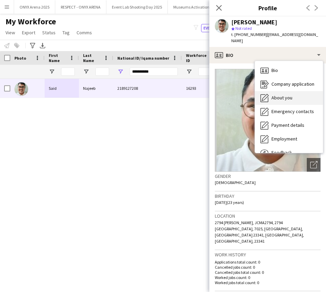
click at [265, 94] on icon "About you" at bounding box center [264, 98] width 8 height 8
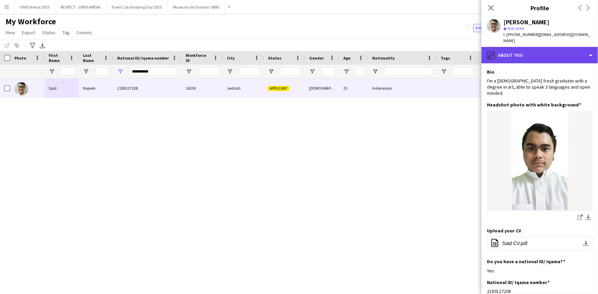
click at [523, 53] on div "pencil4 About you" at bounding box center [540, 55] width 117 height 16
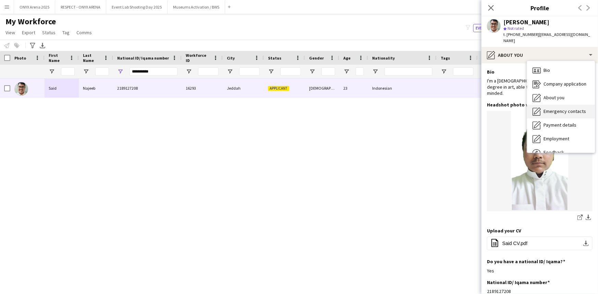
click at [549, 105] on div "Emergency contacts Emergency contacts" at bounding box center [561, 112] width 68 height 14
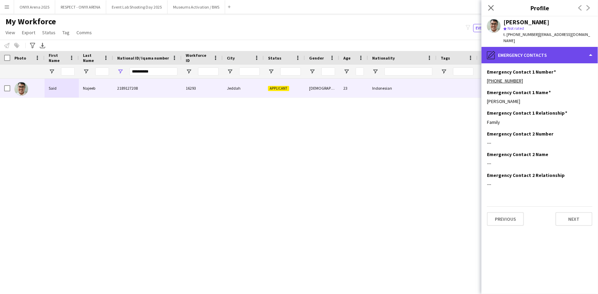
click at [526, 47] on div "pencil4 Emergency contacts" at bounding box center [540, 55] width 117 height 16
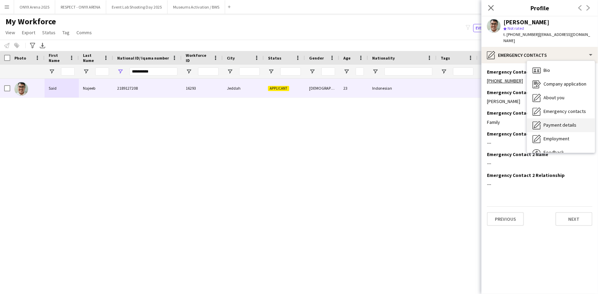
click at [547, 122] on span "Payment details" at bounding box center [560, 125] width 33 height 6
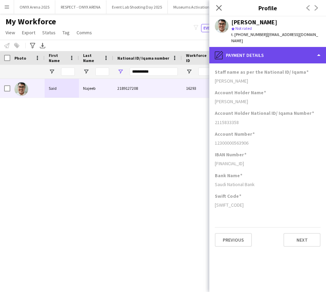
click at [269, 48] on div "pencil4 Payment details" at bounding box center [267, 55] width 117 height 16
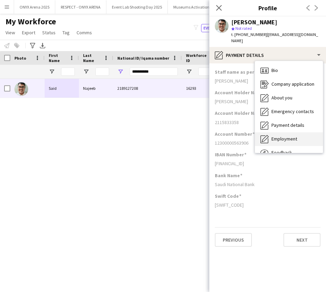
click at [282, 132] on div "Employment Employment" at bounding box center [289, 139] width 68 height 14
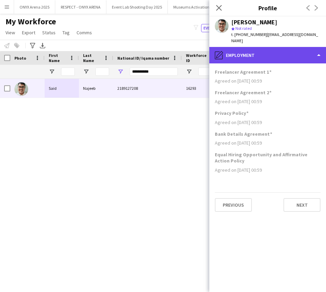
click at [269, 50] on div "pencil4 Employment" at bounding box center [267, 55] width 117 height 16
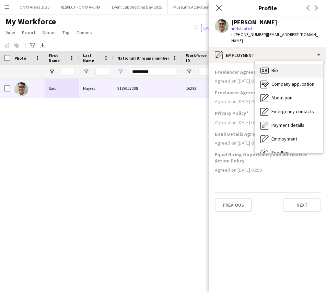
click at [284, 64] on div "Bio Bio" at bounding box center [289, 71] width 68 height 14
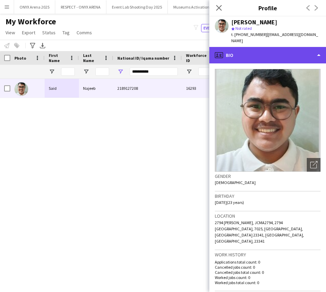
click at [262, 55] on div "profile Bio" at bounding box center [267, 55] width 117 height 16
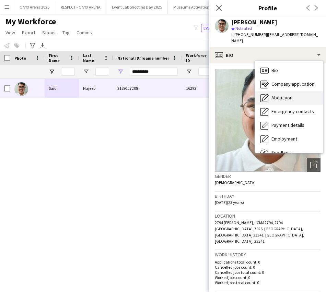
click at [274, 95] on span "About you" at bounding box center [281, 98] width 21 height 6
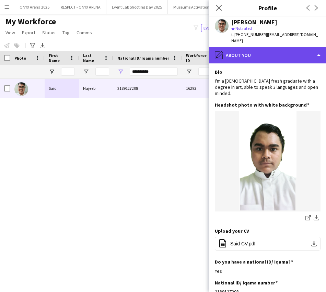
click at [267, 48] on div "pencil4 About you" at bounding box center [267, 55] width 117 height 16
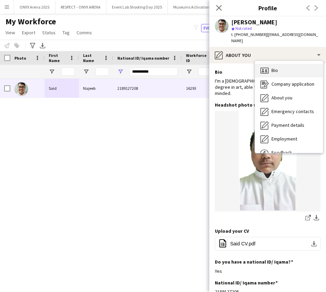
click at [275, 67] on span "Bio" at bounding box center [274, 70] width 7 height 6
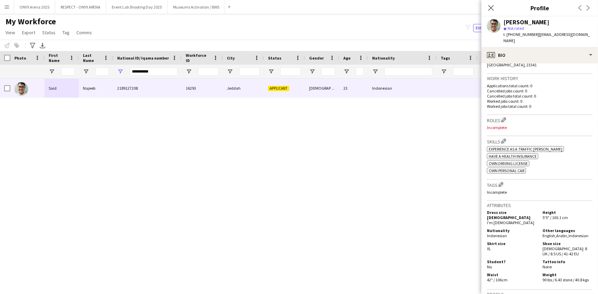
scroll to position [187, 0]
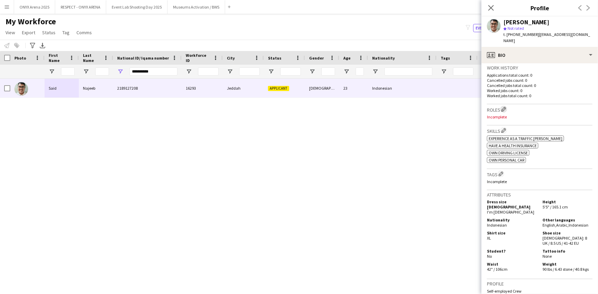
click at [504, 107] on app-icon "Edit crew company roles" at bounding box center [503, 109] width 5 height 5
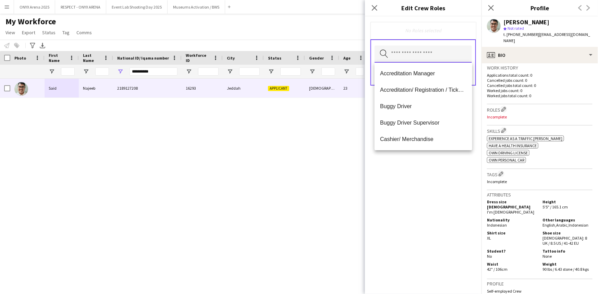
click at [420, 61] on input "text" at bounding box center [423, 54] width 97 height 17
click at [415, 85] on mat-option "Accreditation/ Registration / Ticketing" at bounding box center [423, 90] width 97 height 16
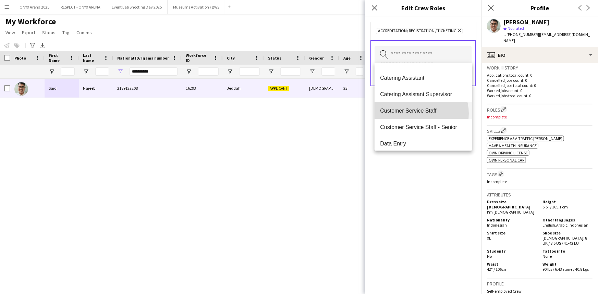
click at [418, 113] on span "Customer Service Staff" at bounding box center [423, 111] width 86 height 7
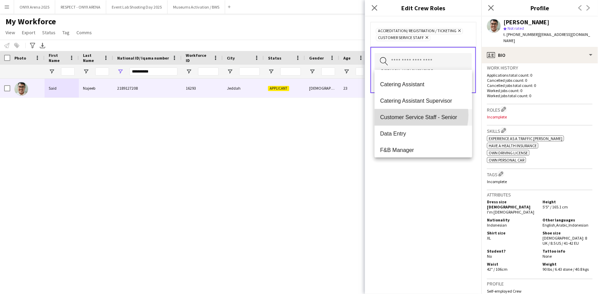
click at [418, 115] on span "Customer Service Staff - Senior" at bounding box center [423, 117] width 86 height 7
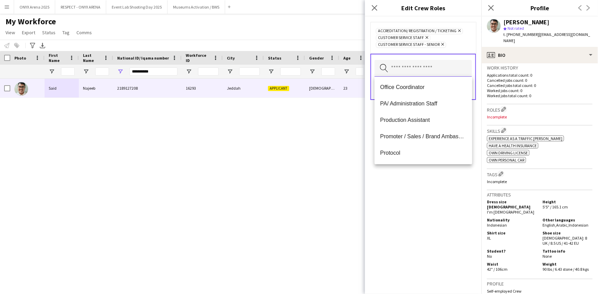
scroll to position [280, 0]
click at [413, 102] on span "PA/ Administration Staff" at bounding box center [423, 103] width 86 height 7
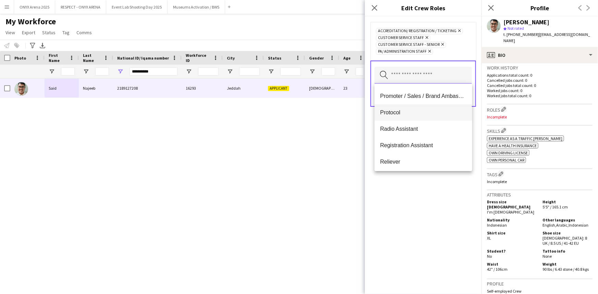
scroll to position [312, 0]
click at [410, 99] on mat-option "Promoter / Sales / Brand Ambassador" at bounding box center [423, 95] width 97 height 16
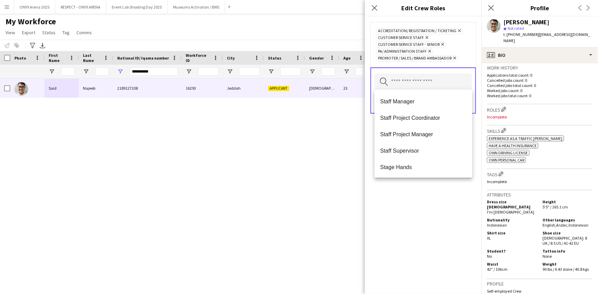
scroll to position [625, 0]
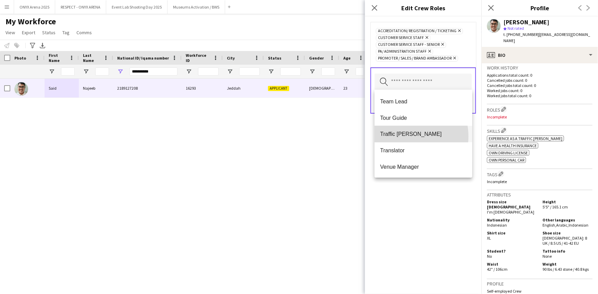
click at [401, 137] on span "Traffic [PERSON_NAME]" at bounding box center [423, 134] width 86 height 7
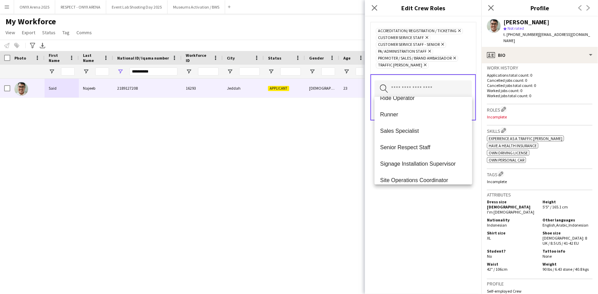
scroll to position [436, 0]
click at [396, 113] on span "Runner" at bounding box center [423, 116] width 86 height 7
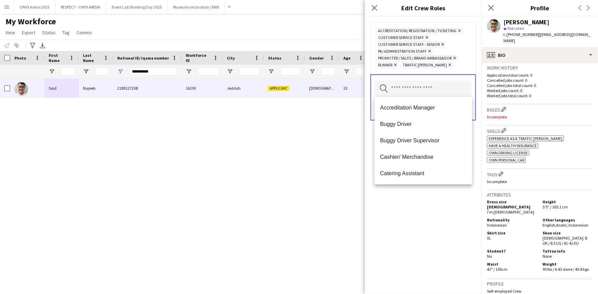
click at [444, 215] on div "Accreditation/ Registration / Ticketing Remove Customer Service Staff Remove Cu…" at bounding box center [423, 155] width 117 height 278
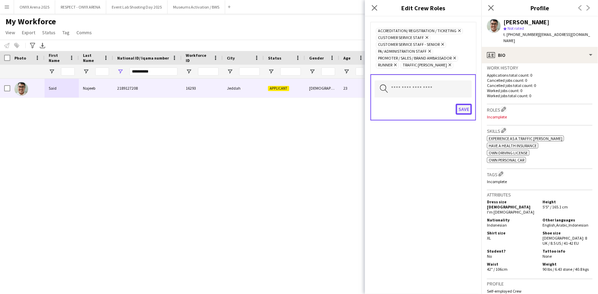
click at [466, 109] on button "Save" at bounding box center [464, 109] width 16 height 11
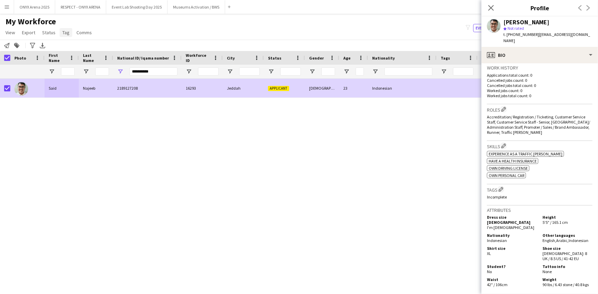
click at [64, 34] on span "Tag" at bounding box center [65, 32] width 7 height 6
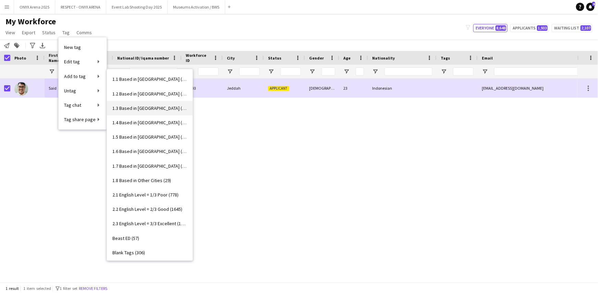
click at [135, 106] on span "1.3 Based in [GEOGRAPHIC_DATA] (1065)" at bounding box center [149, 108] width 75 height 6
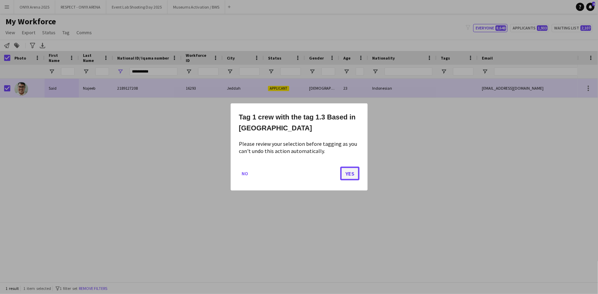
click at [355, 174] on button "Yes" at bounding box center [349, 174] width 19 height 14
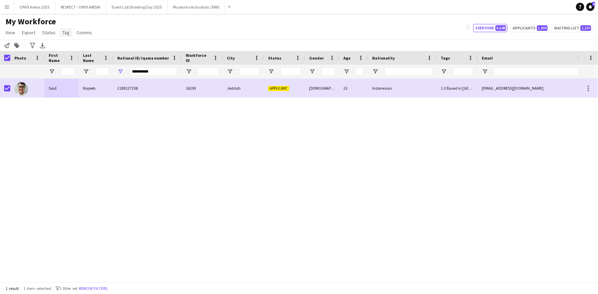
click at [61, 35] on link "Tag" at bounding box center [66, 32] width 13 height 9
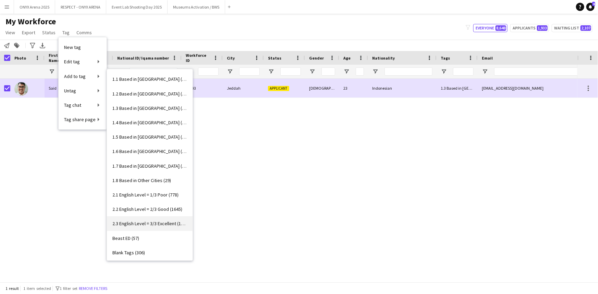
click at [144, 223] on span "2.3 English Level = 3/3 Excellent (1279)" at bounding box center [149, 224] width 75 height 6
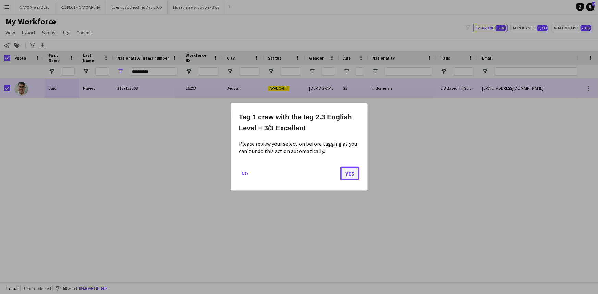
click at [346, 173] on button "Yes" at bounding box center [349, 174] width 19 height 14
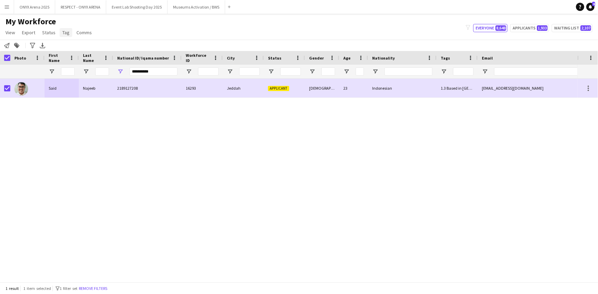
click at [70, 33] on link "Tag" at bounding box center [66, 32] width 13 height 9
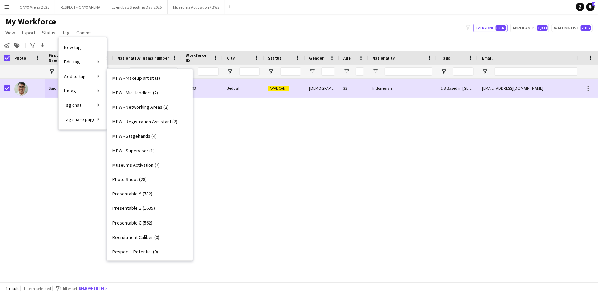
scroll to position [405, 0]
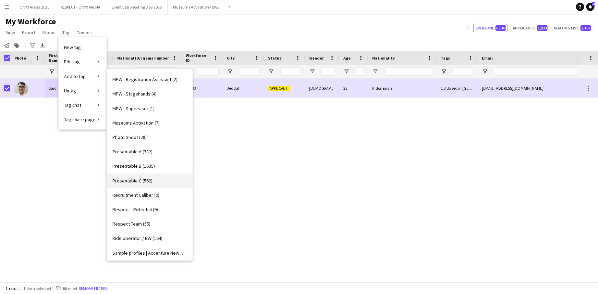
click at [144, 174] on link "Presentable C (562)" at bounding box center [150, 181] width 86 height 14
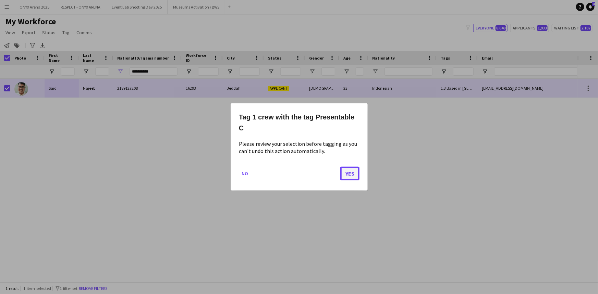
click at [348, 170] on button "Yes" at bounding box center [349, 174] width 19 height 14
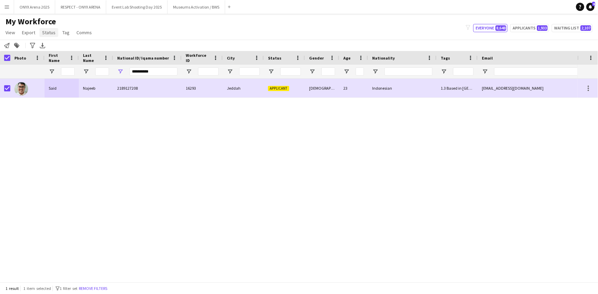
click at [48, 35] on link "Status" at bounding box center [48, 32] width 19 height 9
click at [49, 51] on link "Edit" at bounding box center [63, 47] width 48 height 14
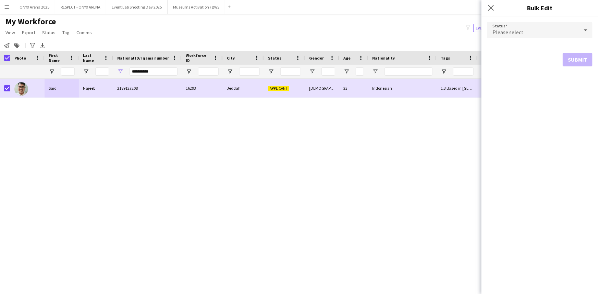
click at [514, 32] on span "Please select" at bounding box center [508, 32] width 31 height 7
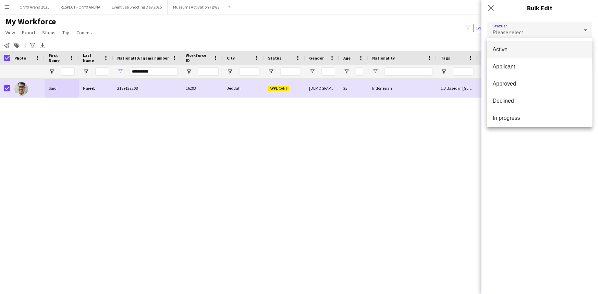
click at [514, 50] on span "Active" at bounding box center [540, 49] width 95 height 7
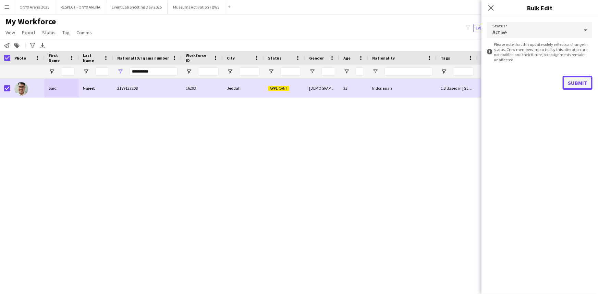
click at [588, 82] on button "Submit" at bounding box center [578, 83] width 30 height 14
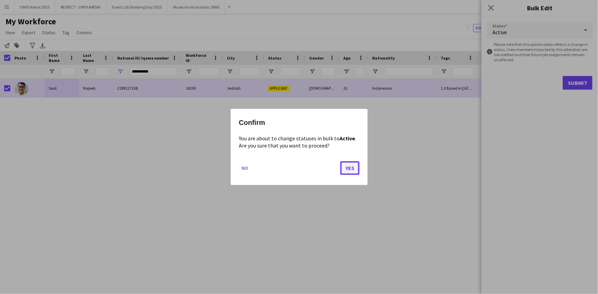
click at [348, 164] on button "Yes" at bounding box center [349, 168] width 19 height 14
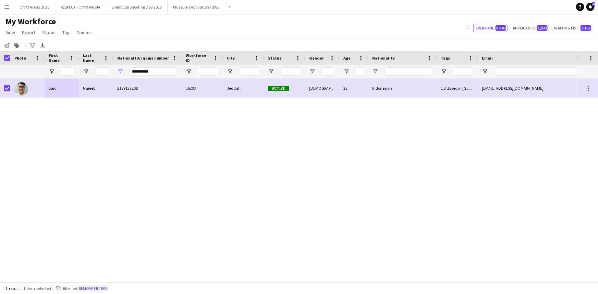
click at [99, 285] on button "Remove filters" at bounding box center [92, 289] width 31 height 8
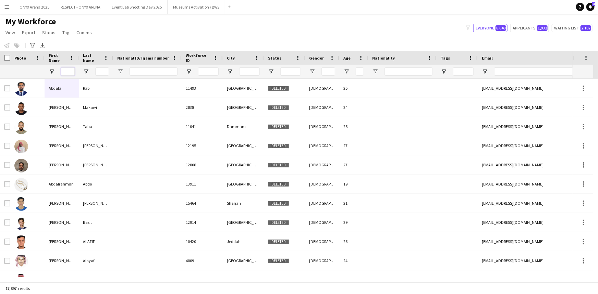
click at [71, 73] on input "First Name Filter Input" at bounding box center [68, 72] width 14 height 8
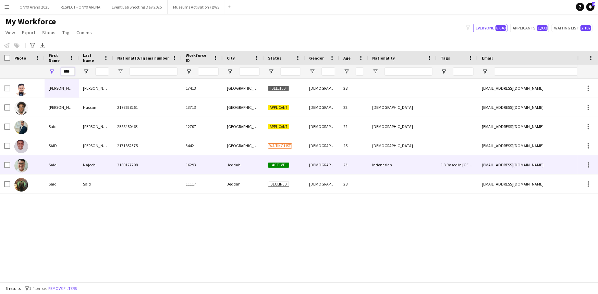
type input "****"
click at [52, 160] on div "Said" at bounding box center [62, 165] width 34 height 19
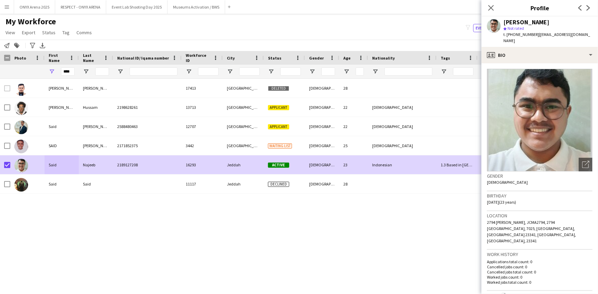
drag, startPoint x: 65, startPoint y: 33, endPoint x: 69, endPoint y: 41, distance: 9.0
click at [65, 33] on span "Tag" at bounding box center [65, 32] width 7 height 6
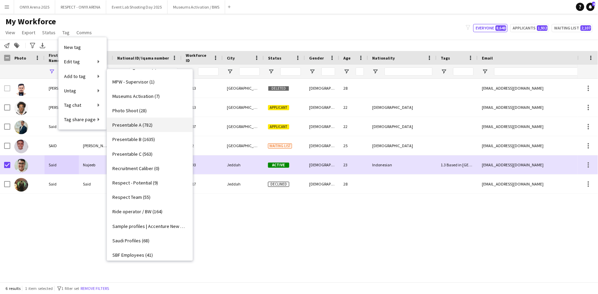
scroll to position [464, 0]
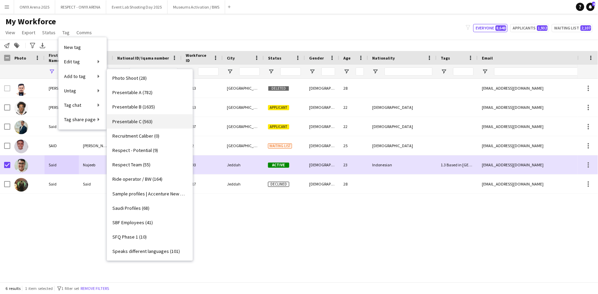
click at [135, 117] on link "Presentable C (563)" at bounding box center [150, 121] width 86 height 14
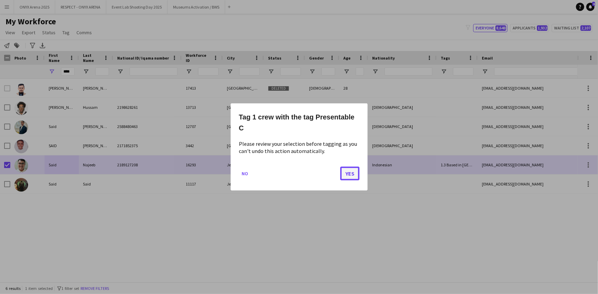
drag, startPoint x: 349, startPoint y: 175, endPoint x: 339, endPoint y: 168, distance: 12.2
click at [349, 174] on button "Yes" at bounding box center [349, 174] width 19 height 14
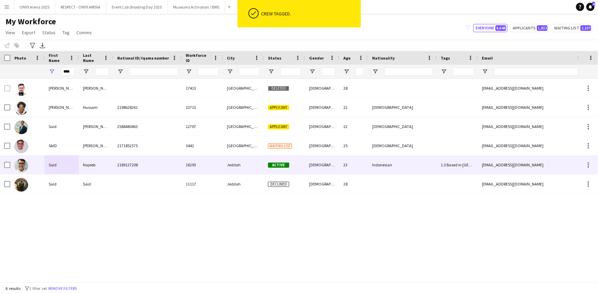
click at [89, 158] on div "Najeeb" at bounding box center [96, 165] width 34 height 19
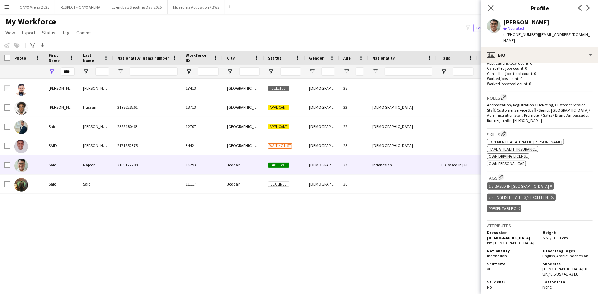
scroll to position [218, 0]
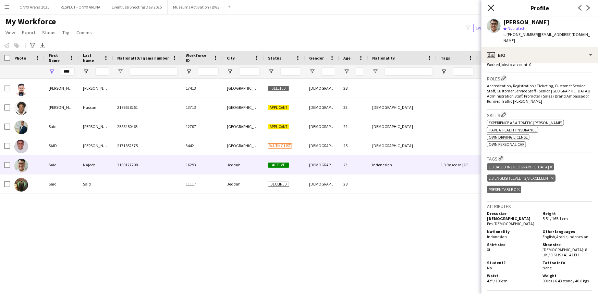
click at [491, 8] on icon at bounding box center [491, 7] width 7 height 7
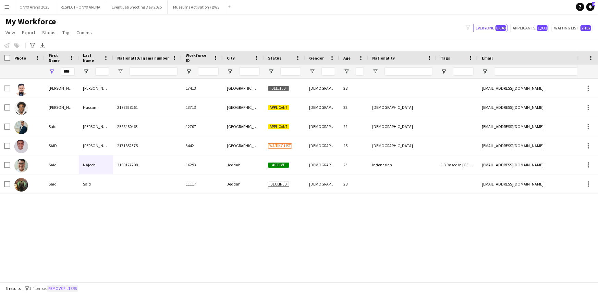
click at [78, 288] on button "Remove filters" at bounding box center [62, 289] width 31 height 8
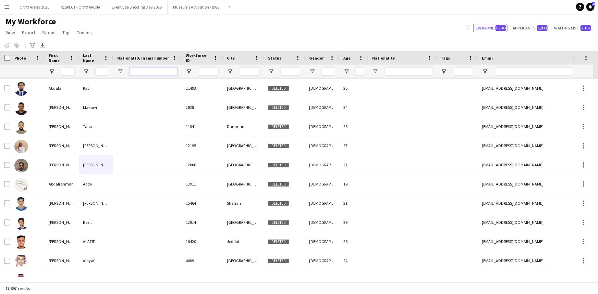
click at [157, 73] on input "National ID/ Iqama number Filter Input" at bounding box center [154, 72] width 48 height 8
paste input "**********"
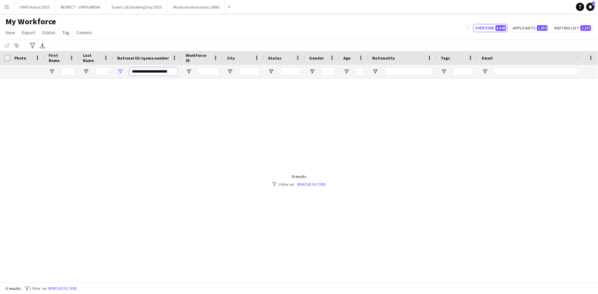
scroll to position [0, 0]
type input "*"
click at [501, 75] on input "Email Filter Input" at bounding box center [552, 72] width 117 height 8
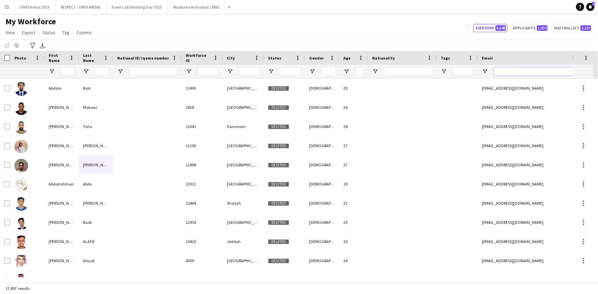
paste input "**********"
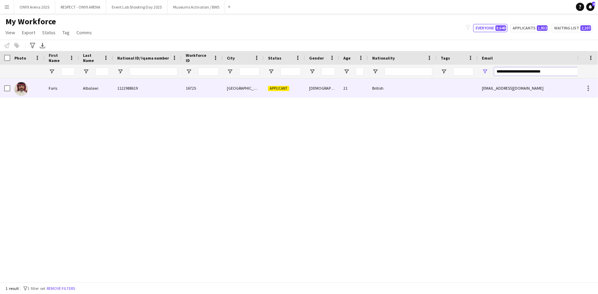
type input "**********"
click at [84, 86] on div "Albalawi" at bounding box center [96, 88] width 34 height 19
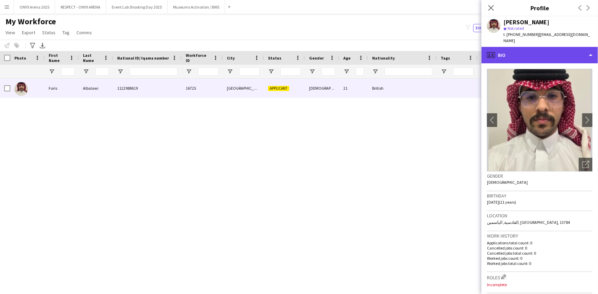
click at [542, 49] on div "profile Bio" at bounding box center [540, 55] width 117 height 16
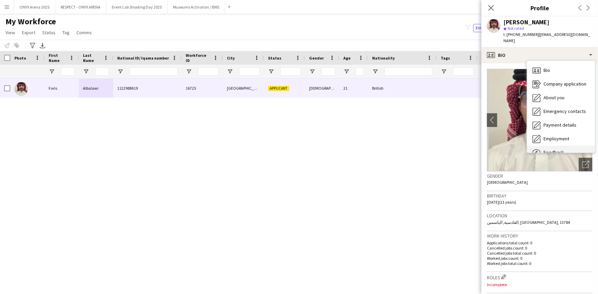
click at [550, 149] on span "Feedback" at bounding box center [554, 152] width 21 height 6
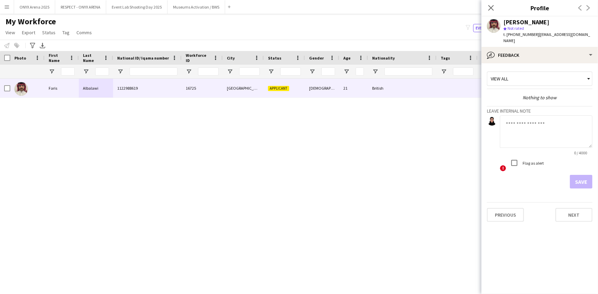
click at [544, 125] on textarea at bounding box center [546, 132] width 93 height 33
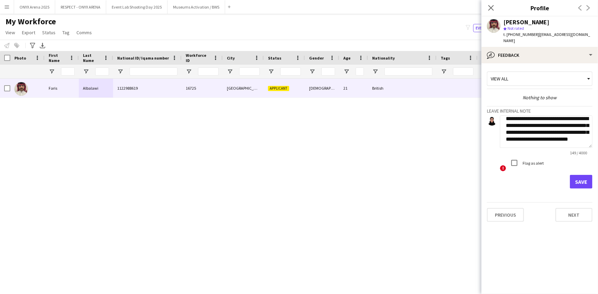
scroll to position [14, 0]
type textarea "**********"
click at [593, 175] on button "Save" at bounding box center [581, 182] width 23 height 14
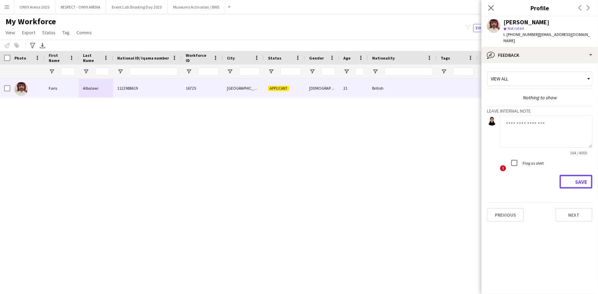
scroll to position [0, 0]
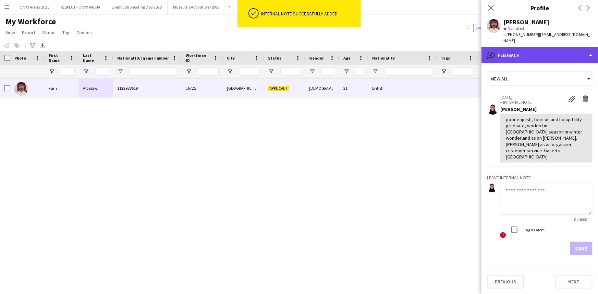
click at [540, 48] on div "bubble-pencil Feedback" at bounding box center [540, 55] width 117 height 16
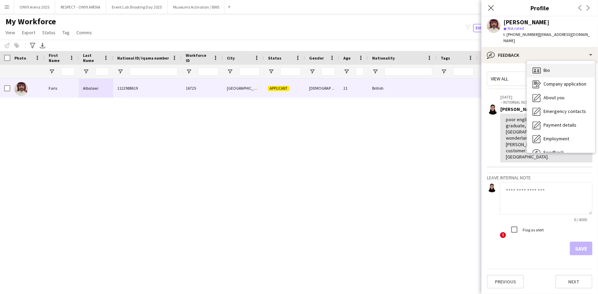
click at [548, 67] on span "Bio" at bounding box center [547, 70] width 7 height 6
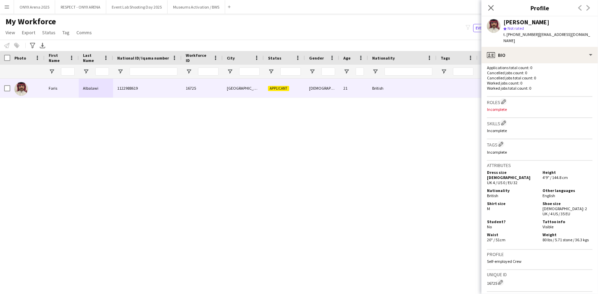
scroll to position [187, 0]
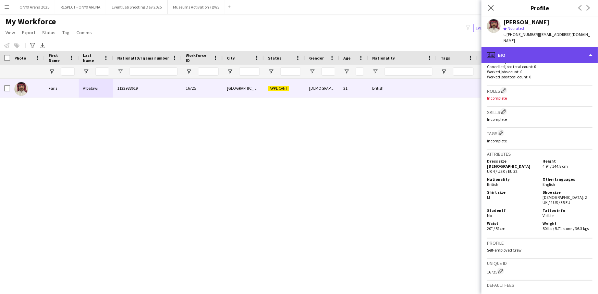
click at [544, 54] on div "profile Bio" at bounding box center [540, 55] width 117 height 16
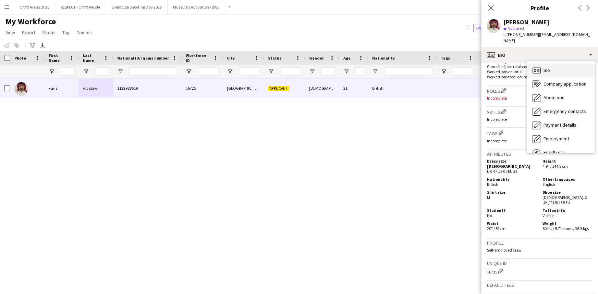
click at [545, 67] on span "Bio" at bounding box center [547, 70] width 7 height 6
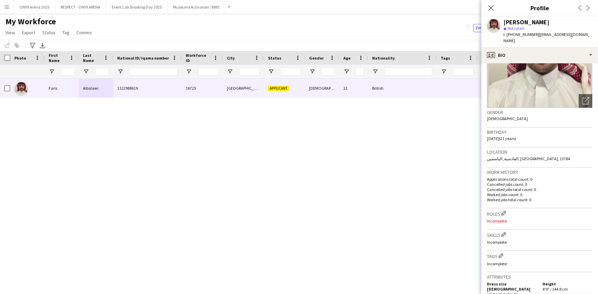
scroll to position [62, 0]
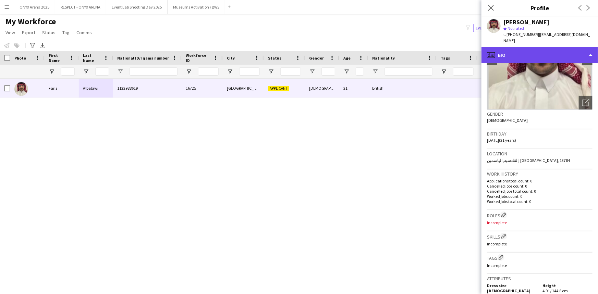
click at [535, 50] on div "profile Bio" at bounding box center [540, 55] width 117 height 16
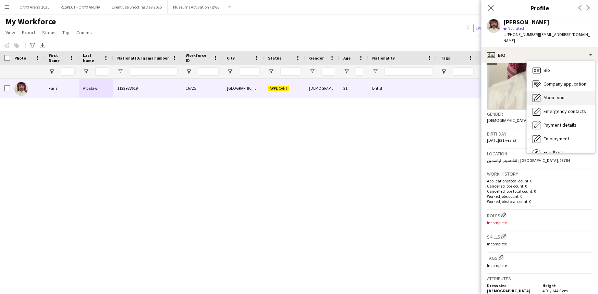
click at [548, 91] on div "About you About you" at bounding box center [561, 98] width 68 height 14
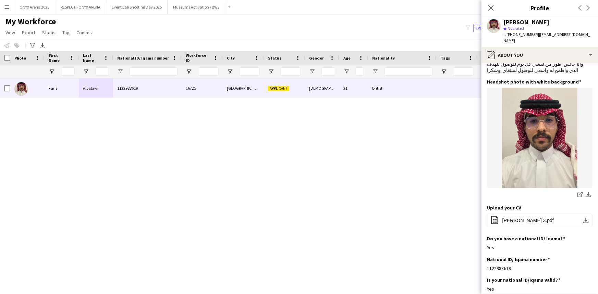
scroll to position [0, 0]
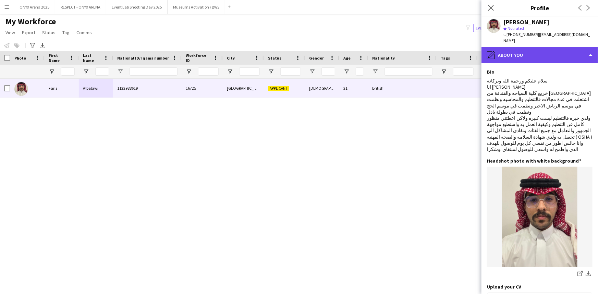
click at [531, 50] on div "pencil4 About you" at bounding box center [540, 55] width 117 height 16
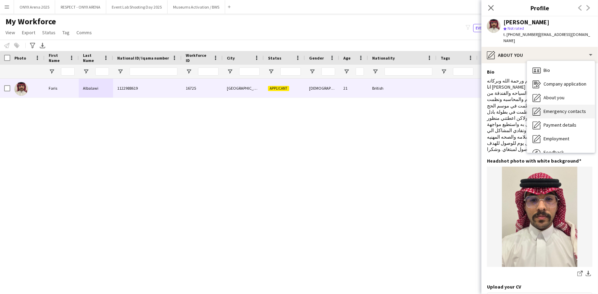
click at [546, 108] on span "Emergency contacts" at bounding box center [565, 111] width 42 height 6
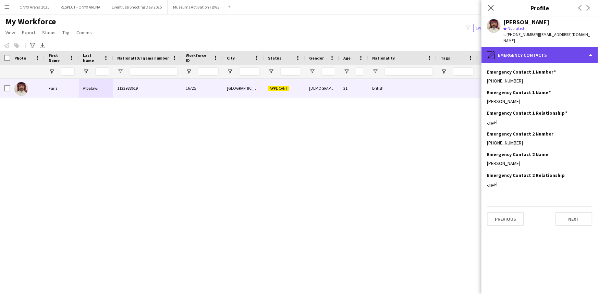
click at [520, 52] on div "pencil4 Emergency contacts" at bounding box center [540, 55] width 117 height 16
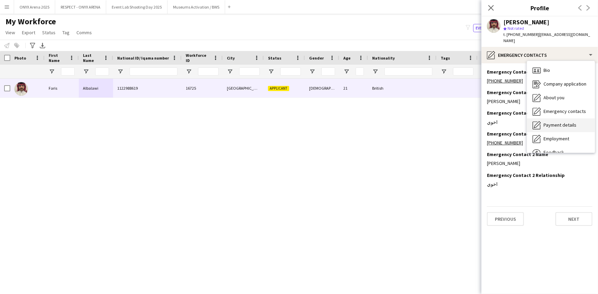
click at [553, 122] on span "Payment details" at bounding box center [560, 125] width 33 height 6
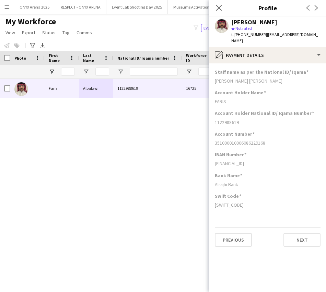
drag, startPoint x: 213, startPoint y: 85, endPoint x: 236, endPoint y: 100, distance: 27.9
click at [236, 100] on app-section-data-types "Staff name as per the National ID/ Iqama [PERSON_NAME] [PERSON_NAME] Account Ho…" at bounding box center [267, 177] width 117 height 229
click at [252, 98] on div "FARIS" at bounding box center [268, 101] width 106 height 6
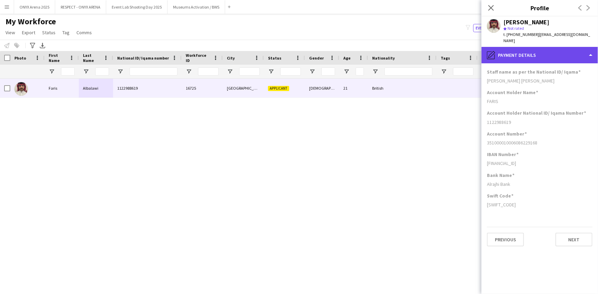
click at [561, 51] on div "pencil4 Payment details" at bounding box center [540, 55] width 117 height 16
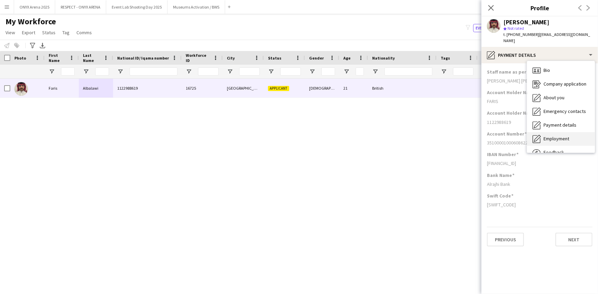
click at [572, 132] on div "Employment Employment" at bounding box center [561, 139] width 68 height 14
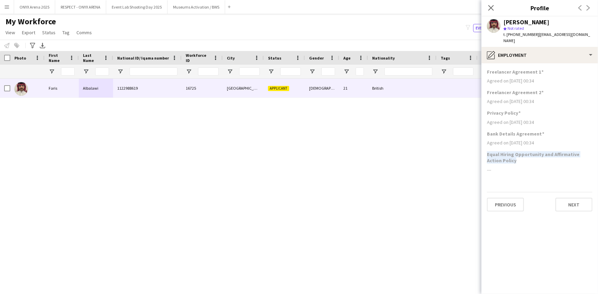
drag, startPoint x: 486, startPoint y: 149, endPoint x: 514, endPoint y: 154, distance: 28.2
click at [514, 154] on app-section-data-types "Freelancer Agreement 1 Agreed on [DATE] 00:34 Freelancer Agreement 2 Agreed on …" at bounding box center [540, 178] width 117 height 231
click at [516, 154] on h3 "Equal Hiring Opportunity and Affirmative Action Policy" at bounding box center [540, 157] width 106 height 12
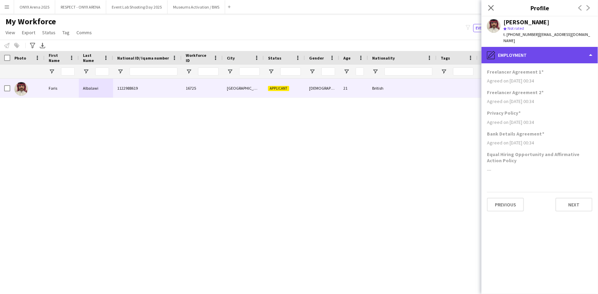
drag, startPoint x: 531, startPoint y: 48, endPoint x: 534, endPoint y: 50, distance: 3.7
click at [532, 48] on div "pencil4 Employment" at bounding box center [540, 55] width 117 height 16
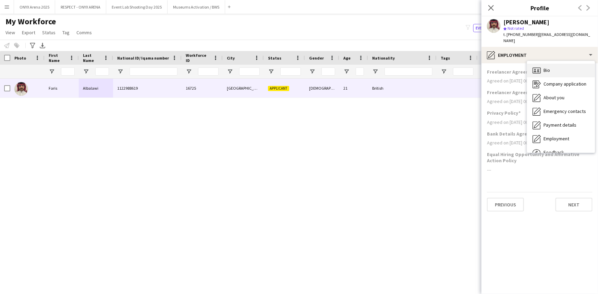
click at [548, 67] on span "Bio" at bounding box center [547, 70] width 7 height 6
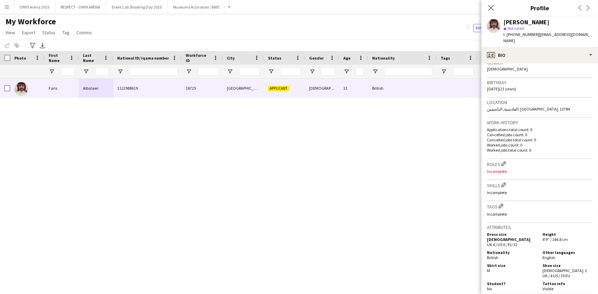
scroll to position [156, 0]
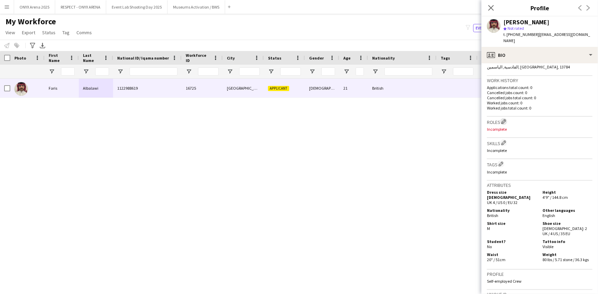
click at [504, 119] on app-icon "Edit crew company roles" at bounding box center [503, 121] width 5 height 5
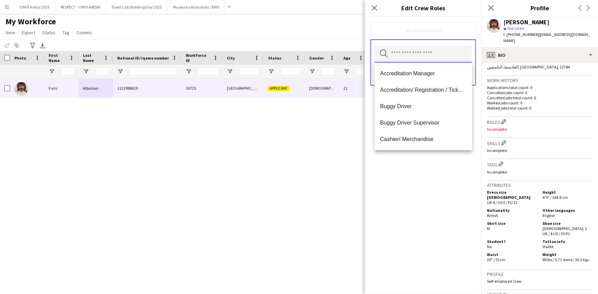
click at [425, 54] on input "text" at bounding box center [423, 54] width 97 height 17
click at [425, 89] on span "Accreditation/ Registration / Ticketing" at bounding box center [423, 90] width 86 height 7
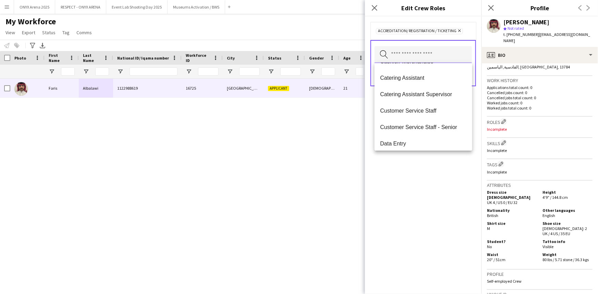
scroll to position [93, 0]
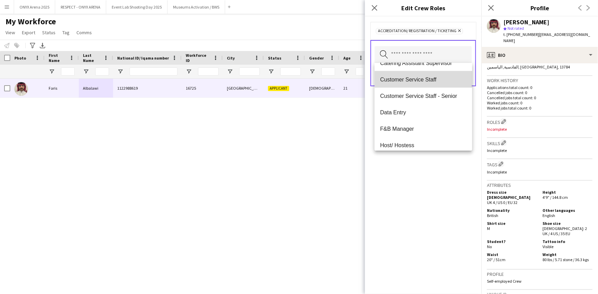
click at [427, 75] on mat-option "Customer Service Staff" at bounding box center [423, 79] width 97 height 16
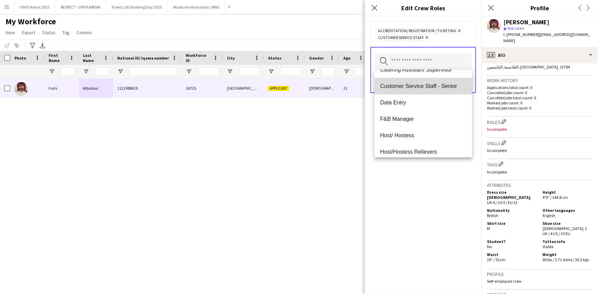
click at [428, 84] on span "Customer Service Staff - Senior" at bounding box center [423, 86] width 86 height 7
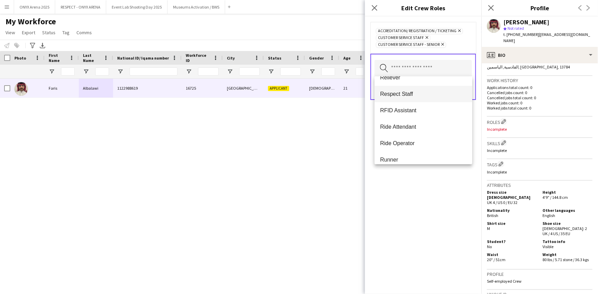
scroll to position [436, 0]
click at [405, 97] on span "Ride Attendant" at bounding box center [423, 96] width 86 height 7
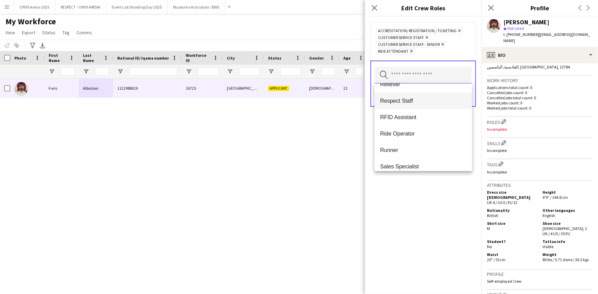
scroll to position [641, 0]
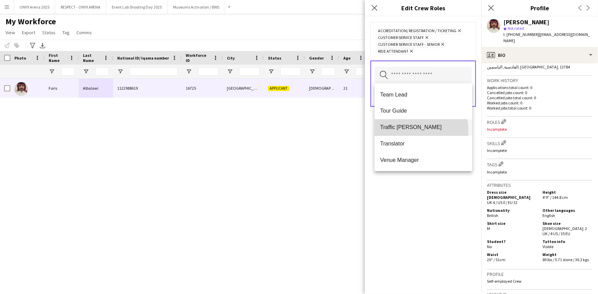
click at [403, 131] on mat-option "Traffic [PERSON_NAME]" at bounding box center [423, 128] width 97 height 16
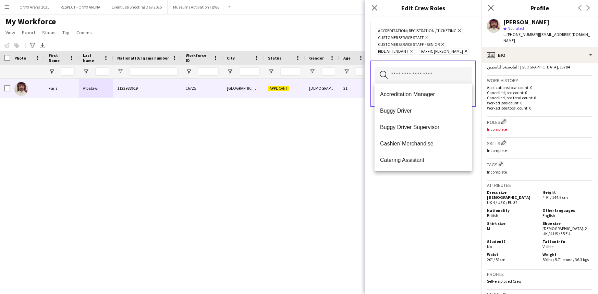
click at [421, 207] on div "Accreditation/ Registration / Ticketing Remove Customer Service Staff Remove Cu…" at bounding box center [423, 155] width 117 height 278
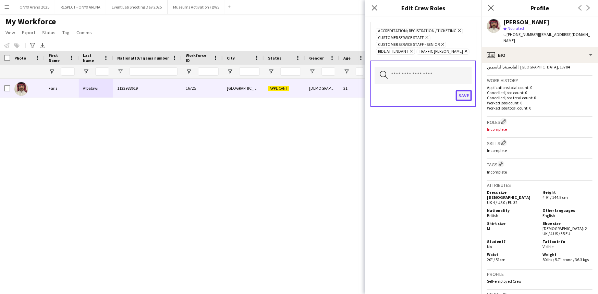
click at [462, 93] on button "Save" at bounding box center [464, 95] width 16 height 11
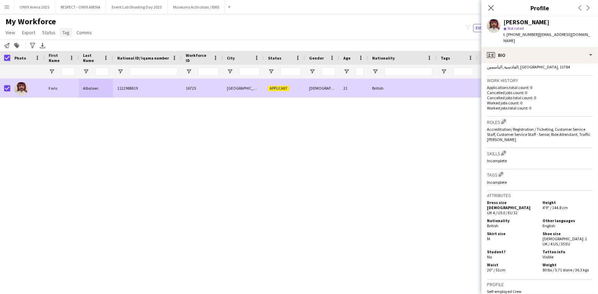
click at [64, 35] on span "Tag" at bounding box center [65, 32] width 7 height 6
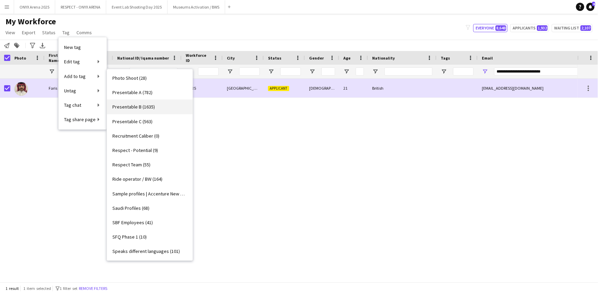
click at [141, 105] on span "Presentable B (1635)" at bounding box center [133, 107] width 42 height 6
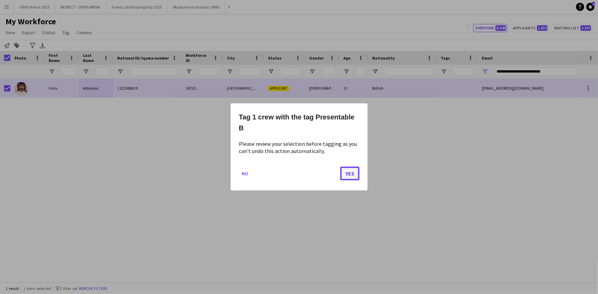
click at [346, 178] on button "Yes" at bounding box center [349, 174] width 19 height 14
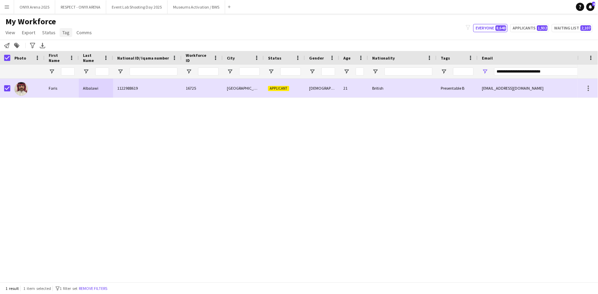
click at [68, 33] on span "Tag" at bounding box center [65, 32] width 7 height 6
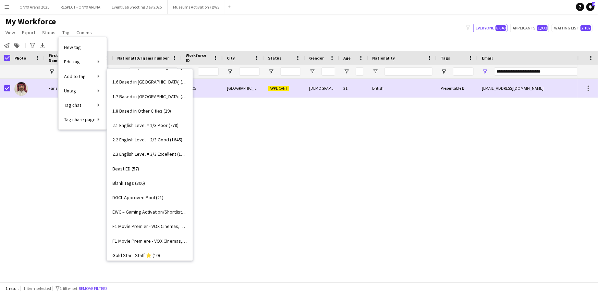
scroll to position [59, 0]
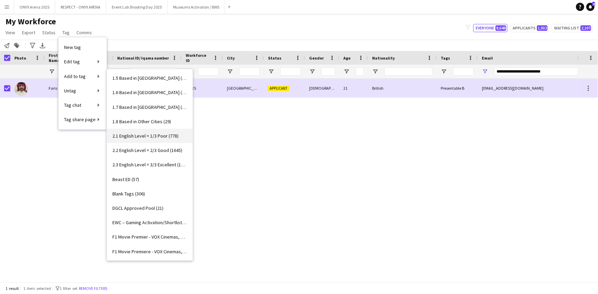
click at [150, 137] on span "2.1 English Level = 1/3 Poor (778)" at bounding box center [145, 136] width 66 height 6
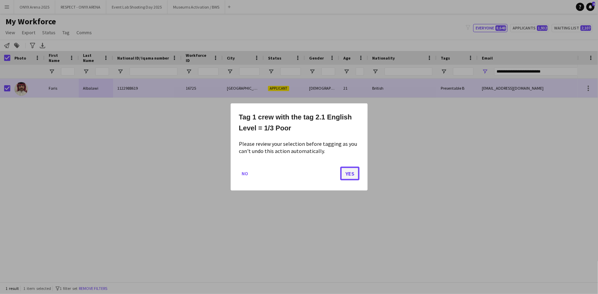
click at [346, 176] on button "Yes" at bounding box center [349, 174] width 19 height 14
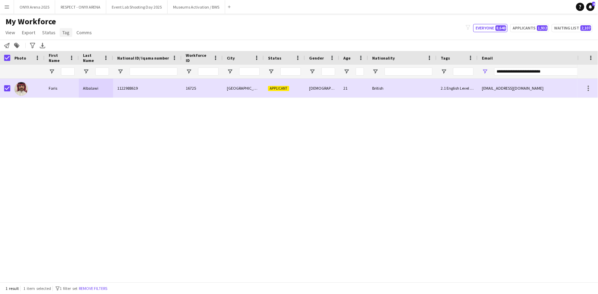
click at [65, 33] on span "Tag" at bounding box center [65, 32] width 7 height 6
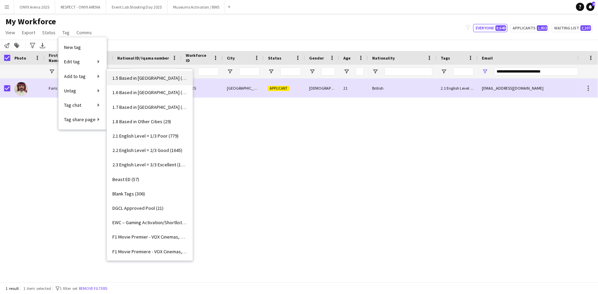
scroll to position [0, 0]
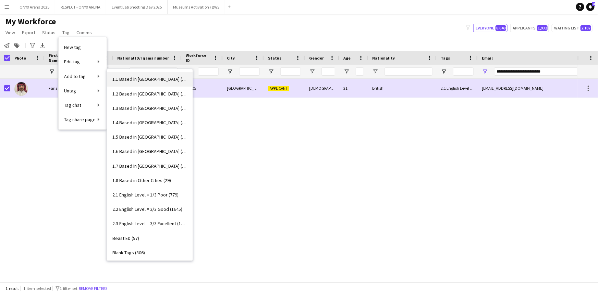
click at [147, 76] on span "1.1 Based in [GEOGRAPHIC_DATA] (2972)" at bounding box center [149, 79] width 75 height 6
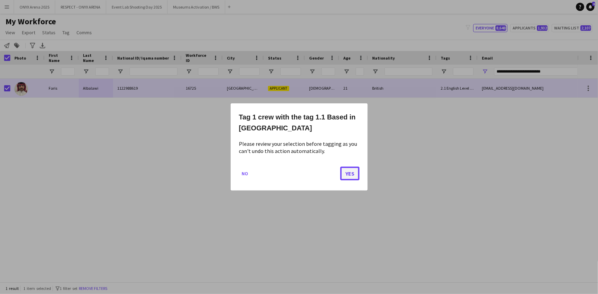
click at [350, 174] on button "Yes" at bounding box center [349, 174] width 19 height 14
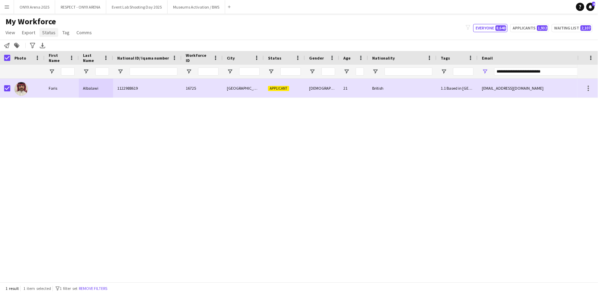
click at [44, 34] on span "Status" at bounding box center [48, 32] width 13 height 6
click at [49, 44] on span "Edit" at bounding box center [49, 47] width 8 height 6
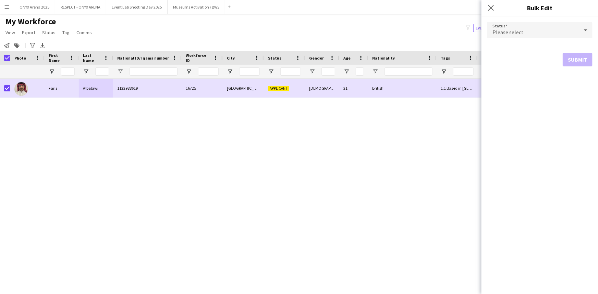
click at [554, 24] on div "Please select" at bounding box center [533, 30] width 92 height 16
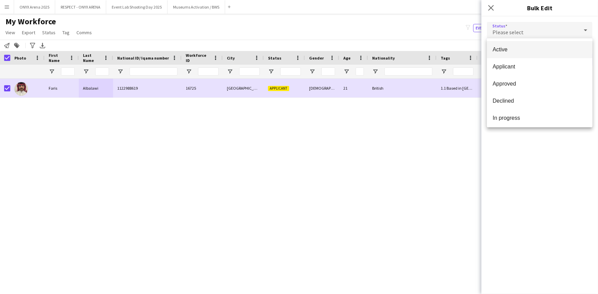
click at [547, 49] on span "Active" at bounding box center [540, 49] width 95 height 7
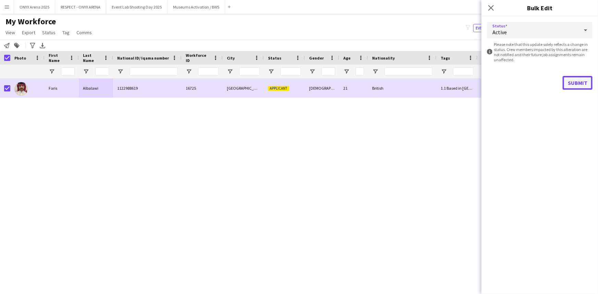
click at [569, 82] on button "Submit" at bounding box center [578, 83] width 30 height 14
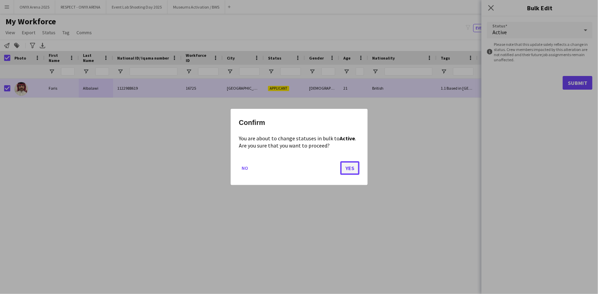
click at [343, 165] on button "Yes" at bounding box center [349, 168] width 19 height 14
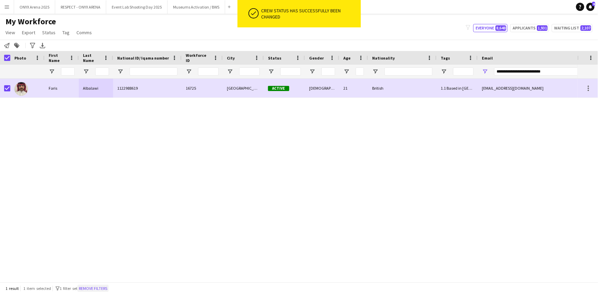
click at [103, 289] on button "Remove filters" at bounding box center [92, 289] width 31 height 8
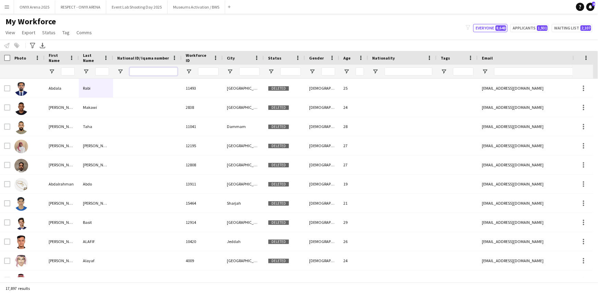
click at [143, 70] on input "National ID/ Iqama number Filter Input" at bounding box center [154, 72] width 48 height 8
paste input "**********"
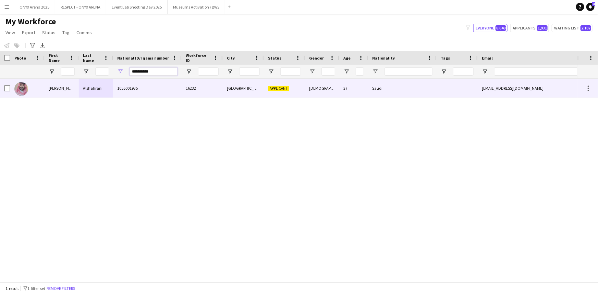
type input "**********"
click at [51, 84] on div "[PERSON_NAME]" at bounding box center [62, 88] width 34 height 19
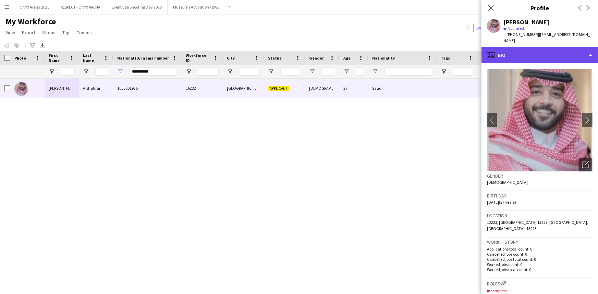
click at [550, 55] on div "profile Bio" at bounding box center [540, 55] width 117 height 16
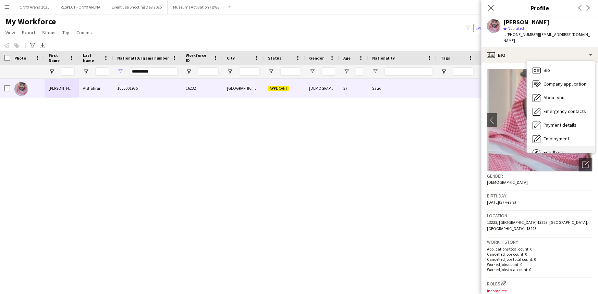
click at [551, 146] on div "Feedback Feedback" at bounding box center [561, 153] width 68 height 14
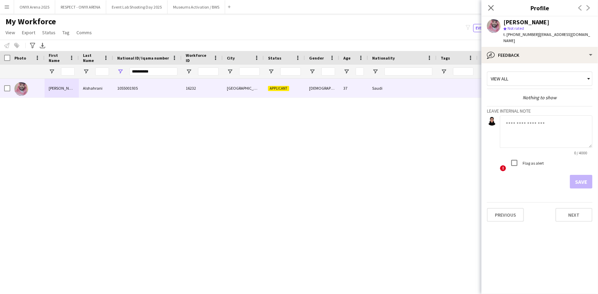
click at [531, 123] on textarea at bounding box center [546, 132] width 93 height 33
type textarea "*******"
click at [578, 176] on button "Save" at bounding box center [581, 182] width 23 height 14
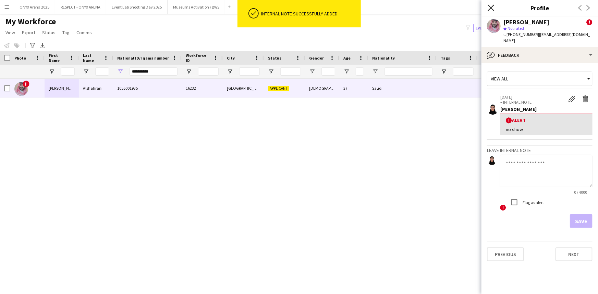
click at [492, 7] on icon at bounding box center [491, 7] width 7 height 7
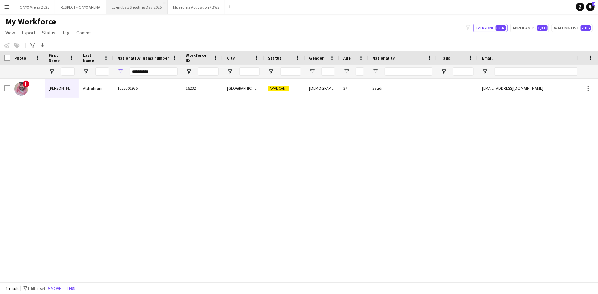
drag, startPoint x: 75, startPoint y: 287, endPoint x: 115, endPoint y: 5, distance: 284.9
click at [75, 287] on button "Remove filters" at bounding box center [60, 289] width 31 height 8
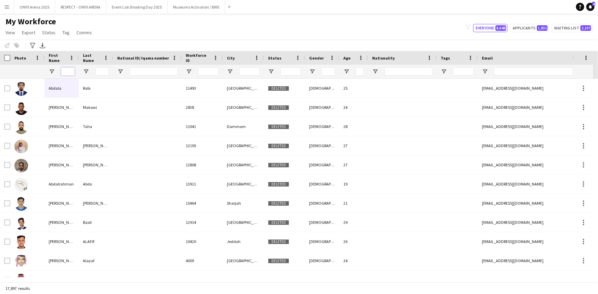
click at [71, 71] on input "First Name Filter Input" at bounding box center [68, 72] width 14 height 8
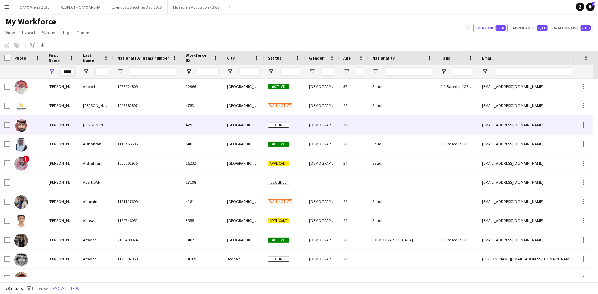
scroll to position [810, 0]
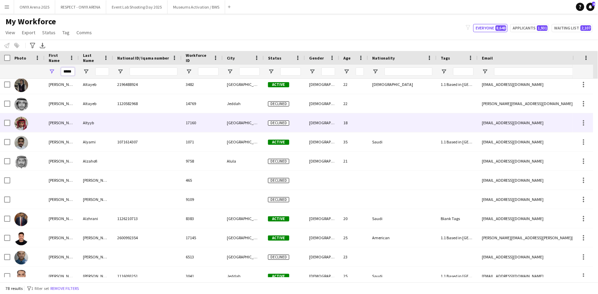
type input "*****"
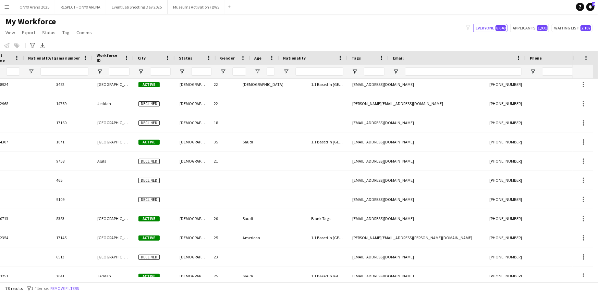
scroll to position [0, 0]
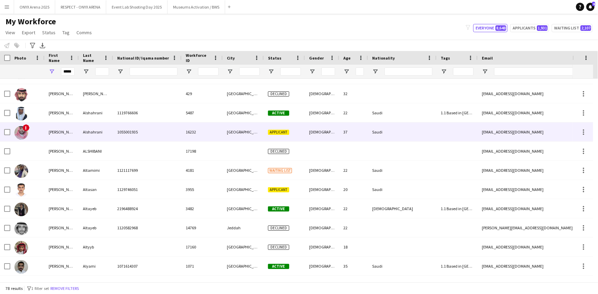
click at [41, 132] on div "!" at bounding box center [27, 132] width 34 height 19
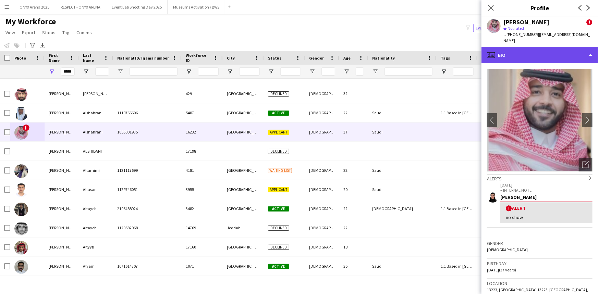
click at [534, 49] on div "profile Bio" at bounding box center [540, 55] width 117 height 16
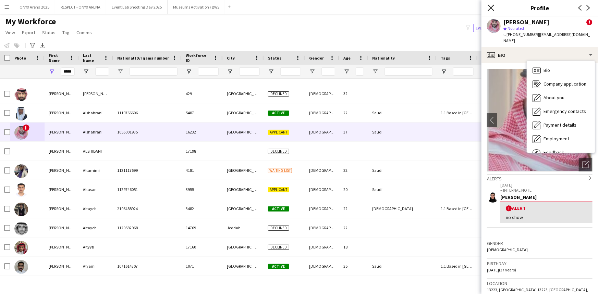
click at [492, 9] on icon at bounding box center [491, 7] width 7 height 7
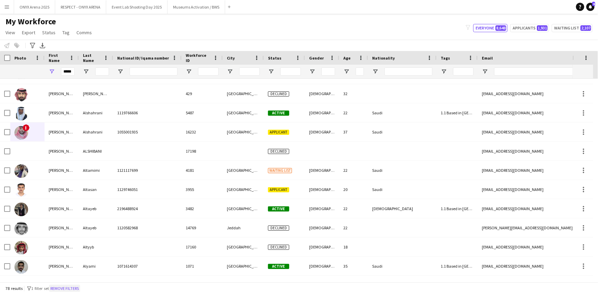
click at [79, 287] on button "Remove filters" at bounding box center [64, 289] width 31 height 8
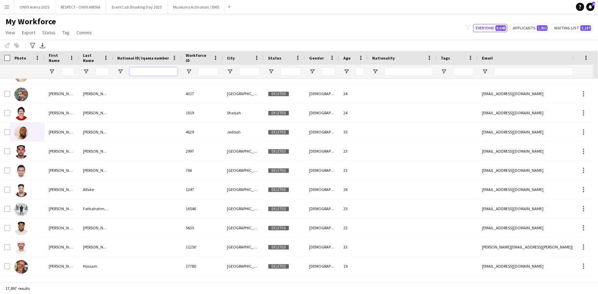
click at [145, 69] on input "National ID/ Iqama number Filter Input" at bounding box center [154, 72] width 48 height 8
paste input "**********"
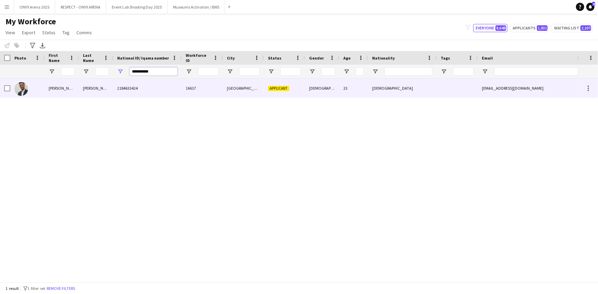
type input "**********"
click at [82, 86] on div "[PERSON_NAME]" at bounding box center [96, 88] width 34 height 19
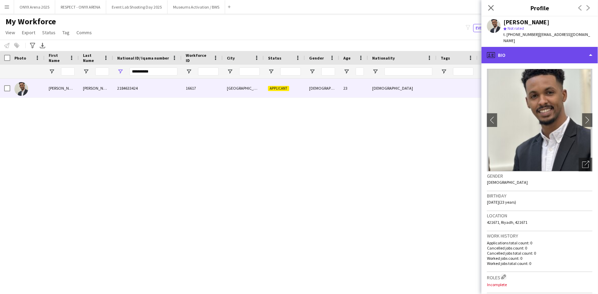
click at [543, 54] on div "profile Bio" at bounding box center [540, 55] width 117 height 16
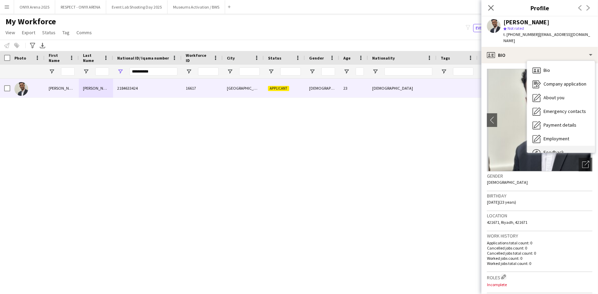
click at [558, 149] on span "Feedback" at bounding box center [554, 152] width 21 height 6
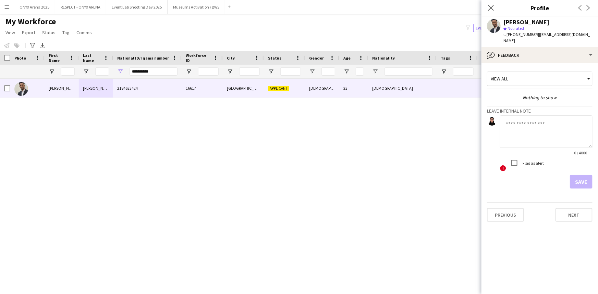
click at [543, 122] on textarea at bounding box center [546, 132] width 93 height 33
click at [539, 122] on textarea at bounding box center [546, 132] width 93 height 33
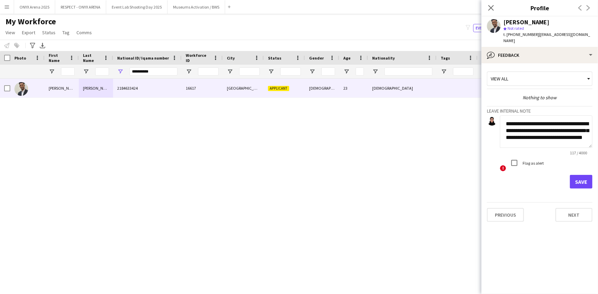
drag, startPoint x: 560, startPoint y: 137, endPoint x: 501, endPoint y: 107, distance: 66.2
click at [501, 107] on app-internal-note-form "**********" at bounding box center [540, 147] width 106 height 83
click at [572, 139] on textarea "**********" at bounding box center [546, 132] width 93 height 33
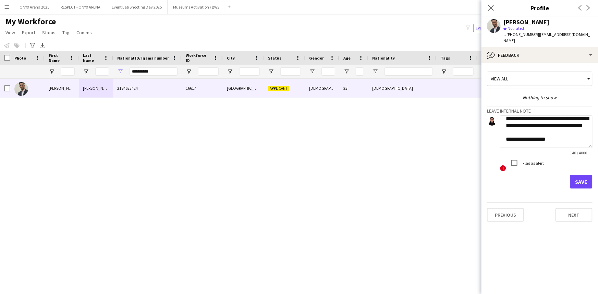
type textarea "**********"
click at [592, 175] on button "Save" at bounding box center [581, 182] width 23 height 14
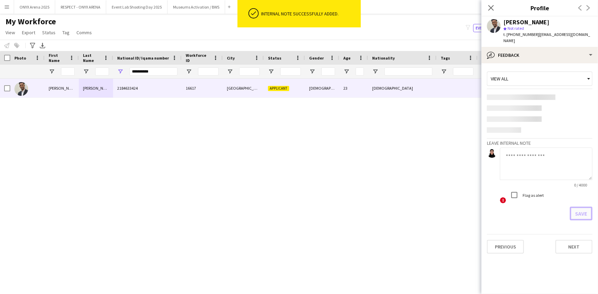
scroll to position [0, 0]
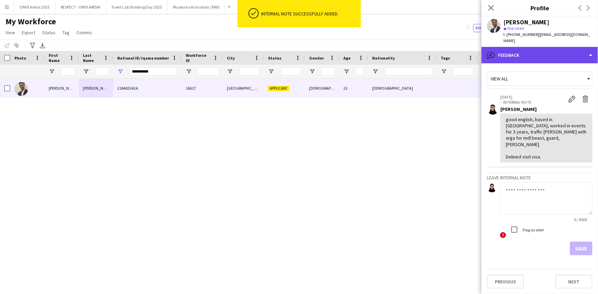
click at [535, 50] on div "bubble-pencil Feedback" at bounding box center [540, 55] width 117 height 16
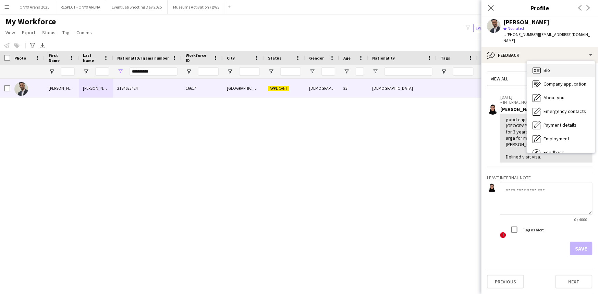
click at [541, 64] on div "Bio Bio" at bounding box center [561, 71] width 68 height 14
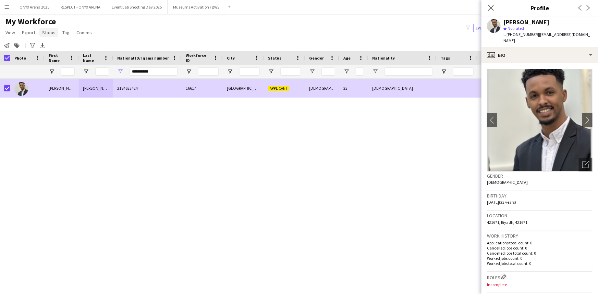
click at [49, 35] on link "Status" at bounding box center [48, 32] width 19 height 9
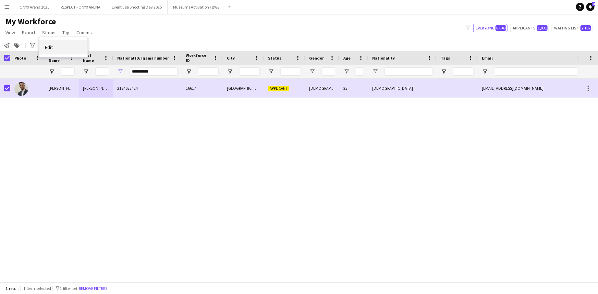
click at [56, 46] on link "Edit" at bounding box center [63, 47] width 48 height 14
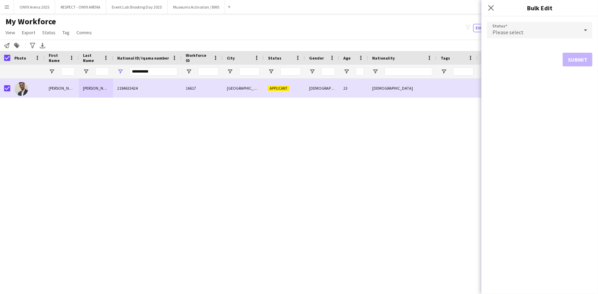
click at [542, 29] on div "Please select" at bounding box center [533, 30] width 92 height 16
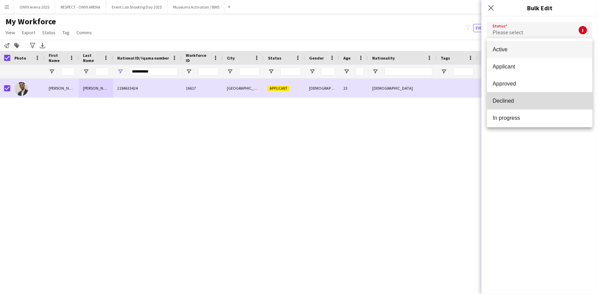
click at [543, 93] on mat-option "Declined" at bounding box center [540, 101] width 106 height 17
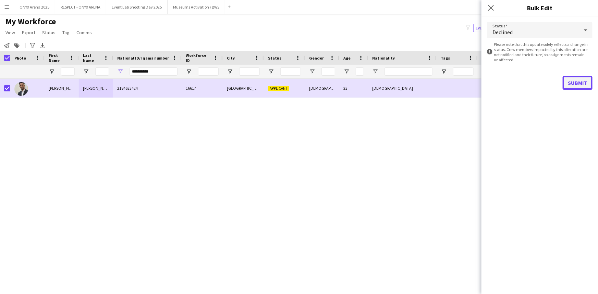
click at [578, 82] on button "Submit" at bounding box center [578, 83] width 30 height 14
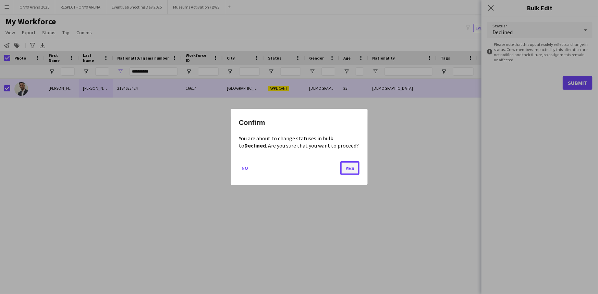
click at [358, 164] on button "Yes" at bounding box center [349, 168] width 19 height 14
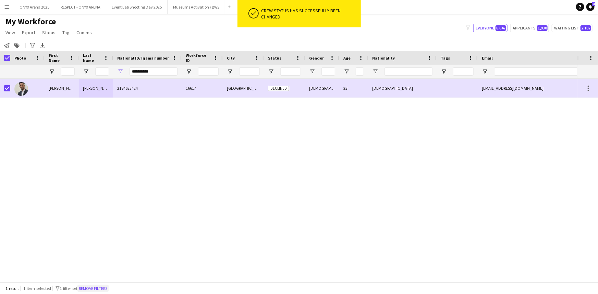
click at [104, 286] on button "Remove filters" at bounding box center [92, 289] width 31 height 8
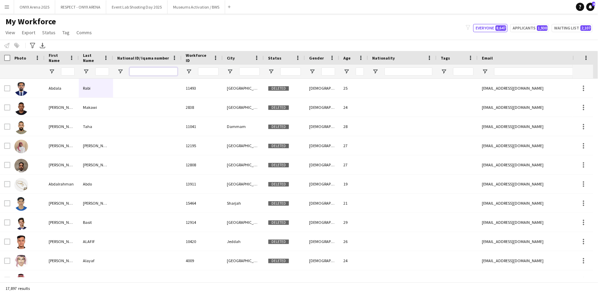
click at [144, 69] on input "National ID/ Iqama number Filter Input" at bounding box center [154, 72] width 48 height 8
paste input "**********"
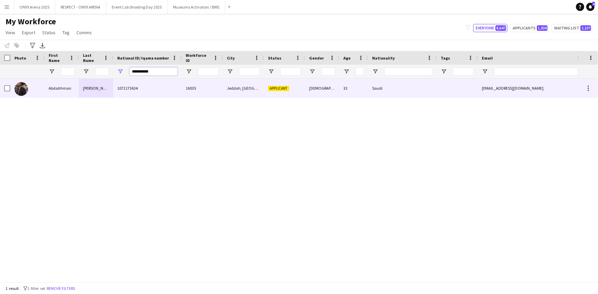
type input "**********"
click at [114, 89] on div "1072173634" at bounding box center [147, 88] width 69 height 19
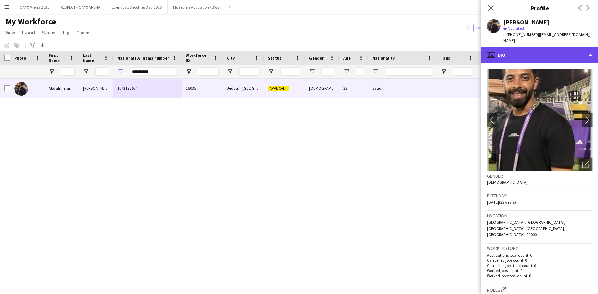
click at [526, 47] on div "profile Bio" at bounding box center [540, 55] width 117 height 16
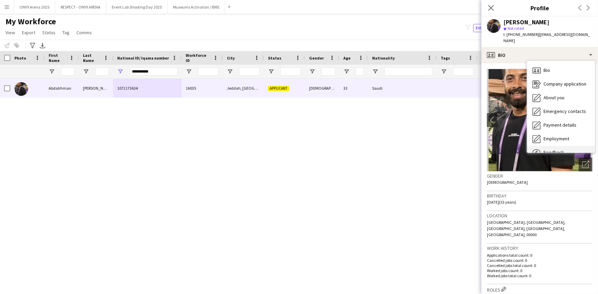
click at [550, 149] on span "Feedback" at bounding box center [554, 152] width 21 height 6
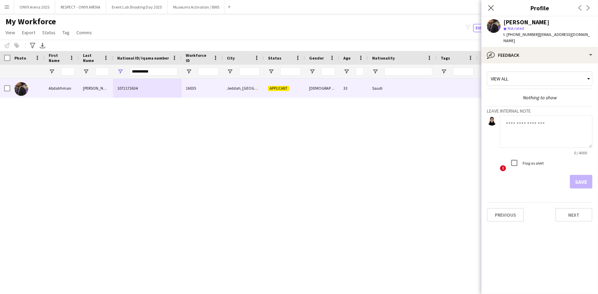
click at [527, 117] on textarea at bounding box center [546, 132] width 93 height 33
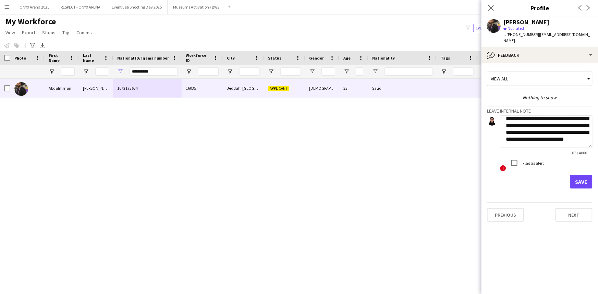
scroll to position [21, 0]
click at [547, 132] on textarea "**********" at bounding box center [546, 132] width 93 height 33
click at [551, 137] on textarea "**********" at bounding box center [546, 132] width 93 height 33
click at [566, 139] on textarea "**********" at bounding box center [546, 132] width 93 height 33
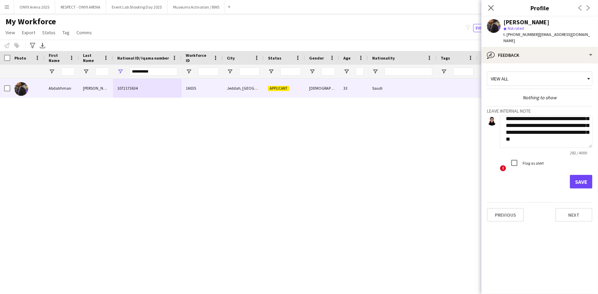
scroll to position [41, 0]
type textarea "**********"
click at [592, 177] on button "Save" at bounding box center [581, 182] width 23 height 14
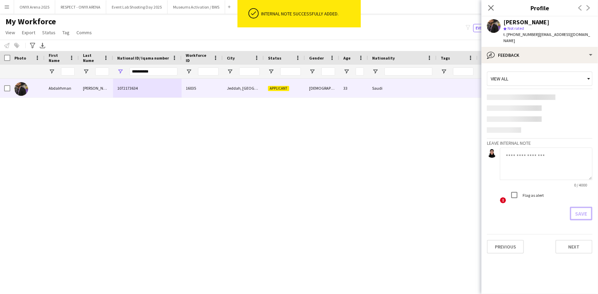
scroll to position [0, 0]
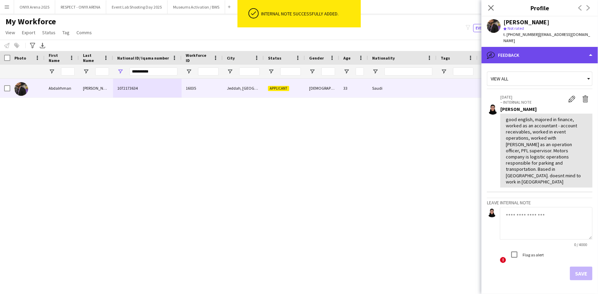
click at [554, 48] on div "bubble-pencil Feedback" at bounding box center [540, 55] width 117 height 16
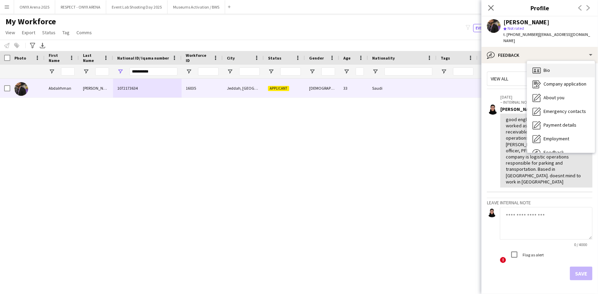
click at [554, 64] on div "Bio Bio" at bounding box center [561, 71] width 68 height 14
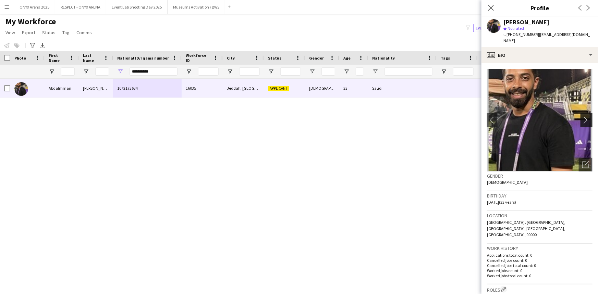
click at [583, 117] on app-icon "chevron-right" at bounding box center [587, 120] width 11 height 7
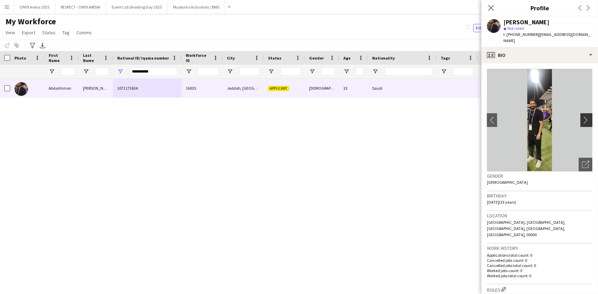
click at [583, 117] on app-icon "chevron-right" at bounding box center [587, 120] width 11 height 7
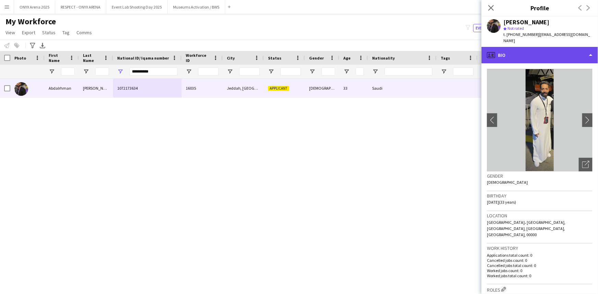
click at [539, 50] on div "profile Bio" at bounding box center [540, 55] width 117 height 16
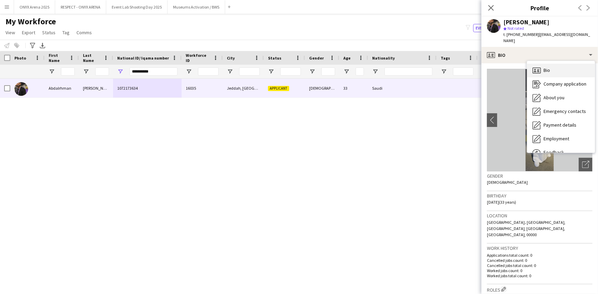
click at [540, 68] on icon "Bio" at bounding box center [537, 70] width 8 height 8
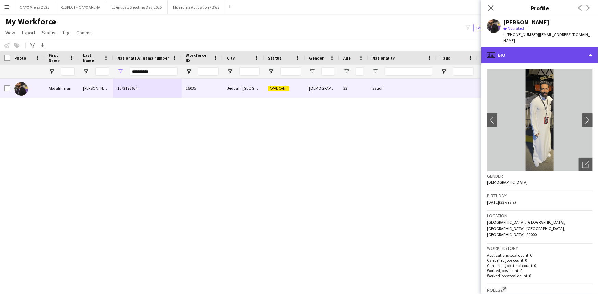
click at [522, 48] on div "profile Bio" at bounding box center [540, 55] width 117 height 16
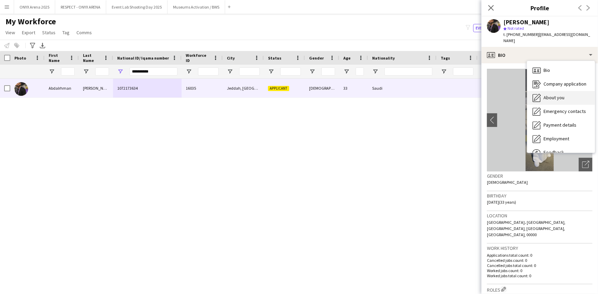
click at [545, 95] on span "About you" at bounding box center [554, 98] width 21 height 6
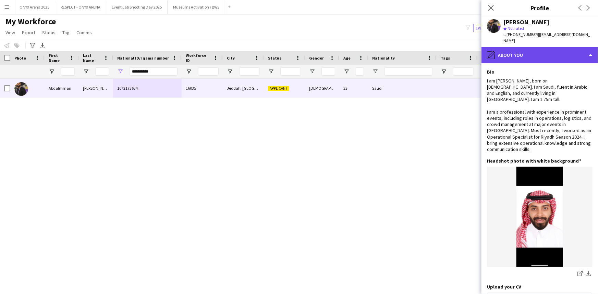
click at [528, 55] on div "pencil4 About you" at bounding box center [540, 55] width 117 height 16
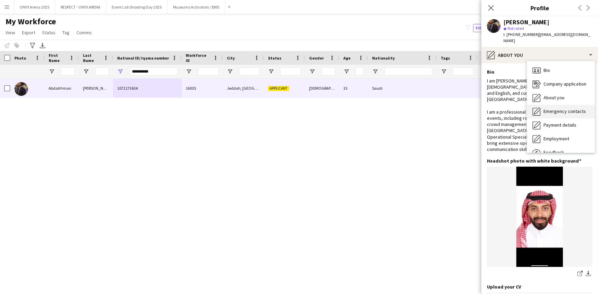
click at [550, 108] on span "Emergency contacts" at bounding box center [565, 111] width 42 height 6
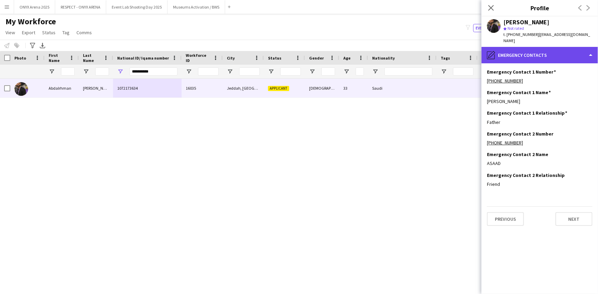
click at [542, 47] on div "pencil4 Emergency contacts" at bounding box center [540, 55] width 117 height 16
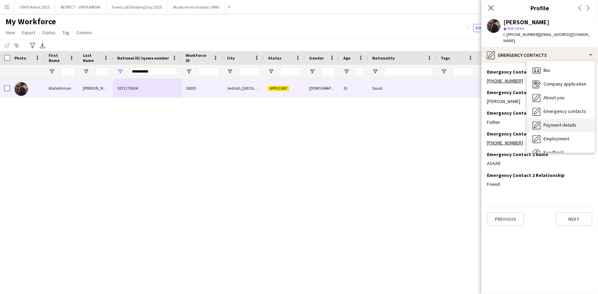
click at [556, 122] on span "Payment details" at bounding box center [560, 125] width 33 height 6
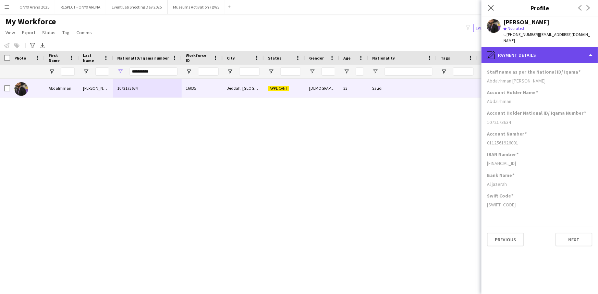
click at [527, 49] on div "pencil4 Payment details" at bounding box center [540, 55] width 117 height 16
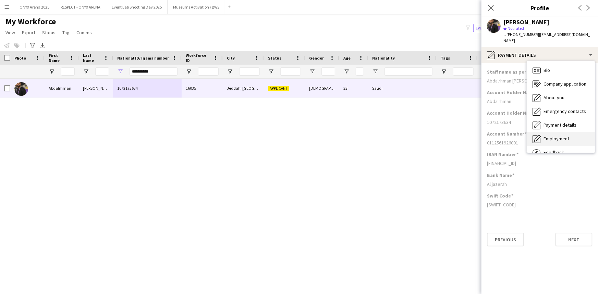
click at [562, 136] on span "Employment" at bounding box center [557, 139] width 26 height 6
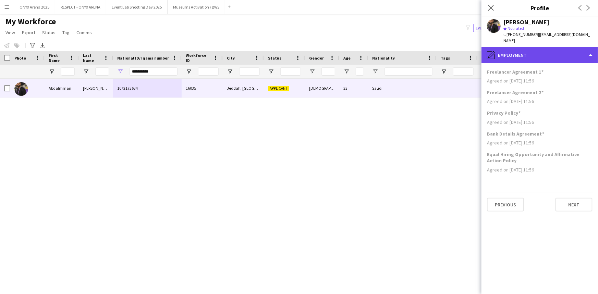
click at [542, 53] on div "pencil4 Employment" at bounding box center [540, 55] width 117 height 16
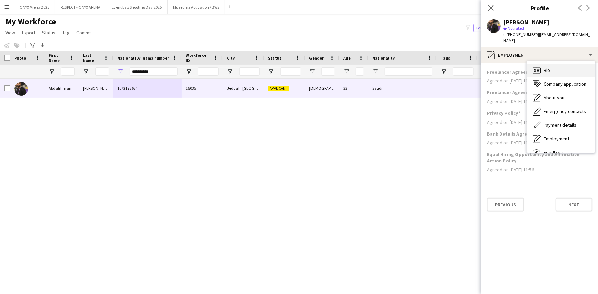
click at [556, 64] on div "Bio Bio" at bounding box center [561, 71] width 68 height 14
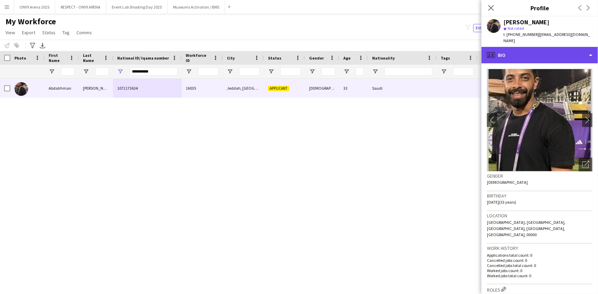
click at [541, 47] on div "profile Bio" at bounding box center [540, 55] width 117 height 16
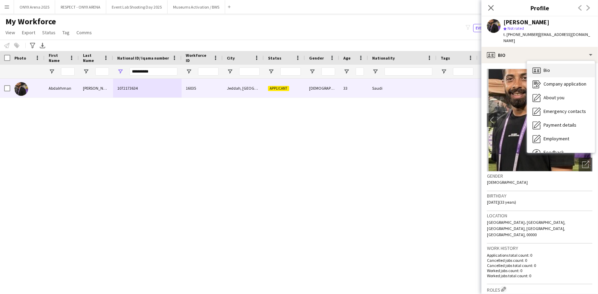
click at [544, 67] on span "Bio" at bounding box center [547, 70] width 7 height 6
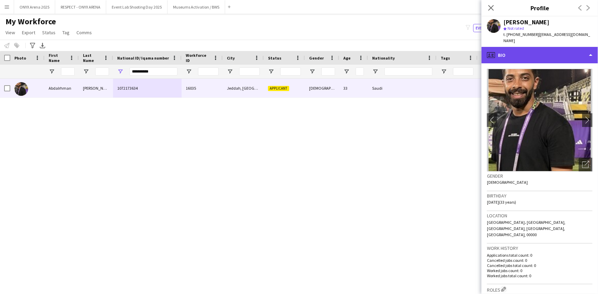
click at [517, 47] on div "profile Bio" at bounding box center [540, 55] width 117 height 16
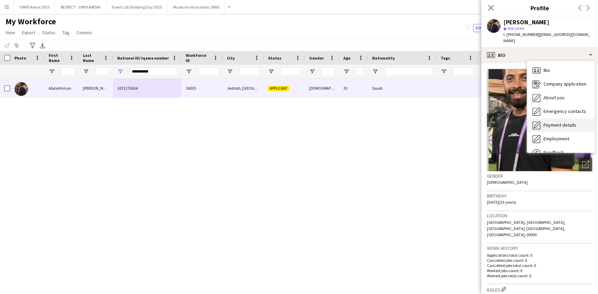
click at [551, 123] on div "Payment details Payment details" at bounding box center [561, 126] width 68 height 14
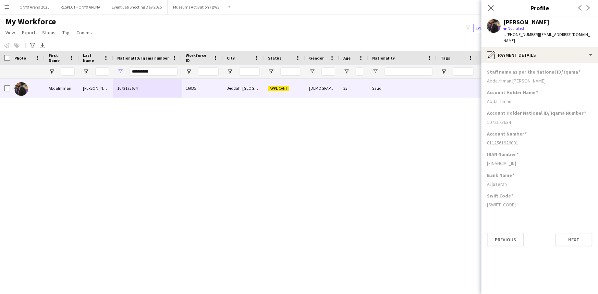
drag, startPoint x: 486, startPoint y: 87, endPoint x: 516, endPoint y: 93, distance: 30.5
click at [516, 93] on app-section-data-types "Staff name as per the National ID/ Iqama [PERSON_NAME] Account Holder Name Abda…" at bounding box center [540, 178] width 117 height 231
click at [518, 98] on div "Abdalrhman" at bounding box center [540, 101] width 106 height 6
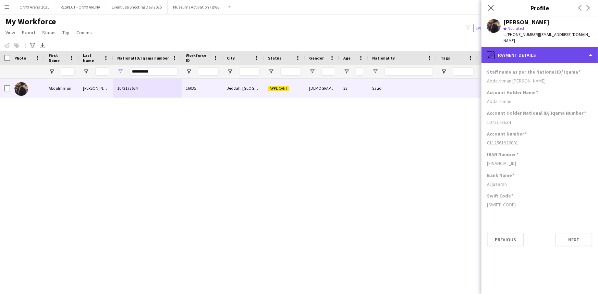
click at [558, 47] on div "pencil4 Payment details" at bounding box center [540, 55] width 117 height 16
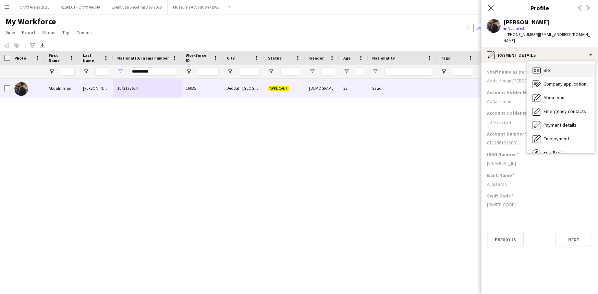
click at [563, 64] on div "Bio Bio" at bounding box center [561, 71] width 68 height 14
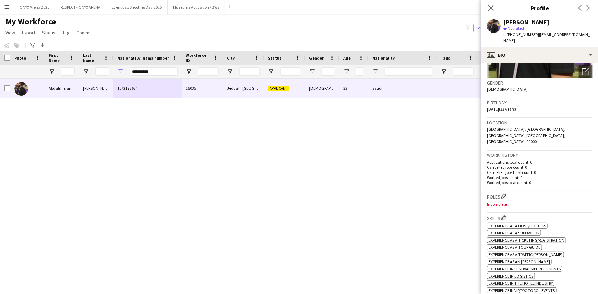
scroll to position [156, 0]
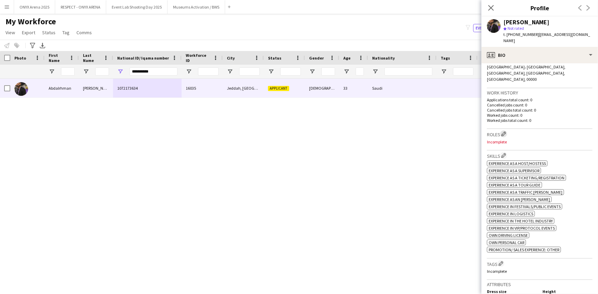
click at [506, 132] on app-icon "Edit crew company roles" at bounding box center [503, 134] width 5 height 5
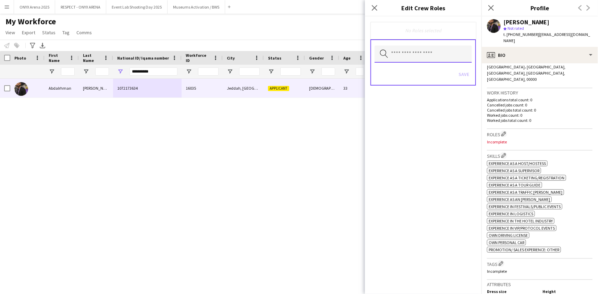
click at [430, 57] on input "text" at bounding box center [423, 54] width 97 height 17
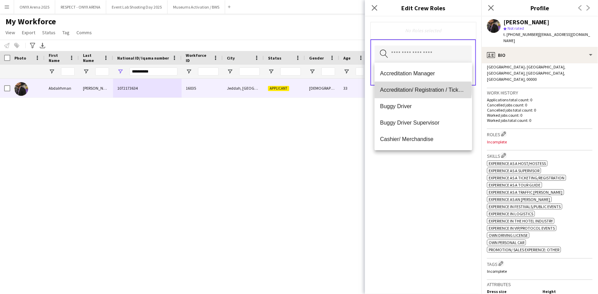
click at [423, 90] on span "Accreditation/ Registration / Ticketing" at bounding box center [423, 90] width 86 height 7
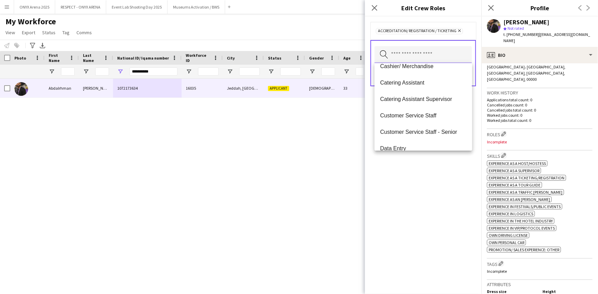
scroll to position [62, 0]
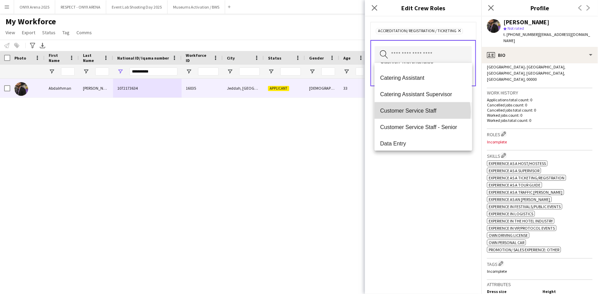
click at [422, 112] on span "Customer Service Staff" at bounding box center [423, 111] width 86 height 7
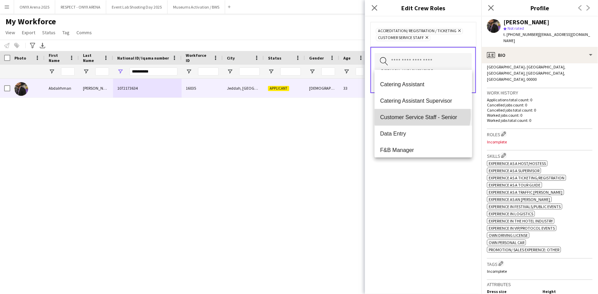
click at [422, 114] on span "Customer Service Staff - Senior" at bounding box center [423, 117] width 86 height 7
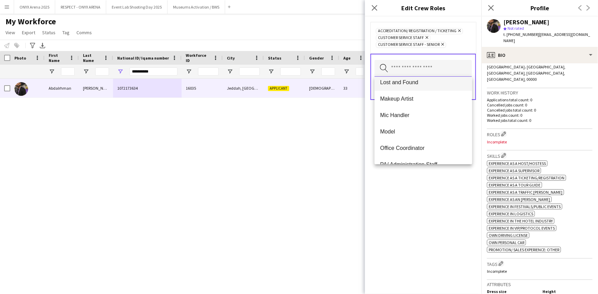
scroll to position [249, 0]
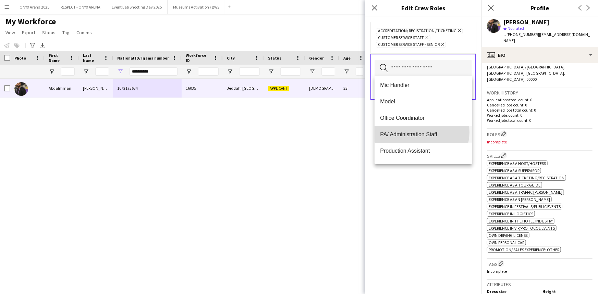
click at [422, 132] on span "PA/ Administration Staff" at bounding box center [423, 134] width 86 height 7
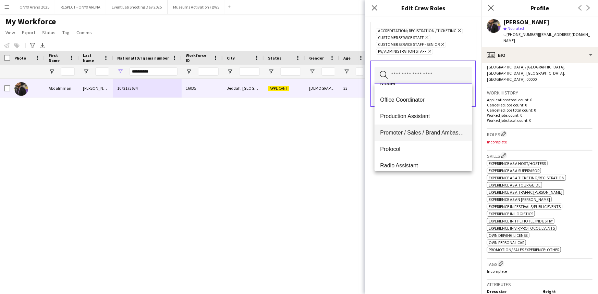
scroll to position [280, 0]
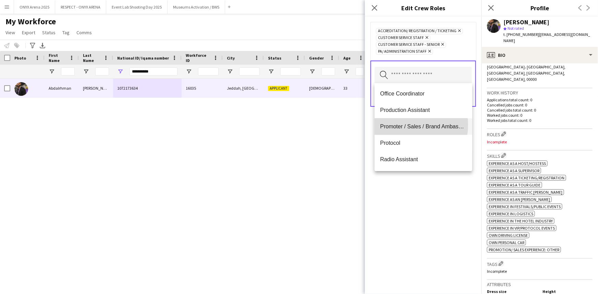
click at [407, 125] on span "Promoter / Sales / Brand Ambassador" at bounding box center [423, 126] width 86 height 7
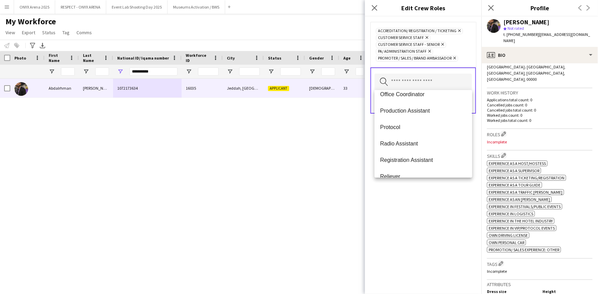
scroll to position [312, 0]
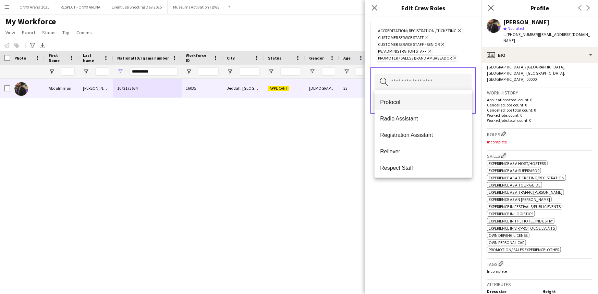
click at [401, 104] on span "Protocol" at bounding box center [423, 102] width 86 height 7
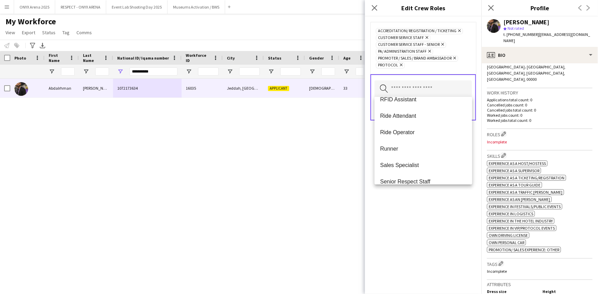
scroll to position [405, 0]
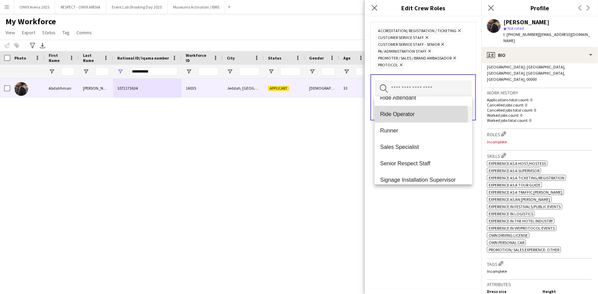
click at [410, 115] on span "Ride Operator" at bounding box center [423, 114] width 86 height 7
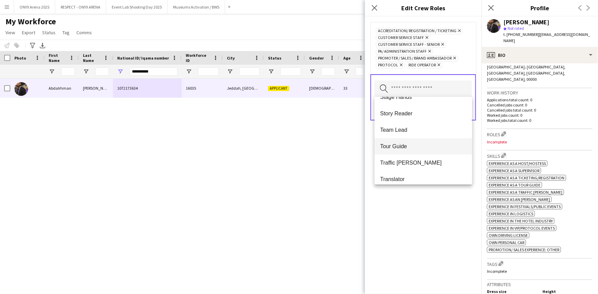
scroll to position [592, 0]
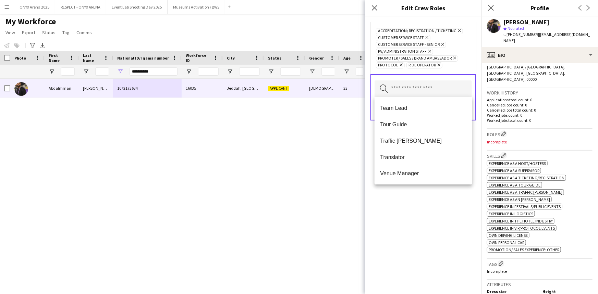
click at [415, 199] on div "Accreditation/ Registration / Ticketing Remove Customer Service Staff Remove Cu…" at bounding box center [423, 155] width 117 height 278
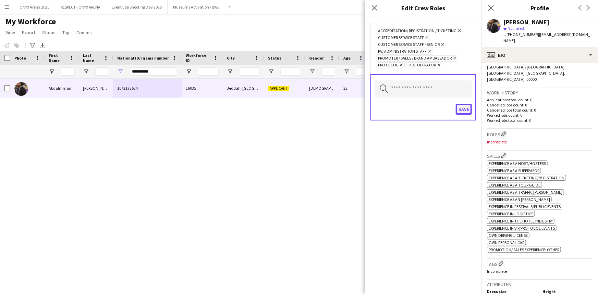
click at [471, 108] on button "Save" at bounding box center [464, 109] width 16 height 11
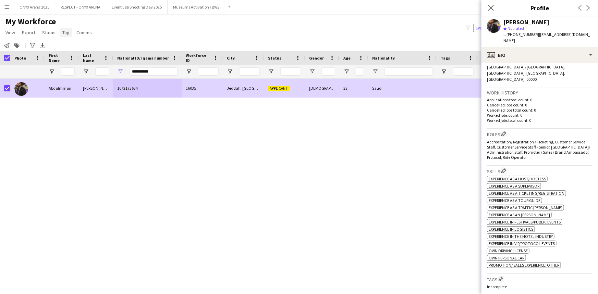
click at [63, 34] on span "Tag" at bounding box center [65, 32] width 7 height 6
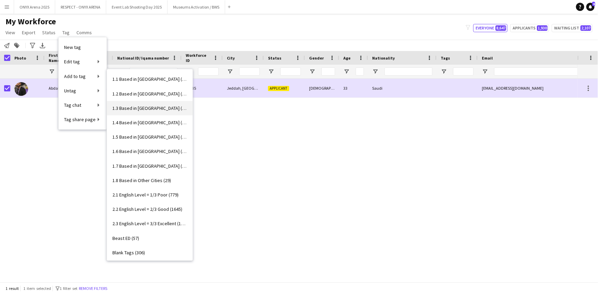
click at [150, 106] on span "1.3 Based in [GEOGRAPHIC_DATA] (1066)" at bounding box center [149, 108] width 75 height 6
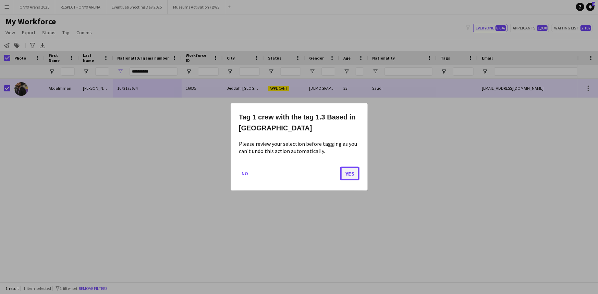
click at [355, 171] on button "Yes" at bounding box center [349, 174] width 19 height 14
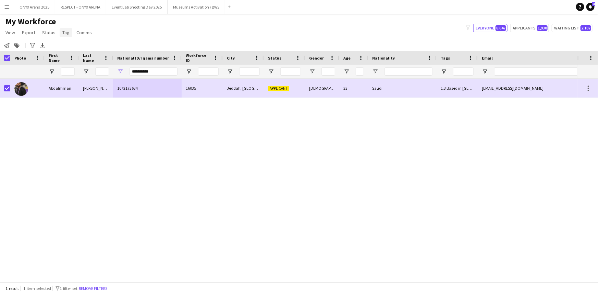
click at [63, 31] on span "Tag" at bounding box center [65, 32] width 7 height 6
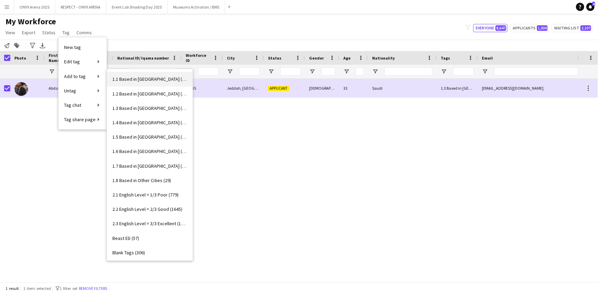
click at [135, 78] on span "1.1 Based in [GEOGRAPHIC_DATA] (2973)" at bounding box center [149, 79] width 75 height 6
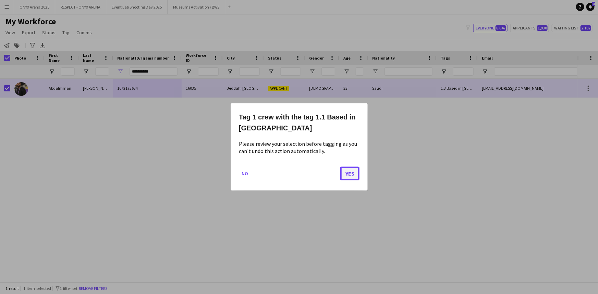
drag, startPoint x: 355, startPoint y: 174, endPoint x: 352, endPoint y: 171, distance: 4.6
click at [355, 173] on button "Yes" at bounding box center [349, 174] width 19 height 14
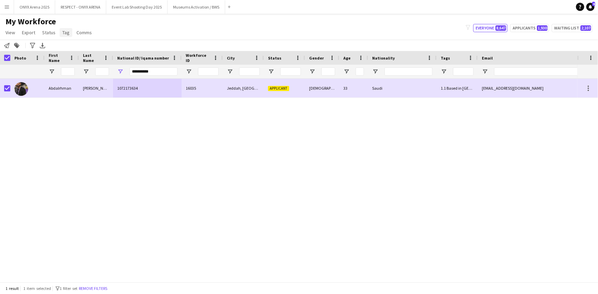
click at [62, 35] on span "Tag" at bounding box center [65, 32] width 7 height 6
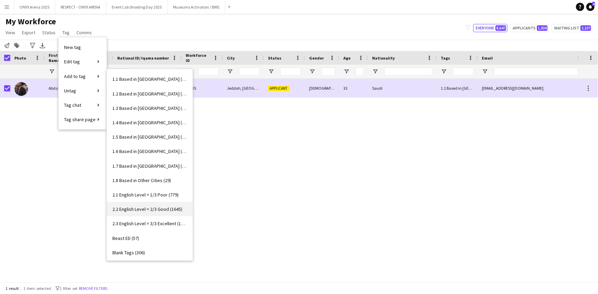
click at [162, 212] on link "2.2 English Level = 2/3 Good (1645)" at bounding box center [150, 209] width 86 height 14
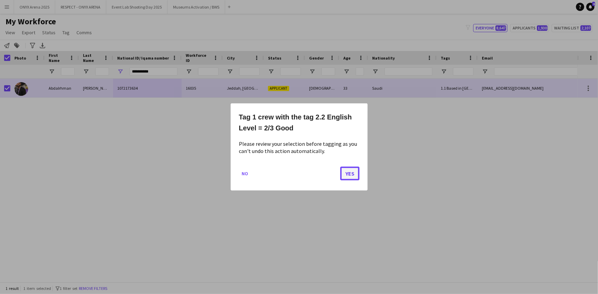
click at [354, 169] on button "Yes" at bounding box center [349, 174] width 19 height 14
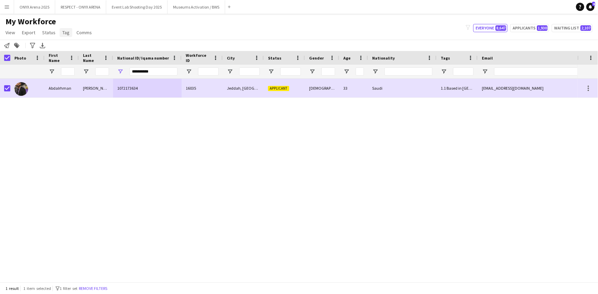
click at [60, 29] on link "Tag" at bounding box center [66, 32] width 13 height 9
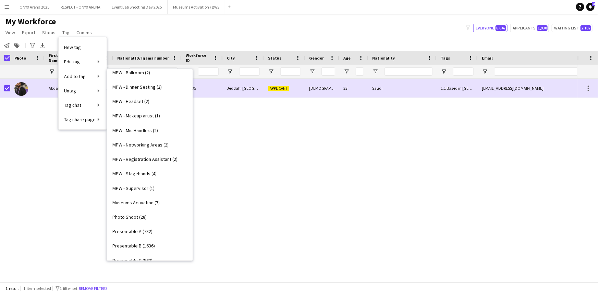
scroll to position [464, 0]
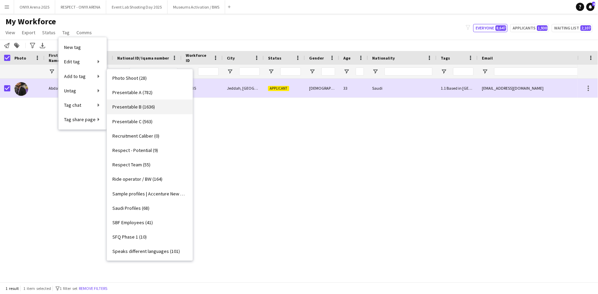
click at [139, 108] on span "Presentable B (1636)" at bounding box center [133, 107] width 42 height 6
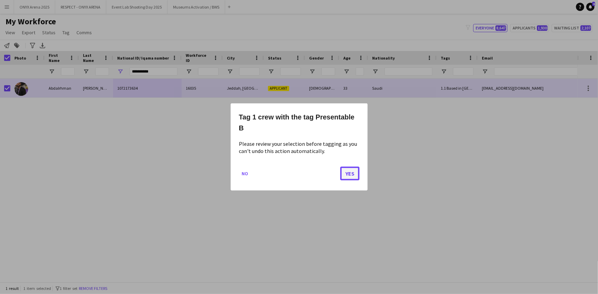
click at [352, 172] on button "Yes" at bounding box center [349, 174] width 19 height 14
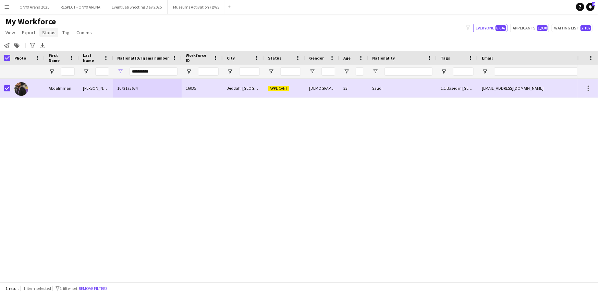
click at [48, 33] on span "Status" at bounding box center [48, 32] width 13 height 6
click at [53, 48] on link "Edit" at bounding box center [63, 47] width 48 height 14
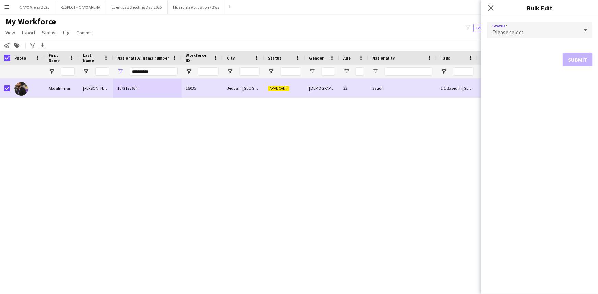
click at [499, 29] on span "Please select" at bounding box center [508, 32] width 31 height 7
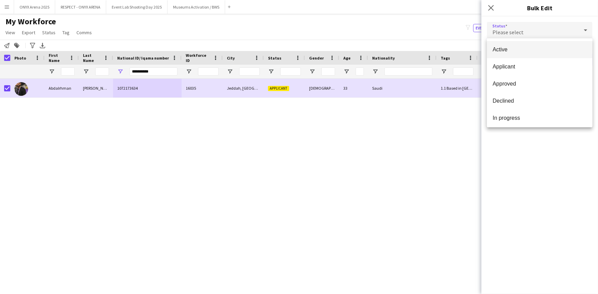
drag, startPoint x: 504, startPoint y: 45, endPoint x: 509, endPoint y: 47, distance: 5.2
click at [504, 45] on mat-option "Active" at bounding box center [540, 49] width 106 height 17
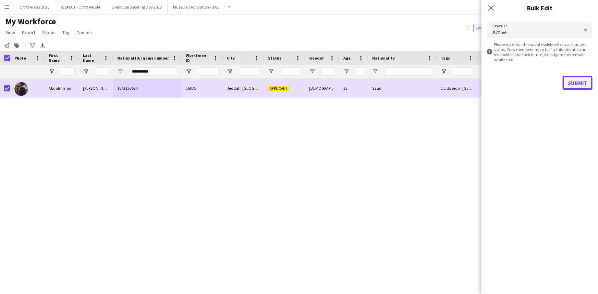
click at [583, 84] on button "Submit" at bounding box center [578, 83] width 30 height 14
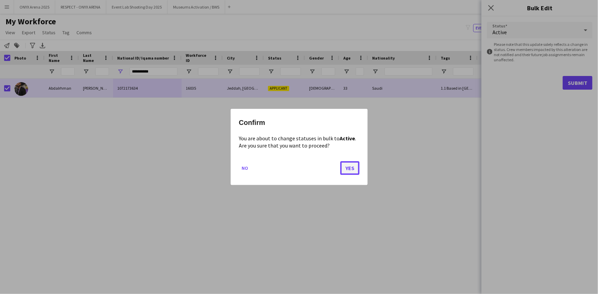
click at [353, 167] on button "Yes" at bounding box center [349, 168] width 19 height 14
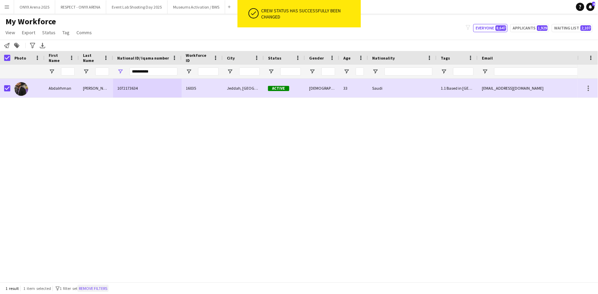
click at [109, 287] on button "Remove filters" at bounding box center [92, 289] width 31 height 8
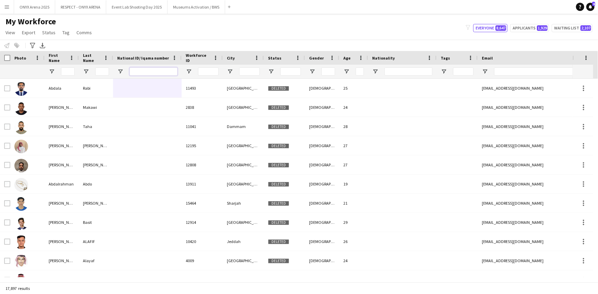
click at [147, 72] on input "National ID/ Iqama number Filter Input" at bounding box center [154, 72] width 48 height 8
paste input "**********"
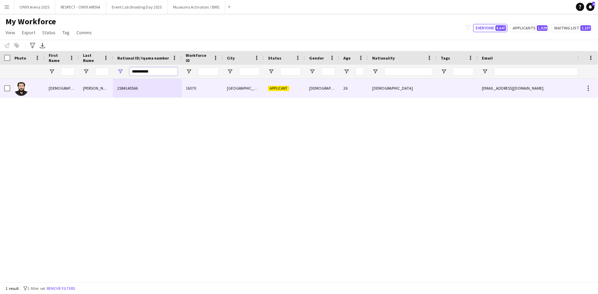
type input "**********"
click at [53, 97] on div "[DEMOGRAPHIC_DATA]" at bounding box center [62, 88] width 34 height 19
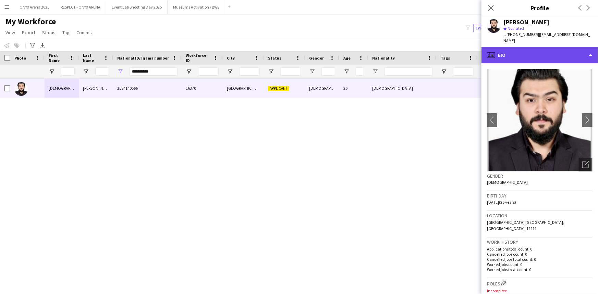
click at [551, 47] on div "profile Bio" at bounding box center [540, 55] width 117 height 16
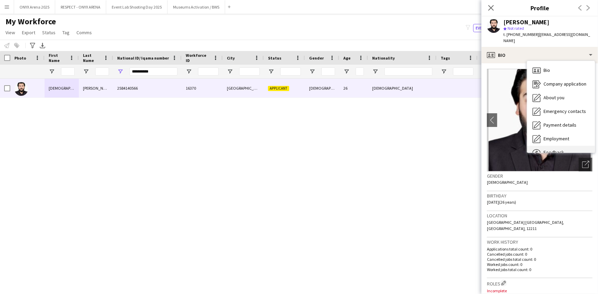
click at [551, 146] on div "Feedback Feedback" at bounding box center [561, 153] width 68 height 14
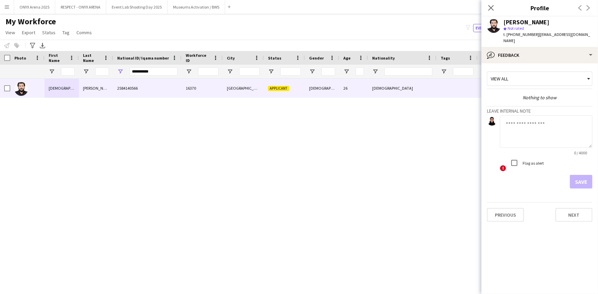
click at [521, 123] on textarea at bounding box center [546, 132] width 93 height 33
click at [525, 132] on textarea "**********" at bounding box center [546, 132] width 93 height 33
click at [571, 117] on textarea "**********" at bounding box center [546, 132] width 93 height 33
click at [550, 133] on textarea "**********" at bounding box center [546, 132] width 93 height 33
click at [575, 118] on textarea "**********" at bounding box center [546, 132] width 93 height 33
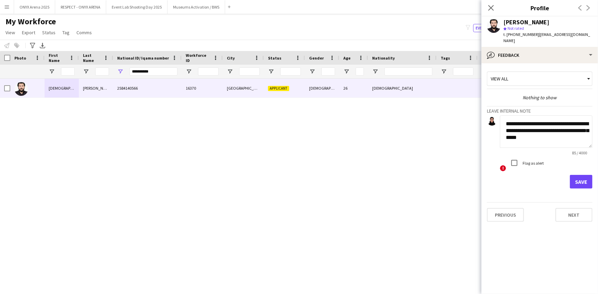
click at [524, 123] on textarea "**********" at bounding box center [546, 132] width 93 height 33
click at [532, 130] on textarea "**********" at bounding box center [546, 132] width 93 height 33
click at [549, 139] on textarea "**********" at bounding box center [546, 132] width 93 height 33
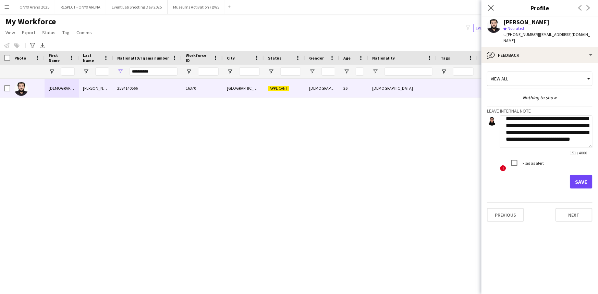
click at [548, 134] on textarea "**********" at bounding box center [546, 132] width 93 height 33
type textarea "**********"
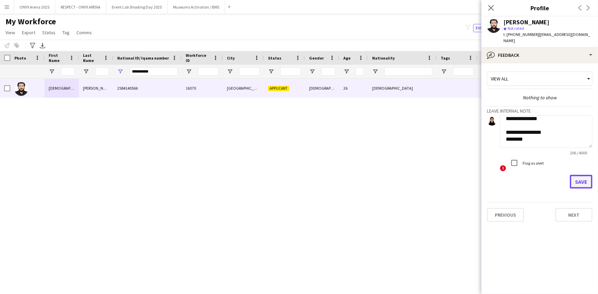
click at [592, 177] on button "Save" at bounding box center [581, 182] width 23 height 14
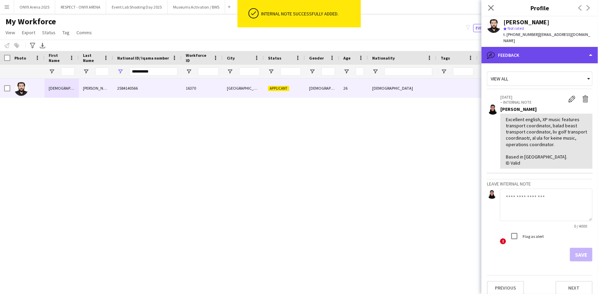
click at [535, 47] on div "bubble-pencil Feedback" at bounding box center [540, 55] width 117 height 16
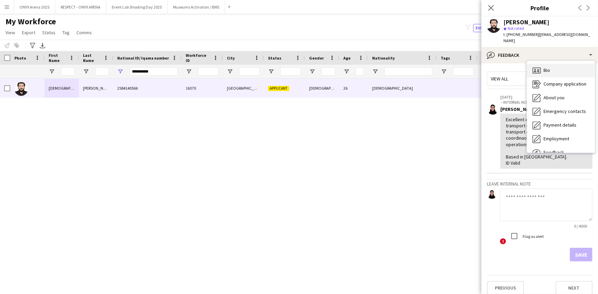
click at [542, 64] on div "Bio Bio" at bounding box center [561, 71] width 68 height 14
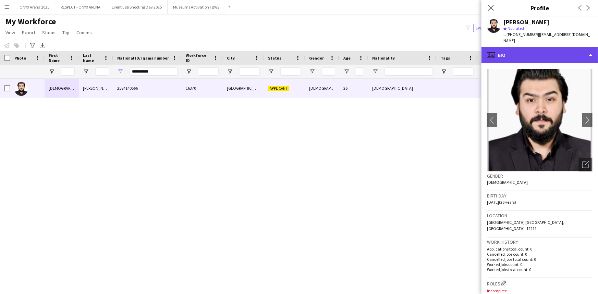
click at [532, 47] on div "profile Bio" at bounding box center [540, 55] width 117 height 16
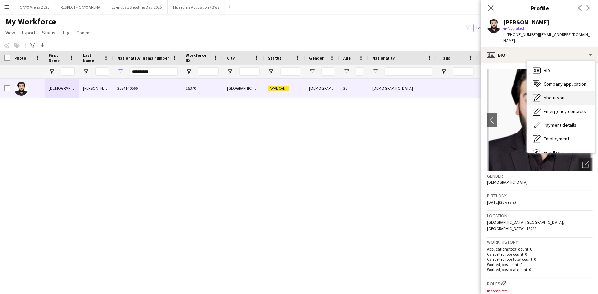
click at [541, 91] on div "About you About you" at bounding box center [561, 98] width 68 height 14
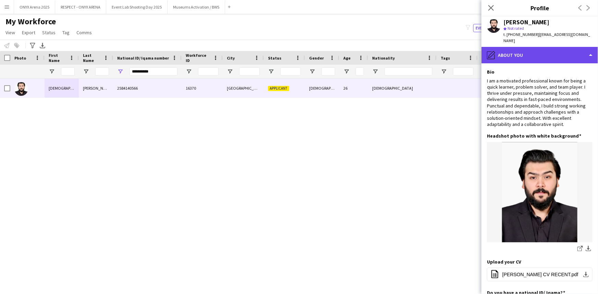
click at [537, 48] on div "pencil4 About you" at bounding box center [540, 55] width 117 height 16
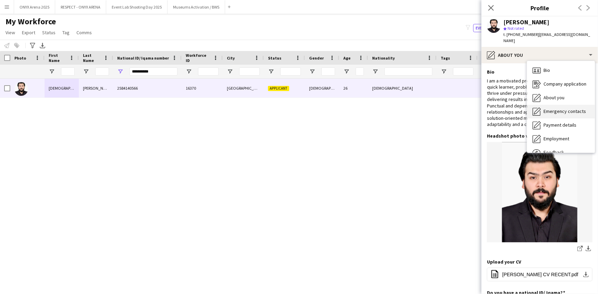
click at [553, 108] on span "Emergency contacts" at bounding box center [565, 111] width 42 height 6
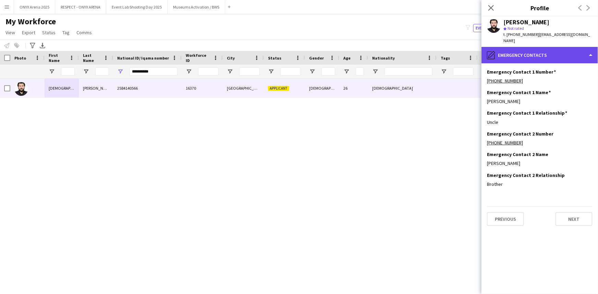
click at [540, 48] on div "pencil4 Emergency contacts" at bounding box center [540, 55] width 117 height 16
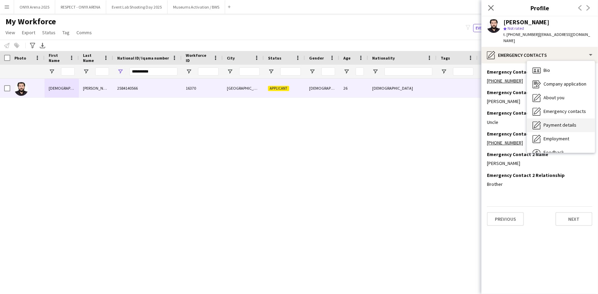
click at [552, 122] on span "Payment details" at bounding box center [560, 125] width 33 height 6
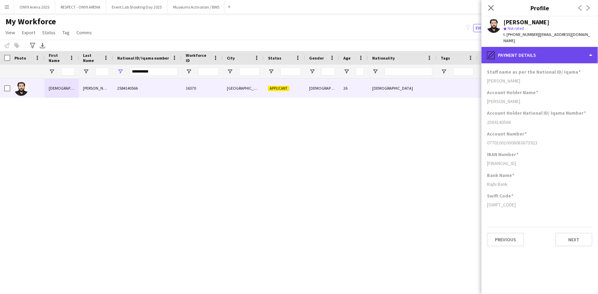
click at [536, 52] on div "pencil4 Payment details" at bounding box center [540, 55] width 117 height 16
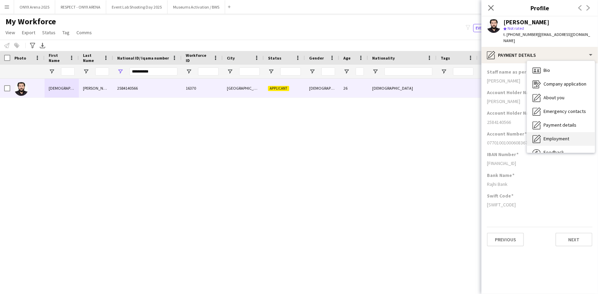
click at [552, 136] on span "Employment" at bounding box center [557, 139] width 26 height 6
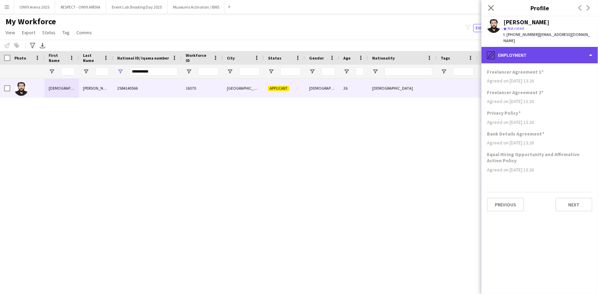
click at [542, 47] on div "pencil4 Employment" at bounding box center [540, 55] width 117 height 16
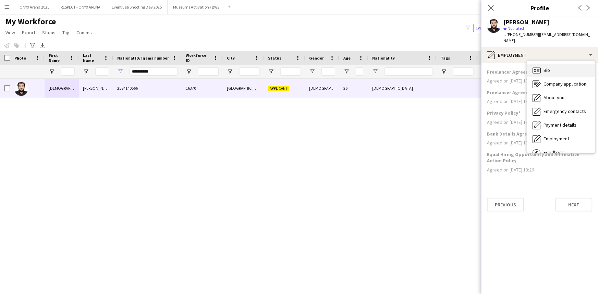
click at [547, 64] on div "Bio Bio" at bounding box center [561, 71] width 68 height 14
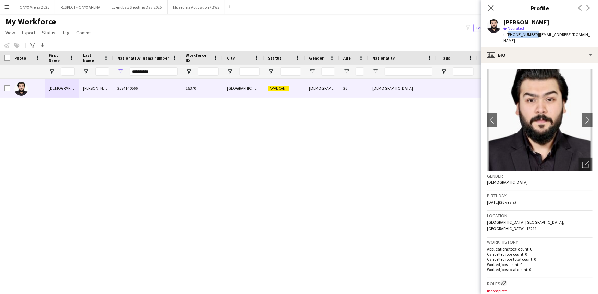
drag, startPoint x: 533, startPoint y: 34, endPoint x: 507, endPoint y: 33, distance: 25.4
click at [507, 33] on span "t. [PHONE_NUMBER]" at bounding box center [521, 34] width 36 height 5
copy span "[PHONE_NUMBER]"
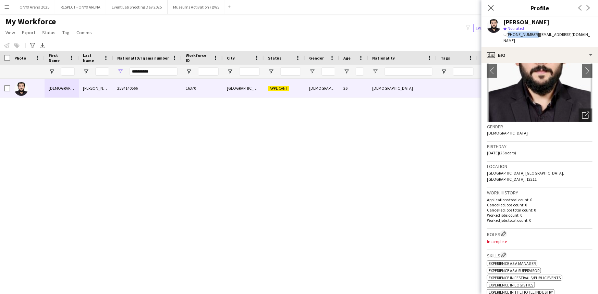
scroll to position [187, 0]
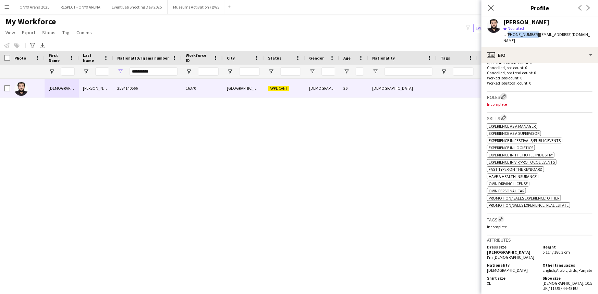
click at [504, 94] on app-icon "Edit crew company roles" at bounding box center [503, 96] width 5 height 5
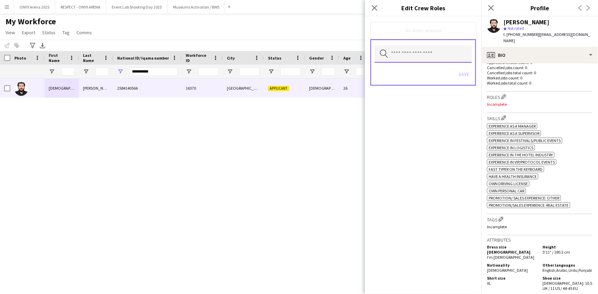
click at [406, 55] on input "text" at bounding box center [423, 54] width 97 height 17
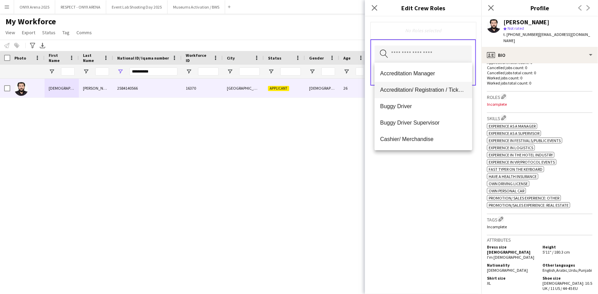
click at [404, 93] on span "Accreditation/ Registration / Ticketing" at bounding box center [423, 90] width 86 height 7
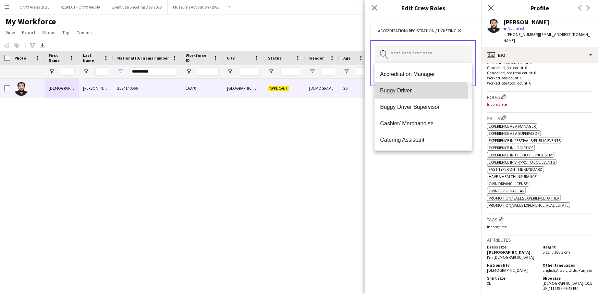
click at [407, 93] on span "Buggy Driver" at bounding box center [423, 90] width 86 height 7
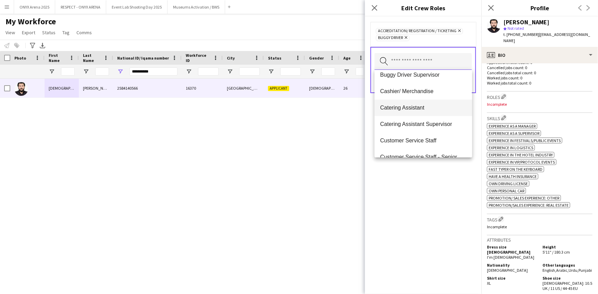
scroll to position [31, 0]
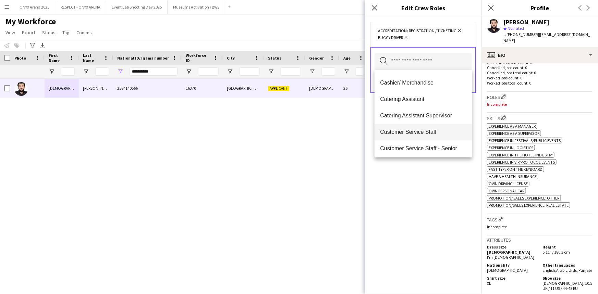
click at [418, 128] on mat-option "Customer Service Staff" at bounding box center [423, 132] width 97 height 16
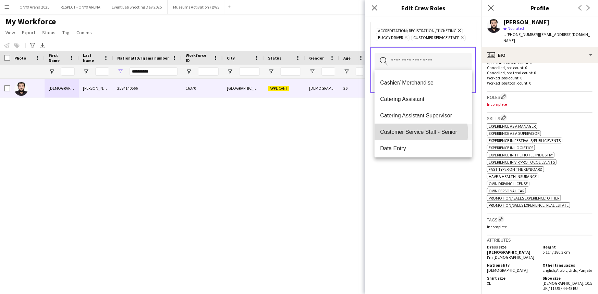
click at [418, 132] on span "Customer Service Staff - Senior" at bounding box center [423, 132] width 86 height 7
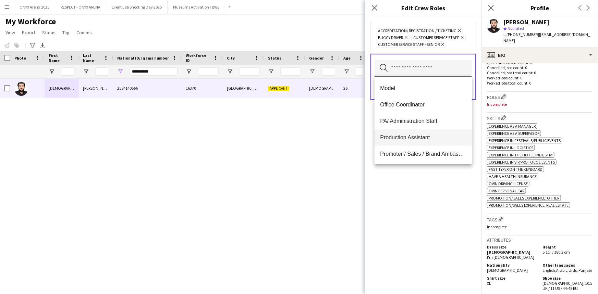
scroll to position [249, 0]
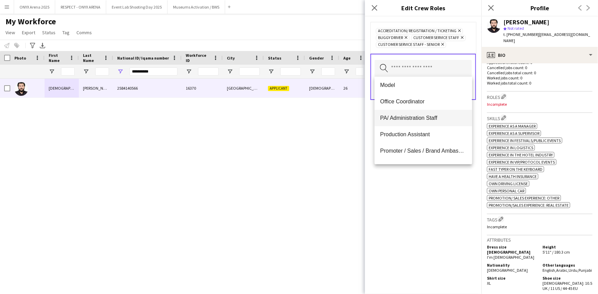
click at [405, 124] on mat-option "PA/ Administration Staff" at bounding box center [423, 118] width 97 height 16
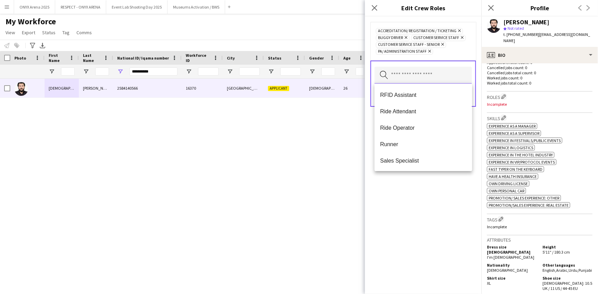
scroll to position [405, 0]
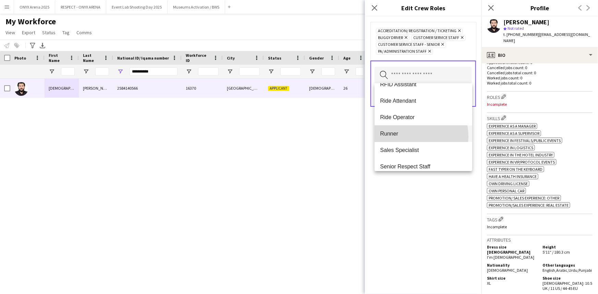
click at [406, 136] on span "Runner" at bounding box center [423, 134] width 86 height 7
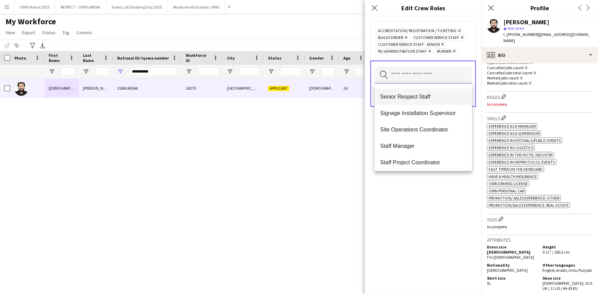
scroll to position [467, 0]
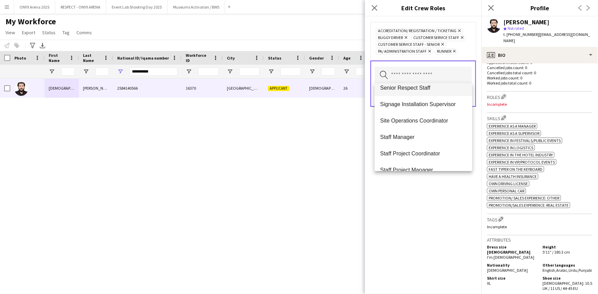
click at [405, 123] on span "Site Operations Coordinator" at bounding box center [423, 121] width 86 height 7
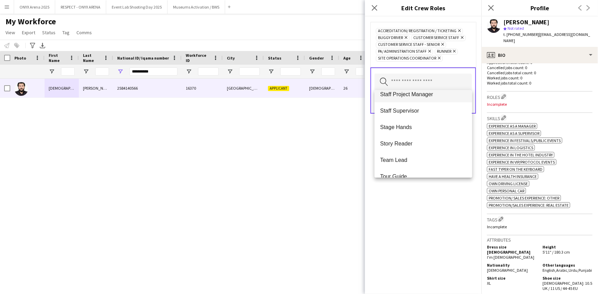
scroll to position [592, 0]
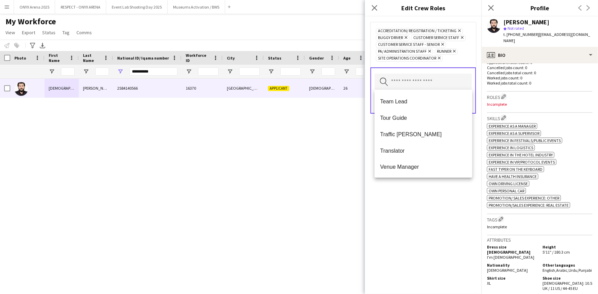
click at [402, 186] on div "Accreditation/ Registration / Ticketing Remove Buggy Driver Remove Customer Ser…" at bounding box center [423, 155] width 117 height 278
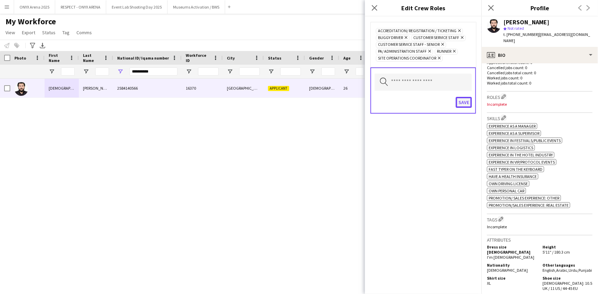
click at [468, 100] on button "Save" at bounding box center [464, 102] width 16 height 11
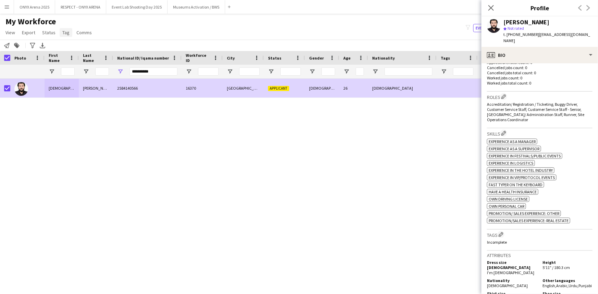
click at [62, 35] on link "Tag" at bounding box center [66, 32] width 13 height 9
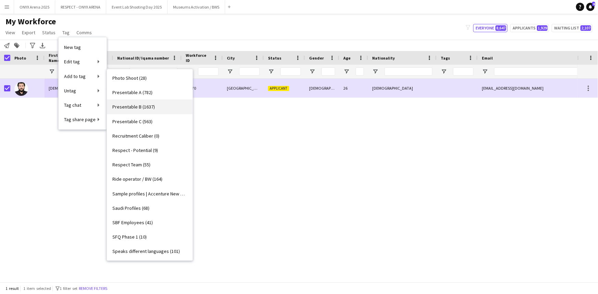
click at [141, 109] on span "Presentable B (1637)" at bounding box center [133, 107] width 42 height 6
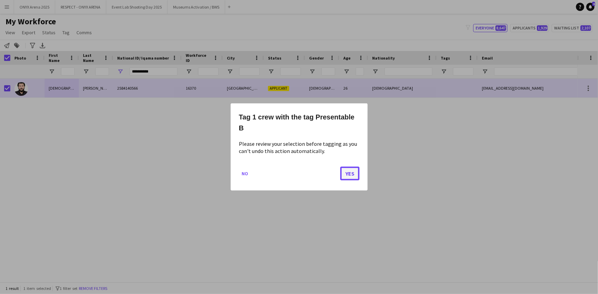
click at [352, 177] on button "Yes" at bounding box center [349, 174] width 19 height 14
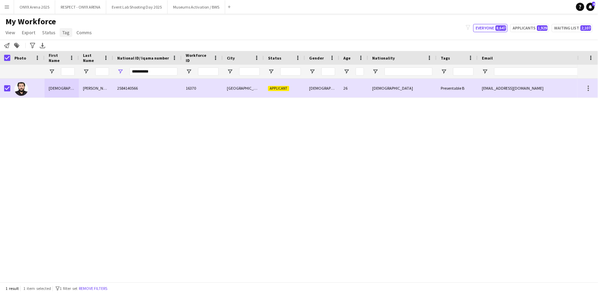
click at [64, 34] on span "Tag" at bounding box center [65, 32] width 7 height 6
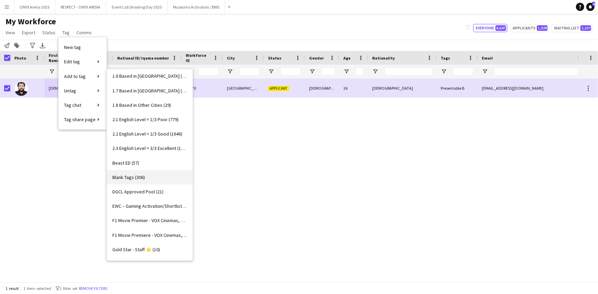
scroll to position [59, 0]
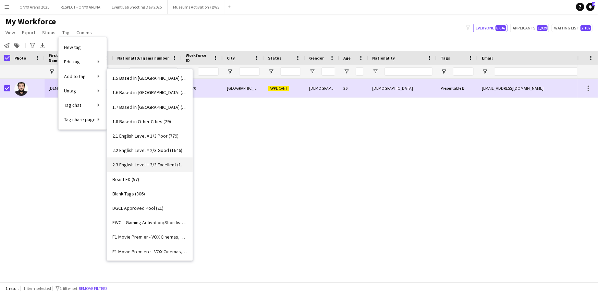
click at [159, 163] on span "2.3 English Level = 3/3 Excellent (1280)" at bounding box center [149, 165] width 75 height 6
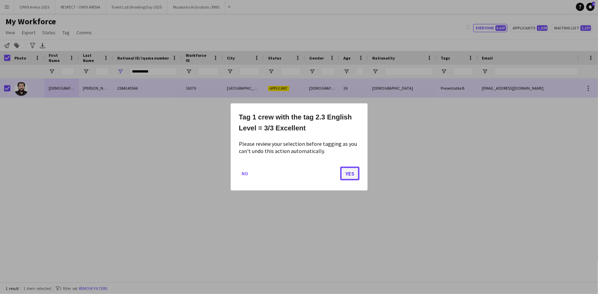
click at [343, 175] on button "Yes" at bounding box center [349, 174] width 19 height 14
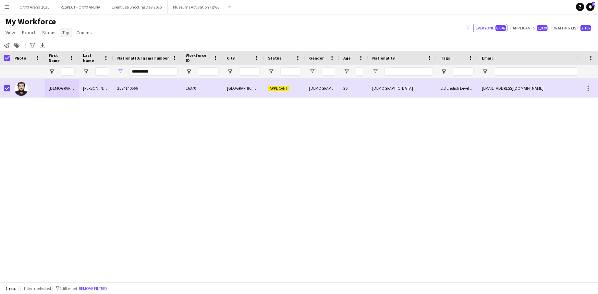
click at [65, 32] on span "Tag" at bounding box center [65, 32] width 7 height 6
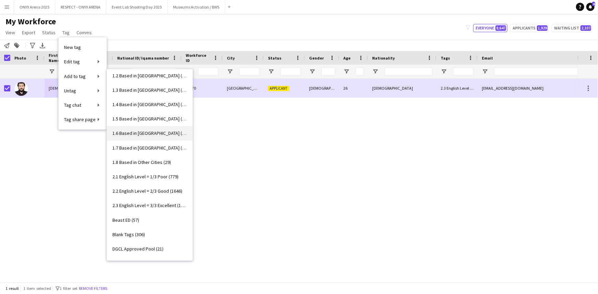
scroll to position [0, 0]
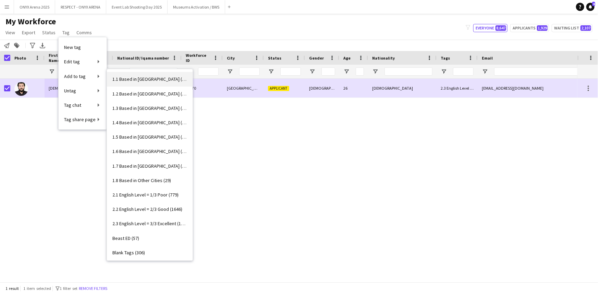
click at [150, 74] on link "1.1 Based in [GEOGRAPHIC_DATA] (2974)" at bounding box center [150, 79] width 86 height 14
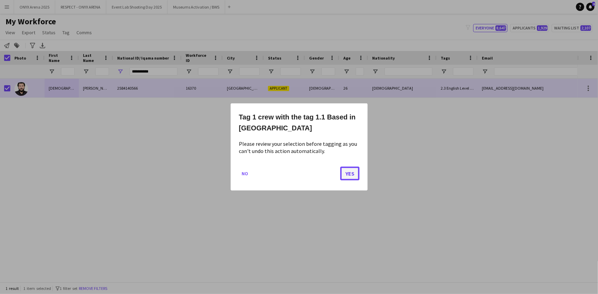
click at [353, 178] on button "Yes" at bounding box center [349, 174] width 19 height 14
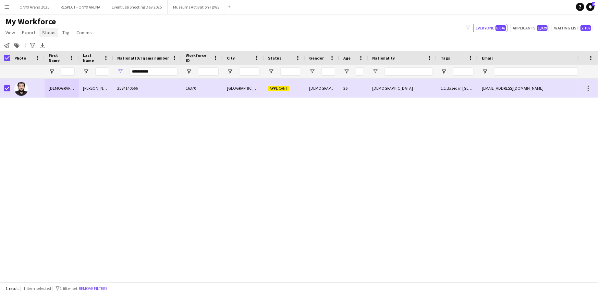
click at [42, 33] on span "Status" at bounding box center [48, 32] width 13 height 6
drag, startPoint x: 49, startPoint y: 47, endPoint x: 131, endPoint y: 56, distance: 82.8
click at [50, 47] on span "Edit" at bounding box center [49, 47] width 8 height 6
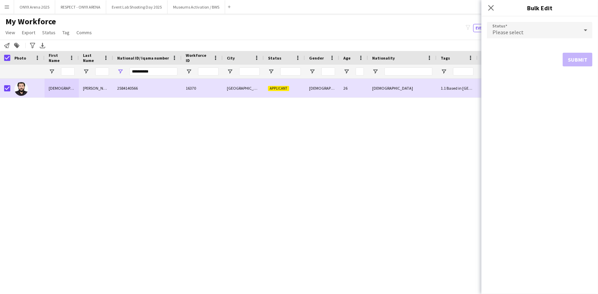
click at [529, 27] on div "Please select" at bounding box center [533, 30] width 92 height 16
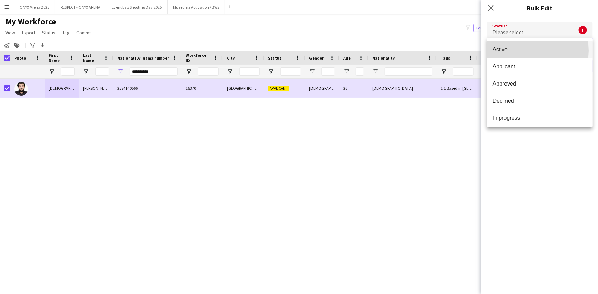
drag, startPoint x: 526, startPoint y: 51, endPoint x: 559, endPoint y: 73, distance: 39.7
click at [526, 51] on span "Active" at bounding box center [540, 49] width 95 height 7
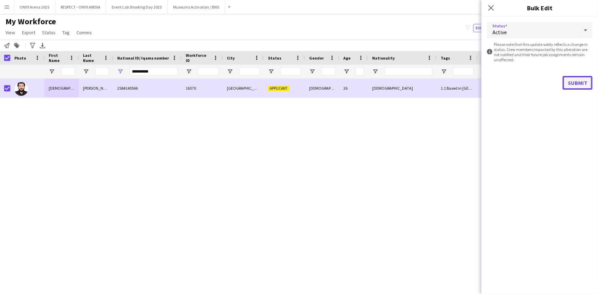
click at [571, 82] on button "Submit" at bounding box center [578, 83] width 30 height 14
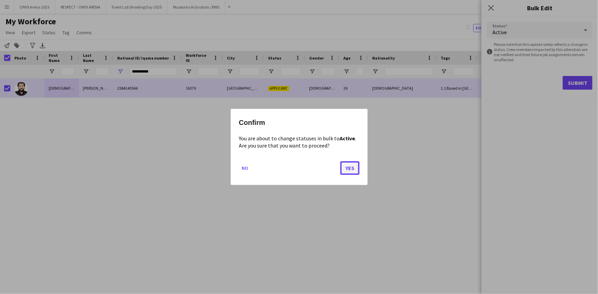
click at [350, 171] on button "Yes" at bounding box center [349, 168] width 19 height 14
